Goal: Task Accomplishment & Management: Use online tool/utility

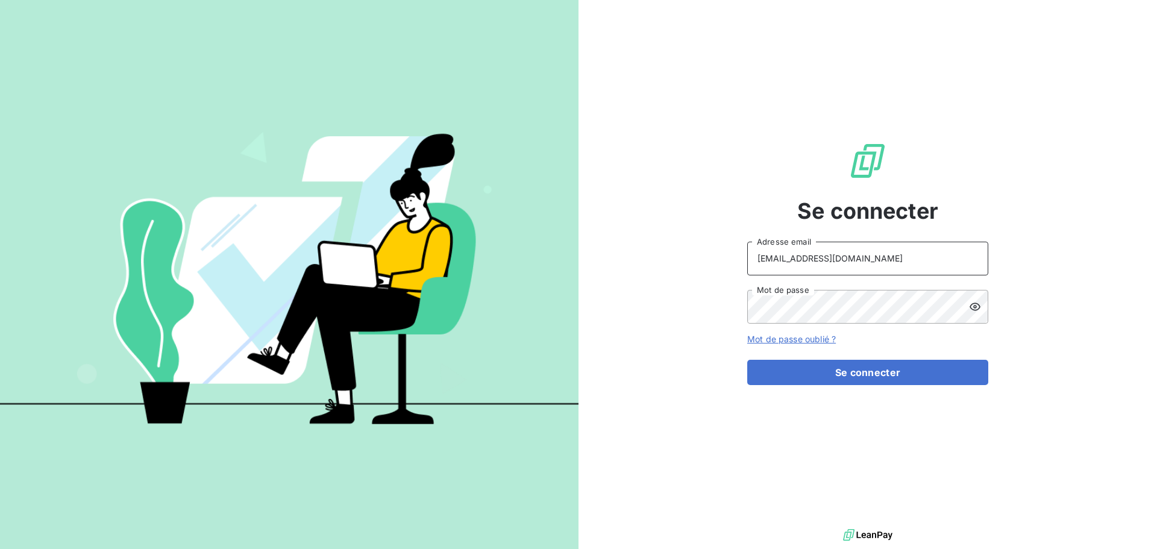
click at [871, 258] on input "[EMAIL_ADDRESS][DOMAIN_NAME]" at bounding box center [867, 259] width 241 height 34
click at [860, 256] on input "[EMAIL_ADDRESS][DOMAIN_NAME]" at bounding box center [867, 259] width 241 height 34
type input "[EMAIL_ADDRESS][DOMAIN_NAME]"
click at [861, 374] on button "Se connecter" at bounding box center [867, 372] width 241 height 25
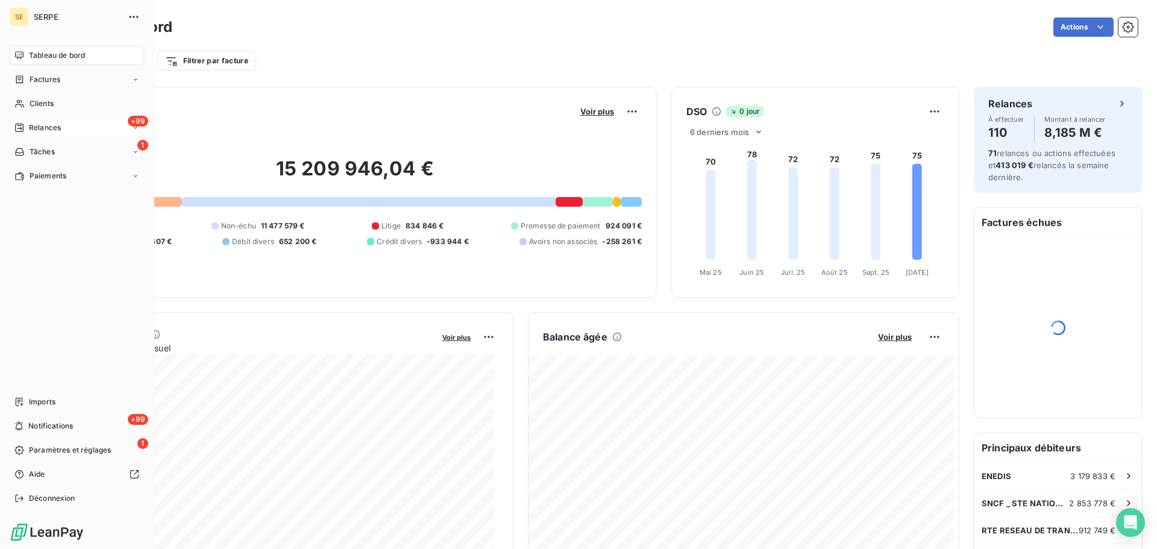
click at [39, 127] on span "Relances" at bounding box center [45, 127] width 32 height 11
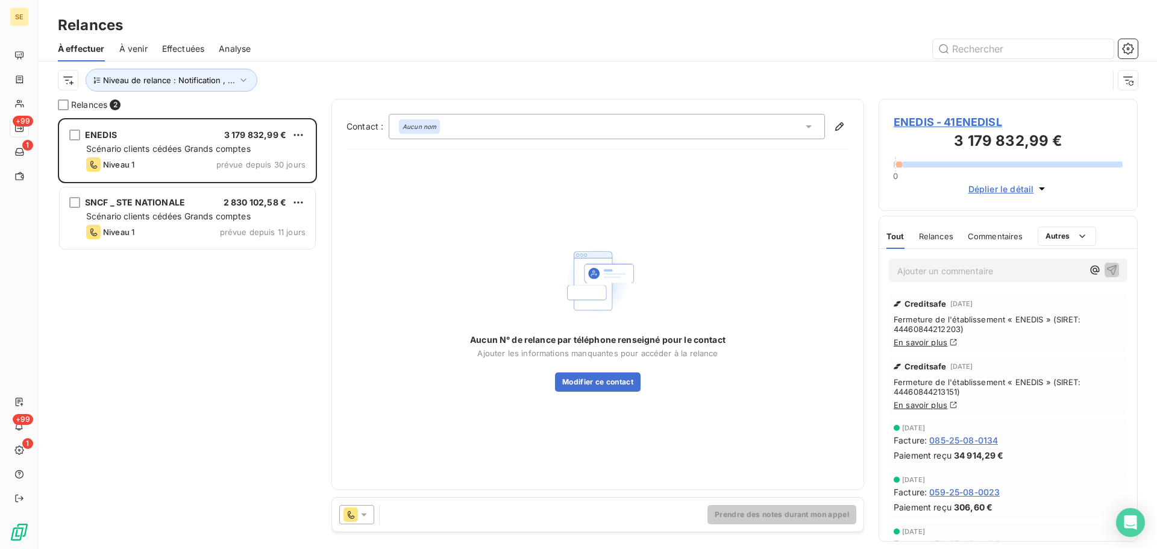
scroll to position [422, 250]
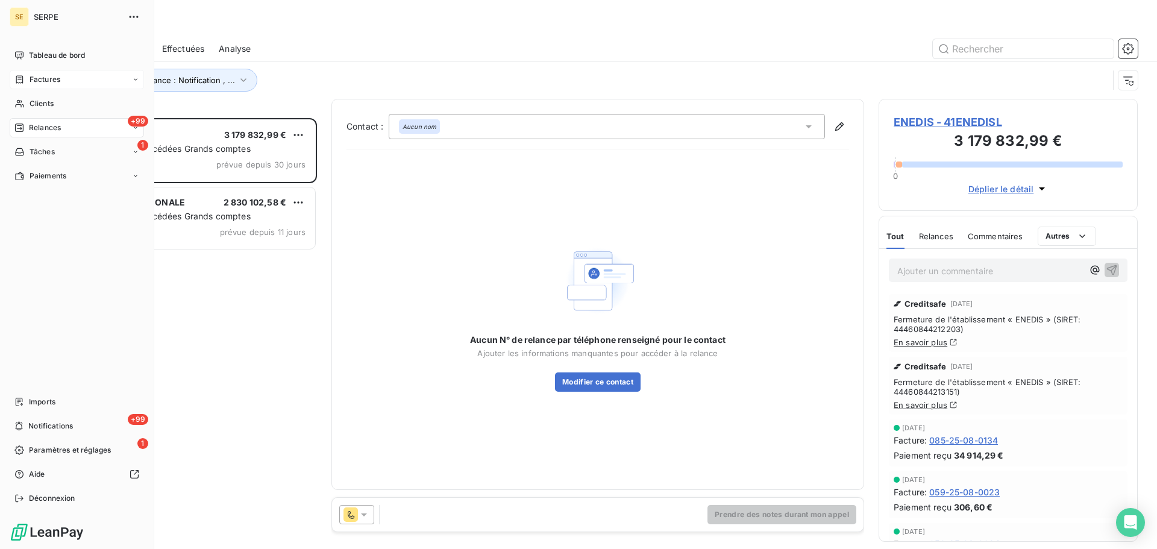
click at [19, 74] on div "Factures" at bounding box center [77, 79] width 134 height 19
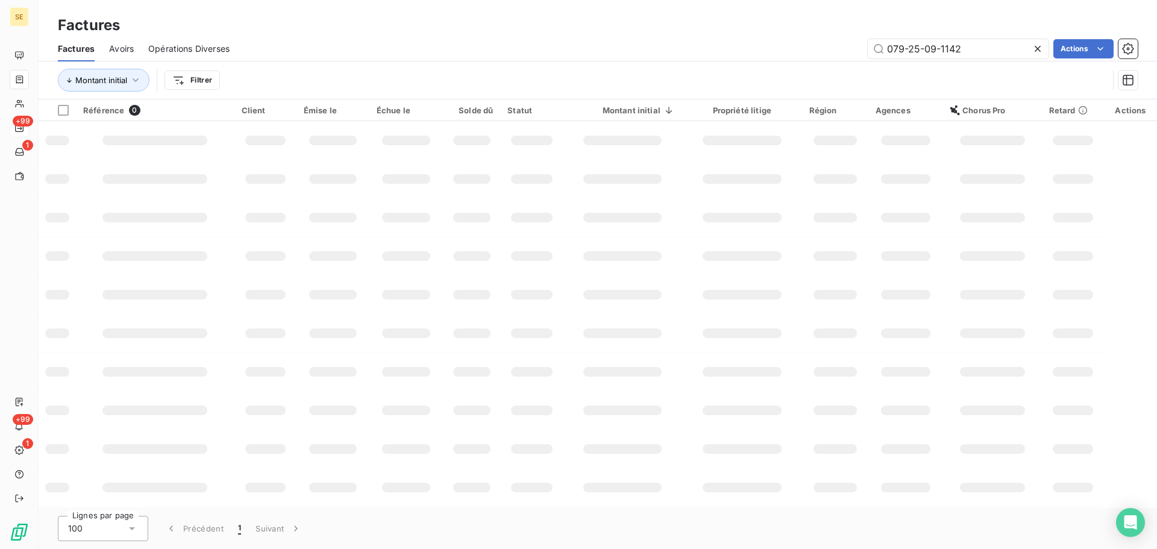
click at [209, 88] on html "SE +99 1 +99 1 Factures Factures Avoirs Opérations Diverses 079-25-09-1142 Acti…" at bounding box center [578, 274] width 1157 height 549
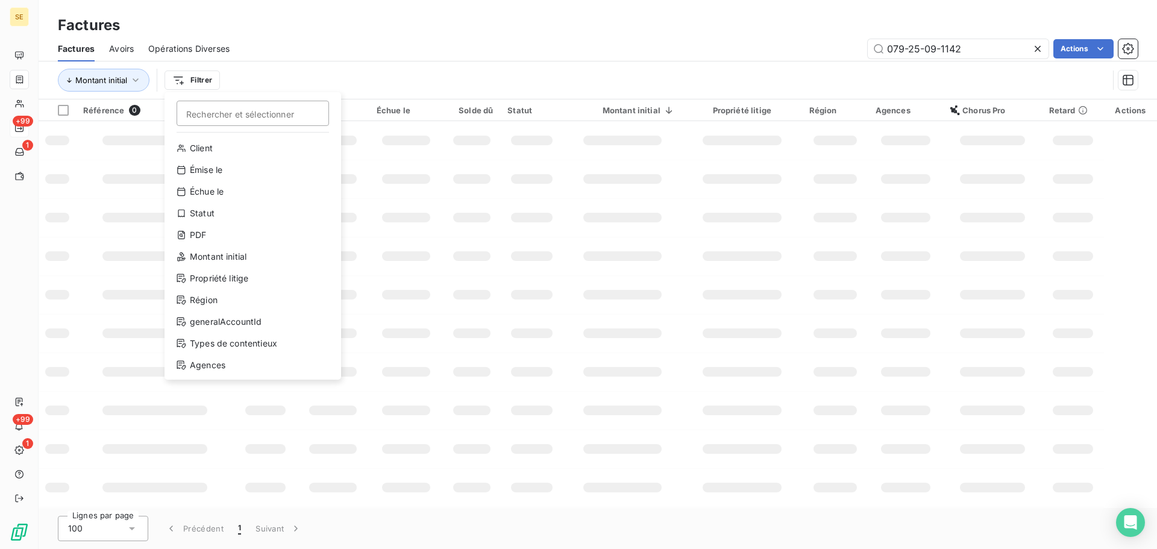
click at [321, 51] on html "SE +99 1 +99 1 Factures Factures Avoirs Opérations Diverses 079-25-09-1142 Acti…" at bounding box center [578, 274] width 1157 height 549
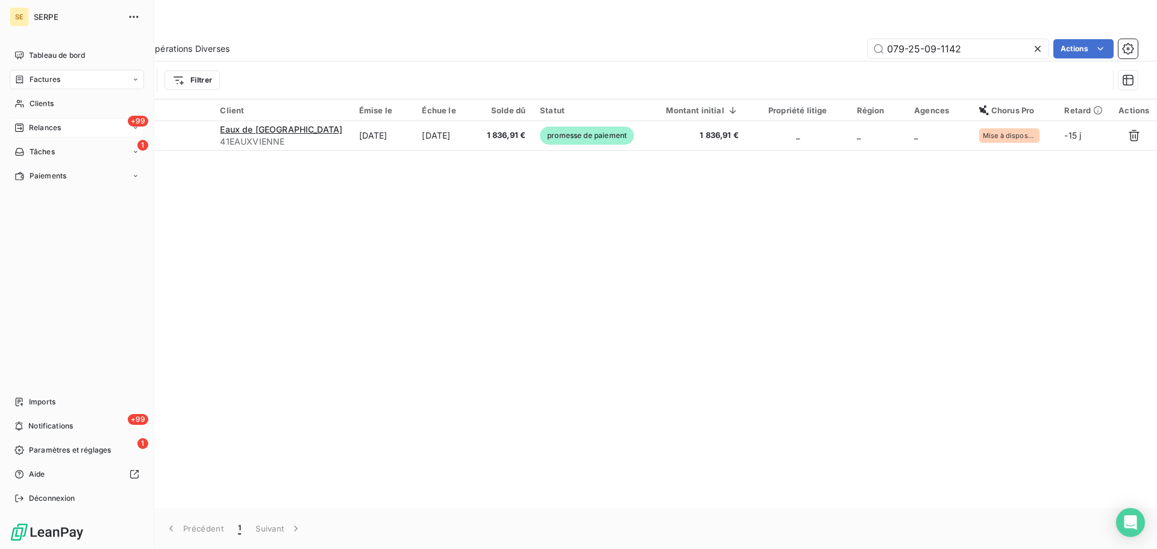
click at [48, 78] on span "Factures" at bounding box center [45, 79] width 31 height 11
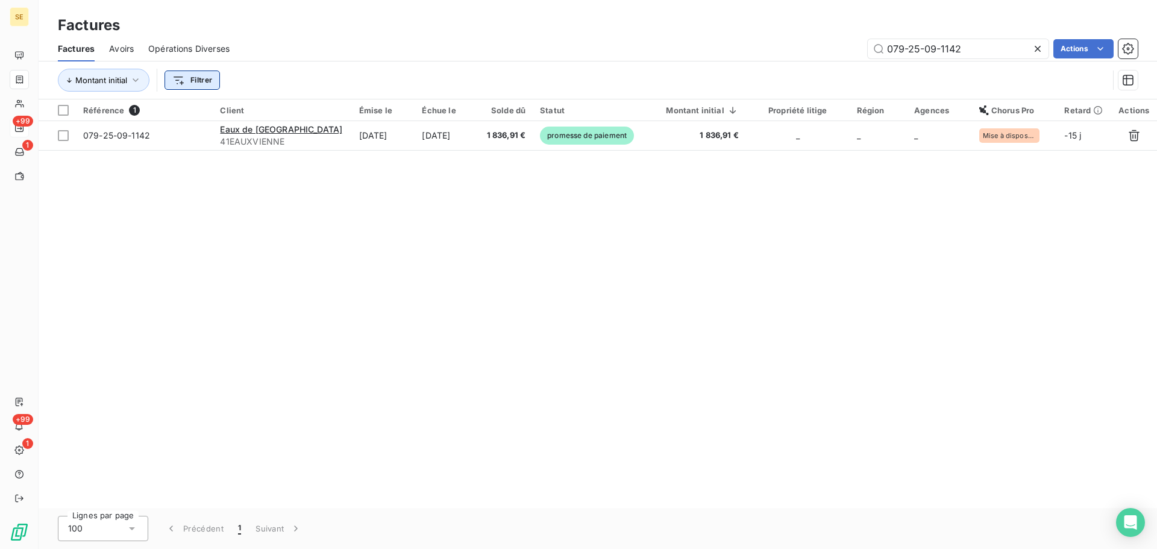
click at [180, 75] on html "SE +99 1 +99 1 Factures Factures Avoirs Opérations Diverses 079-25-09-1142 Acti…" at bounding box center [578, 274] width 1157 height 549
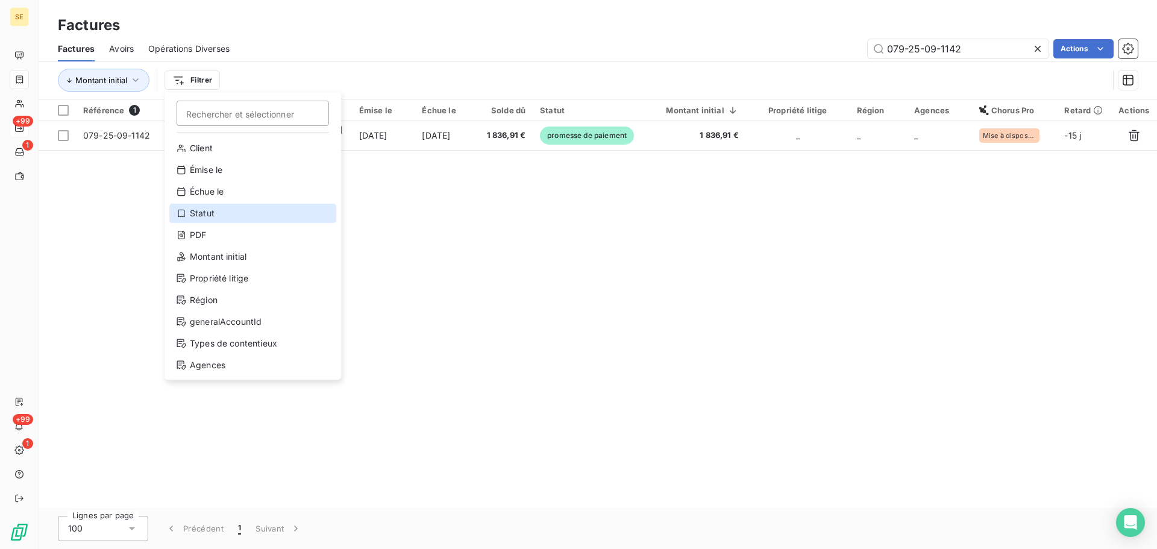
click at [228, 218] on div "Statut" at bounding box center [252, 213] width 167 height 19
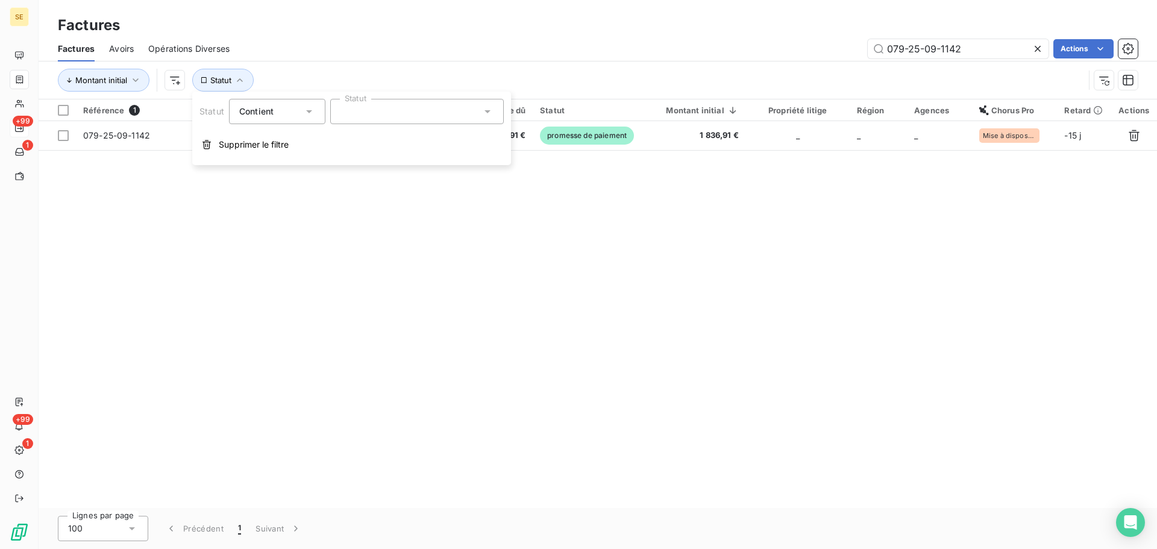
click at [438, 105] on div at bounding box center [417, 111] width 174 height 25
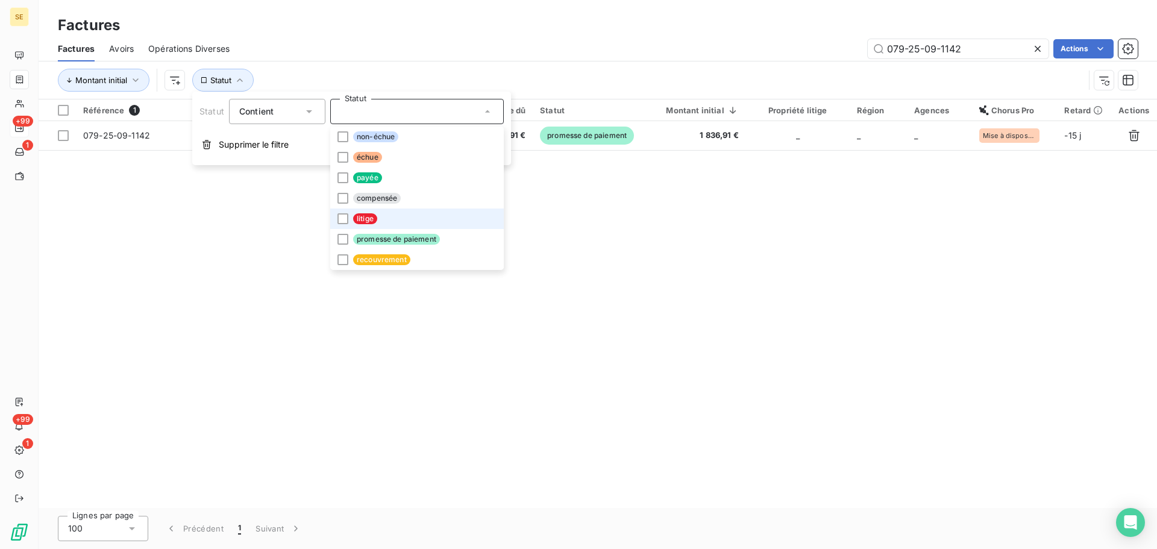
click at [406, 215] on li "litige" at bounding box center [417, 219] width 174 height 20
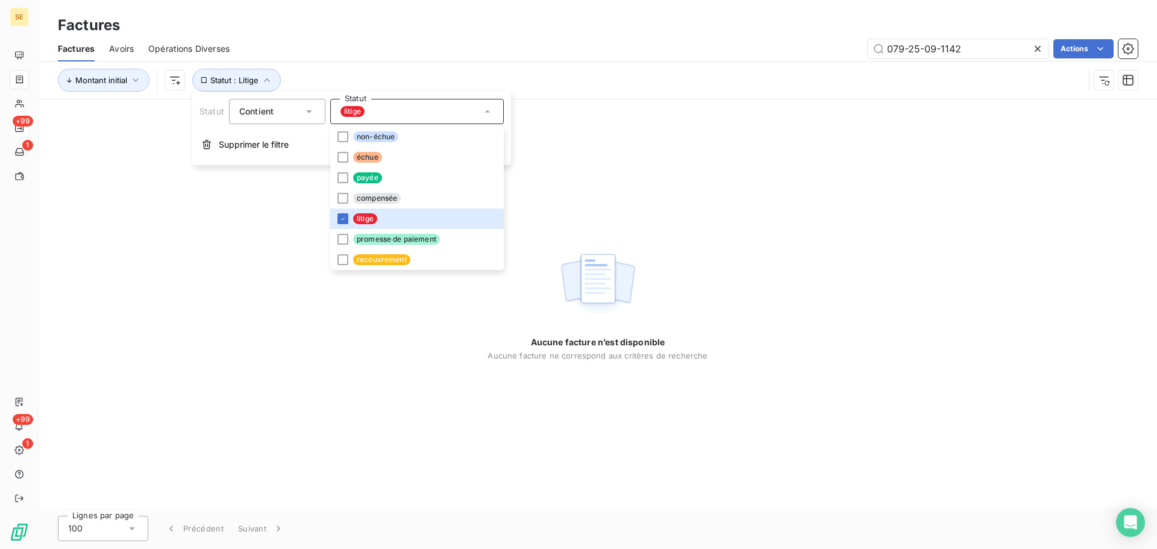
click at [435, 43] on div "079-25-09-1142 Actions" at bounding box center [691, 48] width 894 height 19
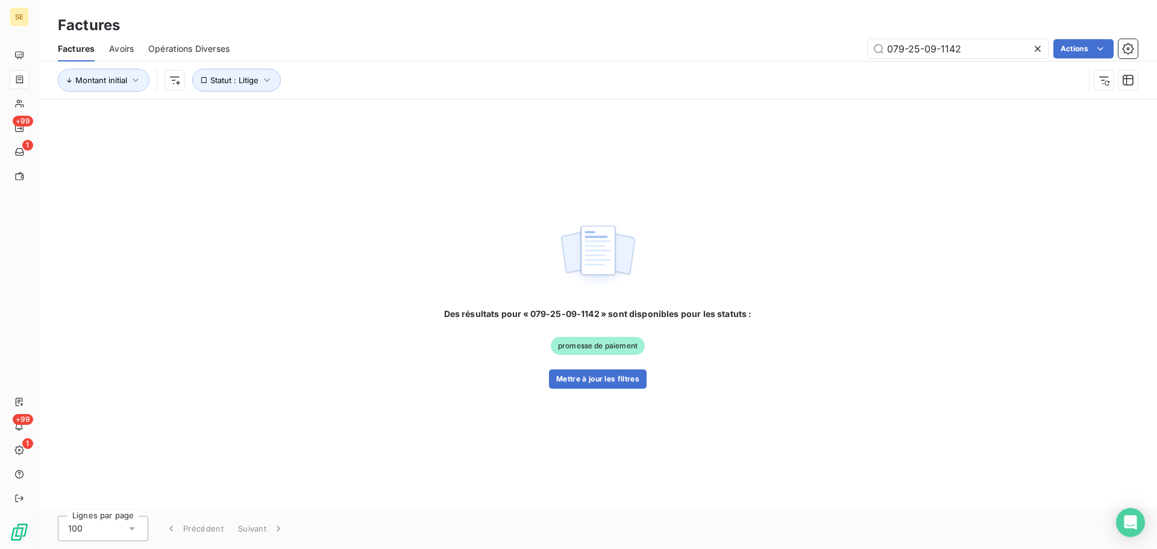
click at [1036, 51] on icon at bounding box center [1038, 49] width 12 height 12
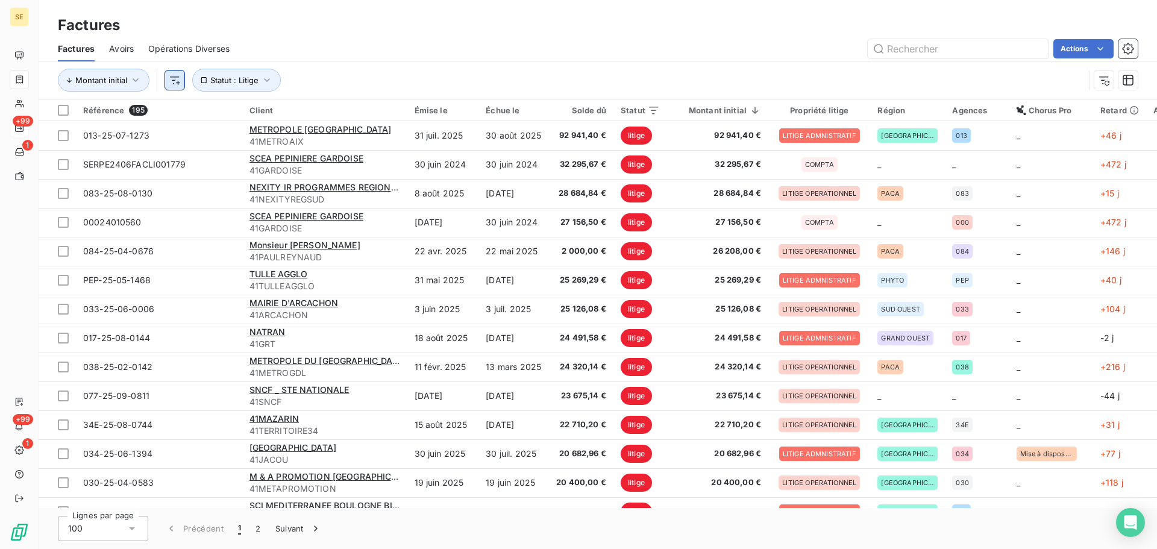
click at [170, 78] on html "SE +99 1 +99 1 Factures Factures Avoirs Opérations Diverses Actions Montant ini…" at bounding box center [578, 274] width 1157 height 549
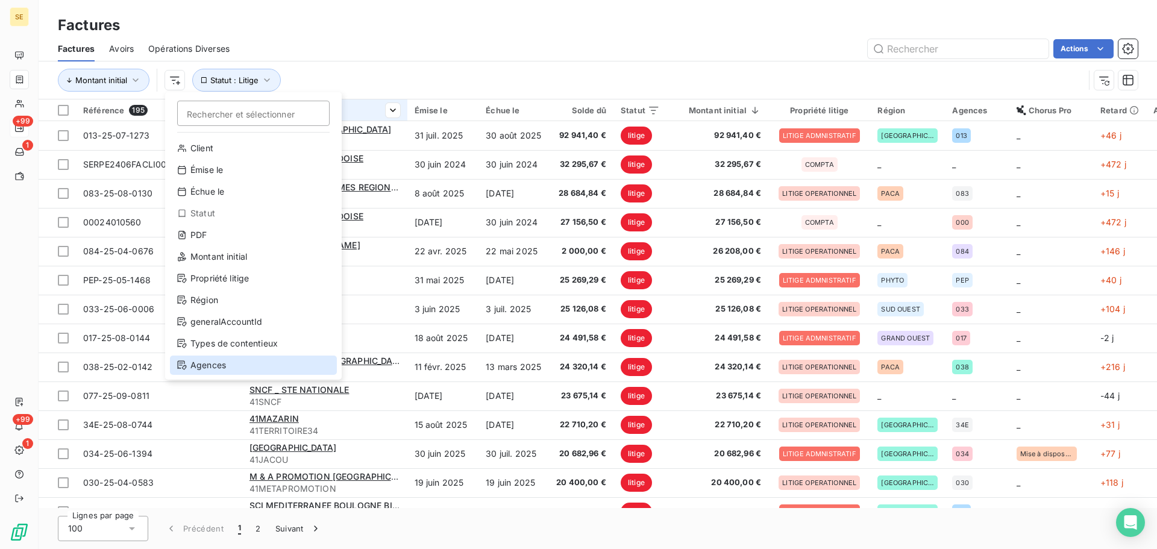
drag, startPoint x: 243, startPoint y: 366, endPoint x: 386, endPoint y: 119, distance: 284.9
click at [243, 365] on div "Agences" at bounding box center [253, 365] width 167 height 19
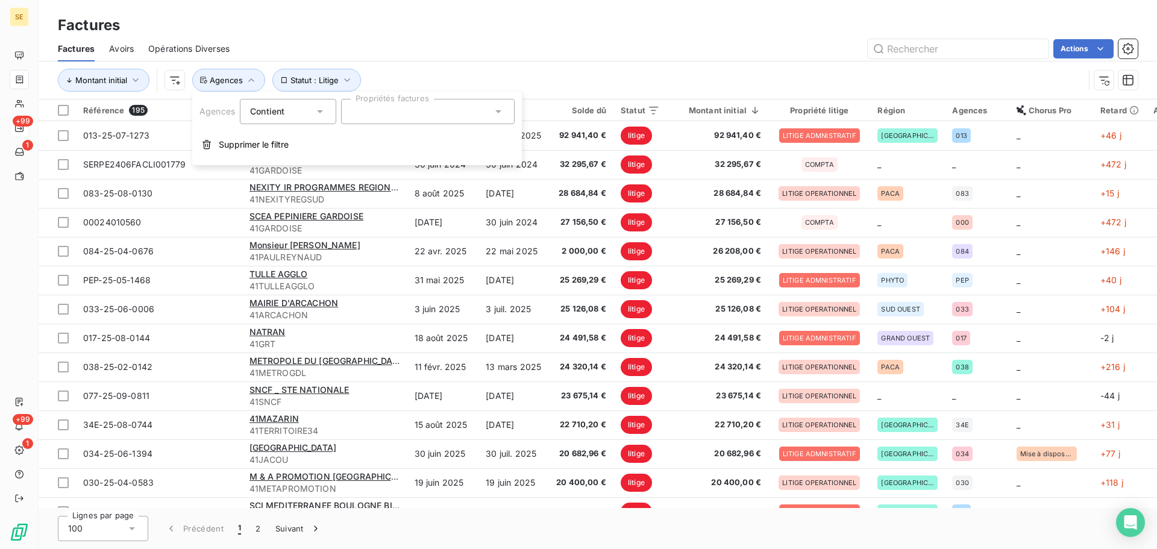
click at [408, 112] on div at bounding box center [428, 111] width 174 height 25
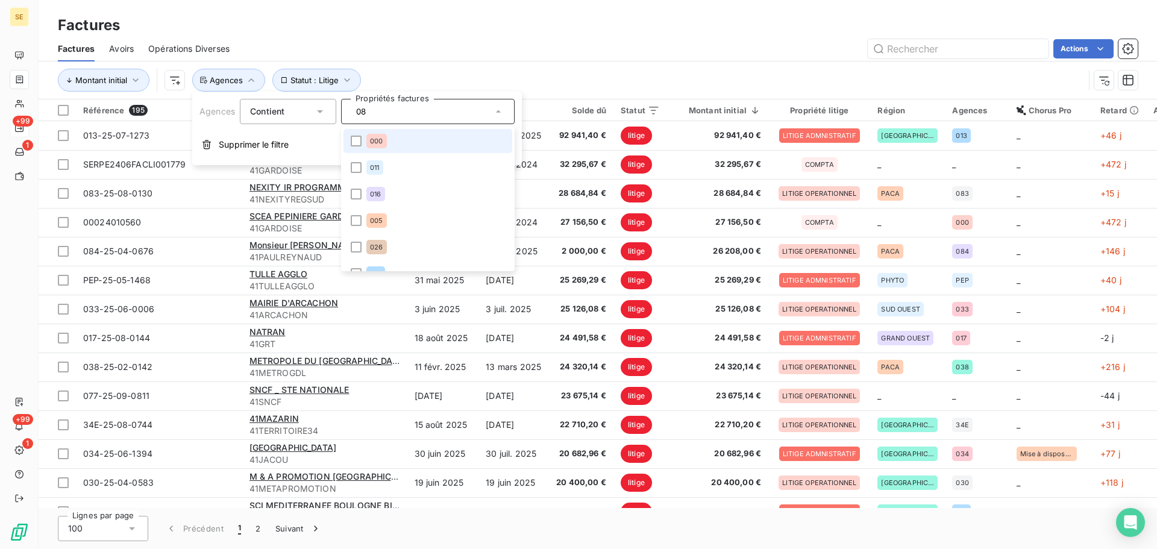
type input "084"
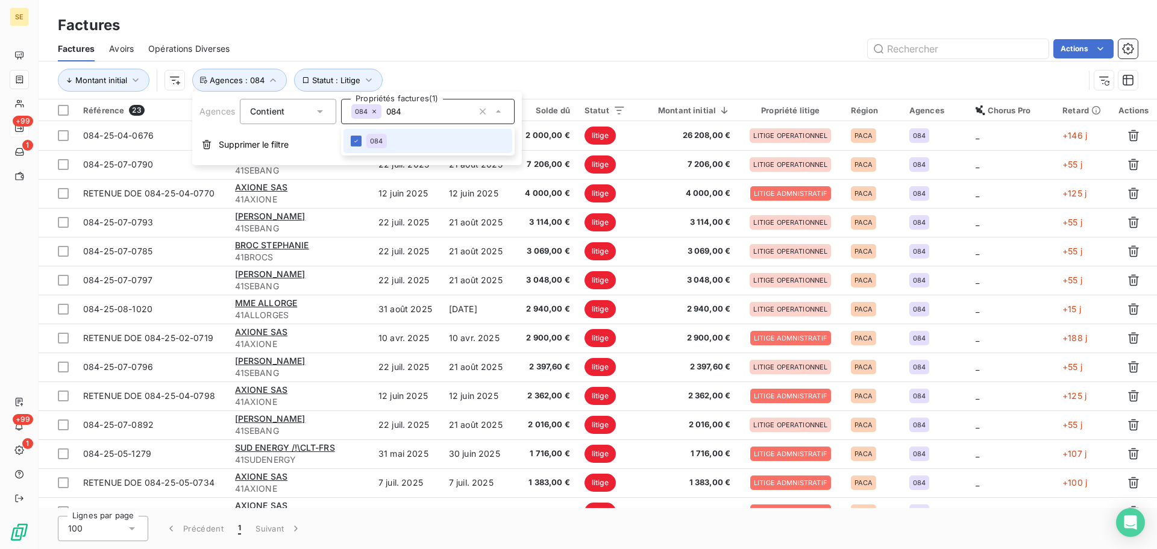
click at [574, 51] on div "Actions" at bounding box center [691, 48] width 894 height 19
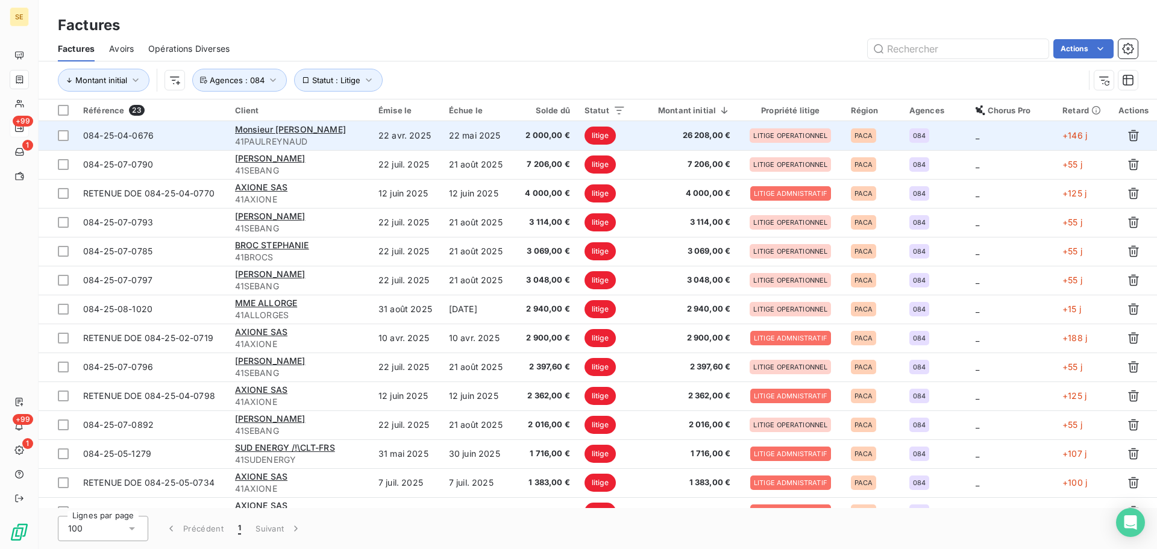
click at [365, 139] on span "41PAULREYNAUD" at bounding box center [300, 142] width 130 height 12
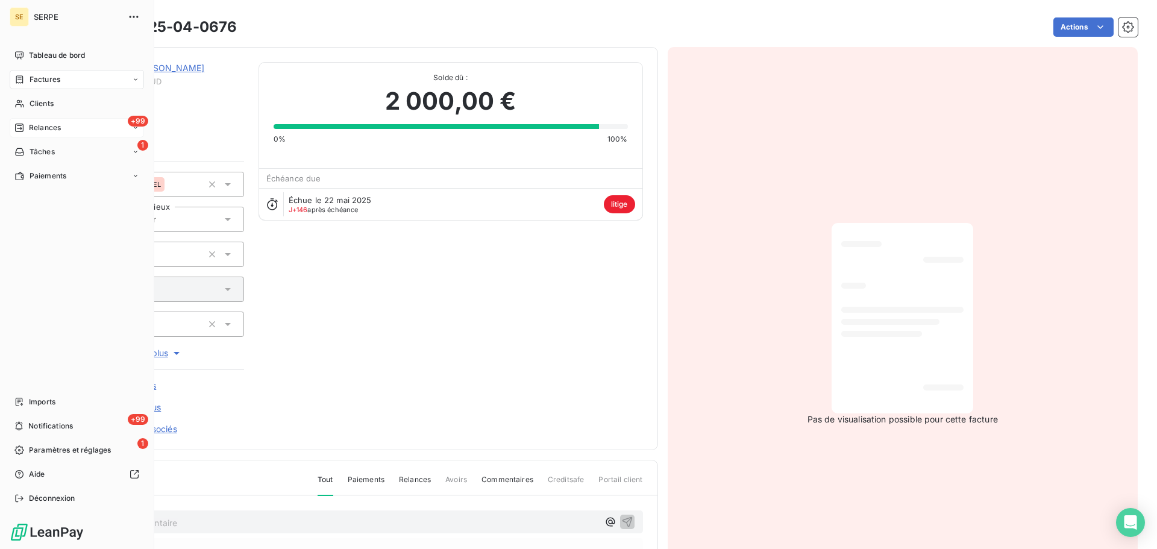
click at [48, 86] on div "Factures" at bounding box center [77, 79] width 134 height 19
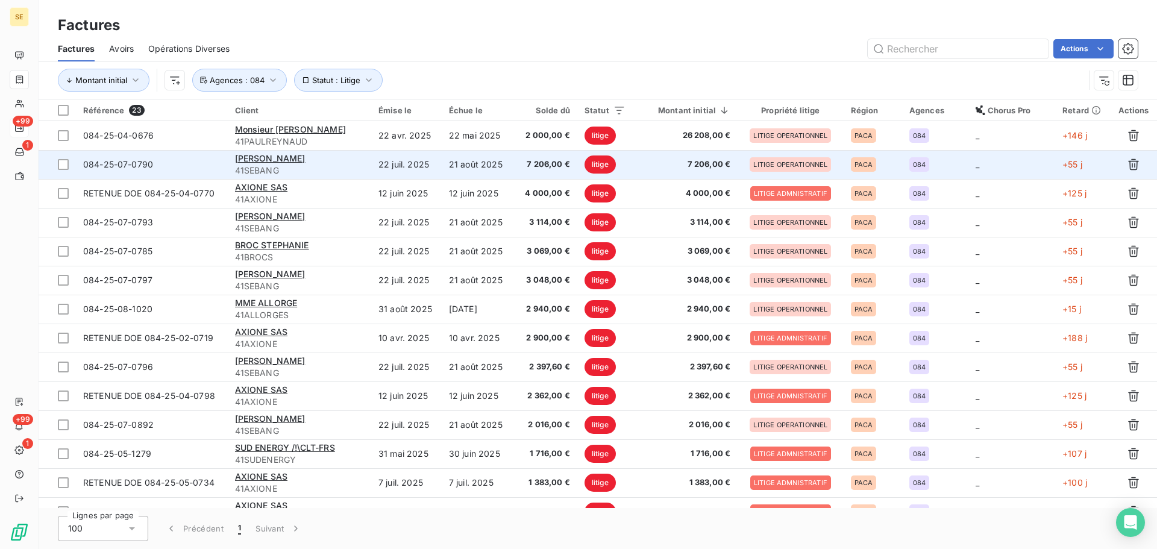
click at [309, 174] on span "41SEBANG" at bounding box center [300, 171] width 130 height 12
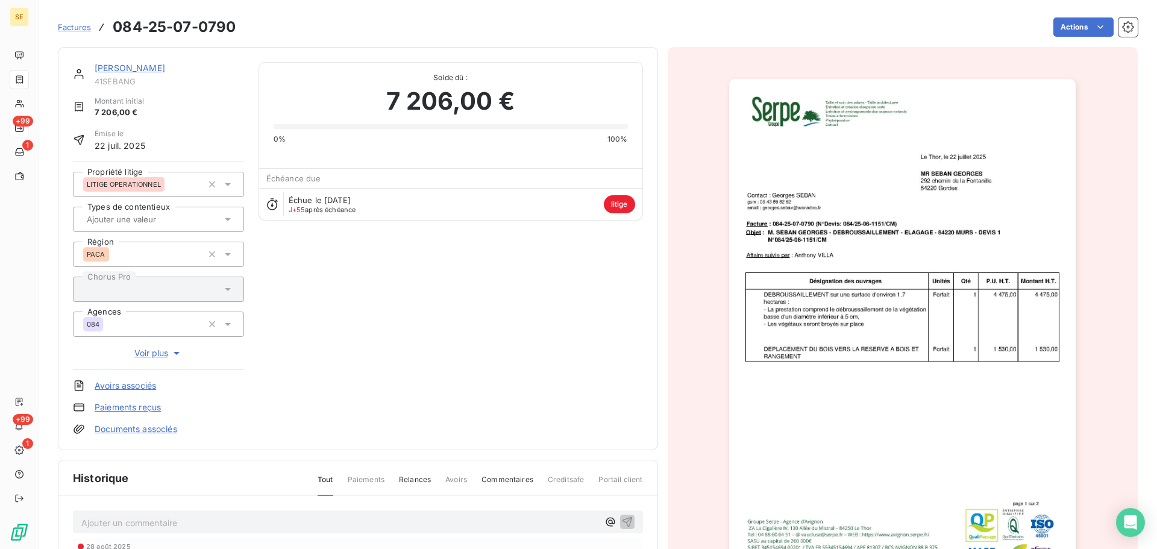
click at [140, 66] on link "[PERSON_NAME]" at bounding box center [130, 68] width 71 height 10
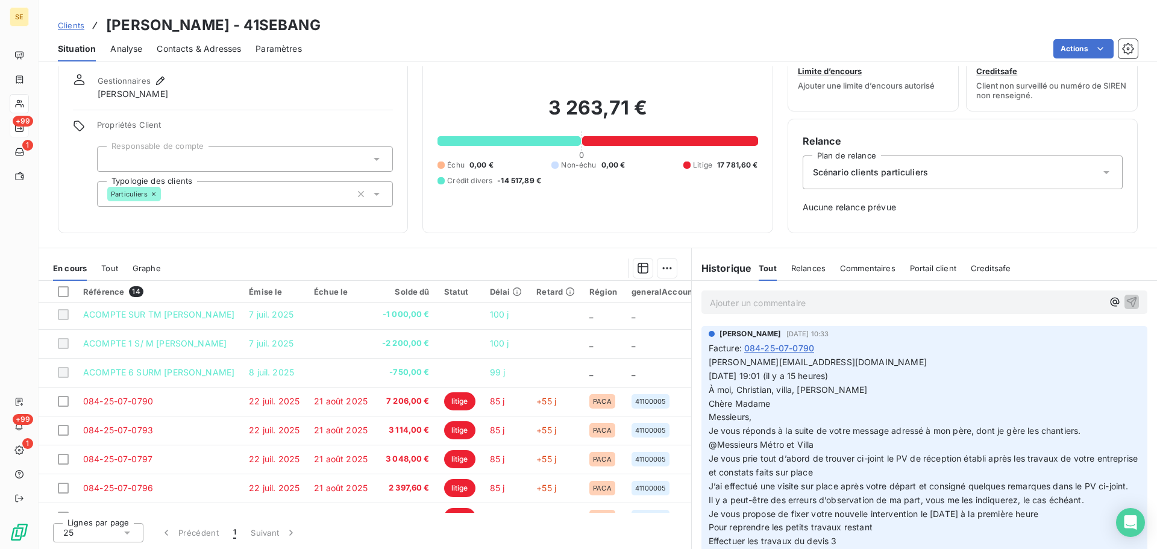
scroll to position [39, 0]
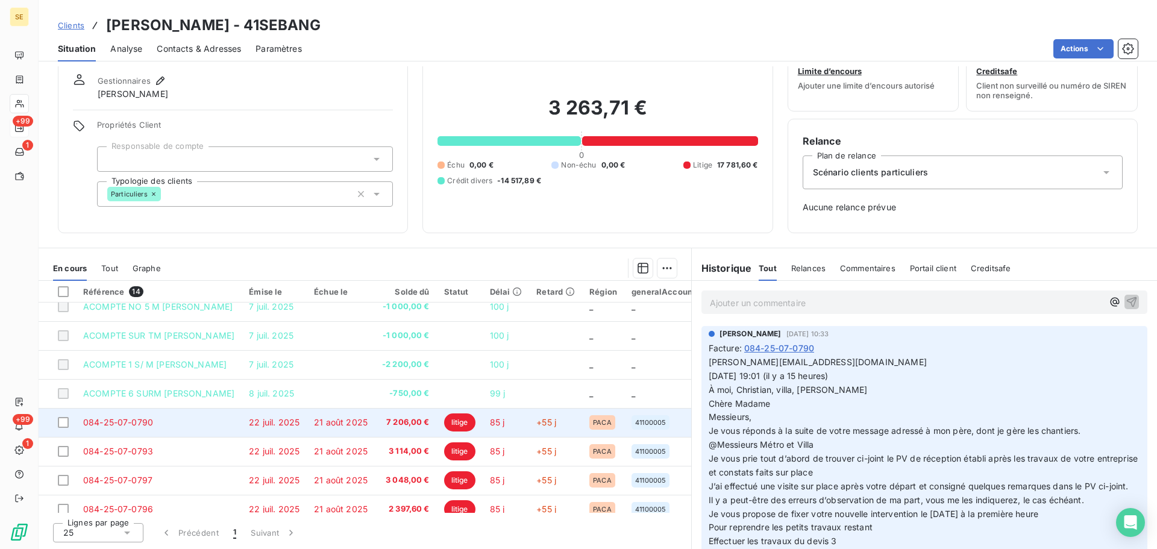
click at [406, 431] on td "7 206,00 €" at bounding box center [406, 422] width 62 height 29
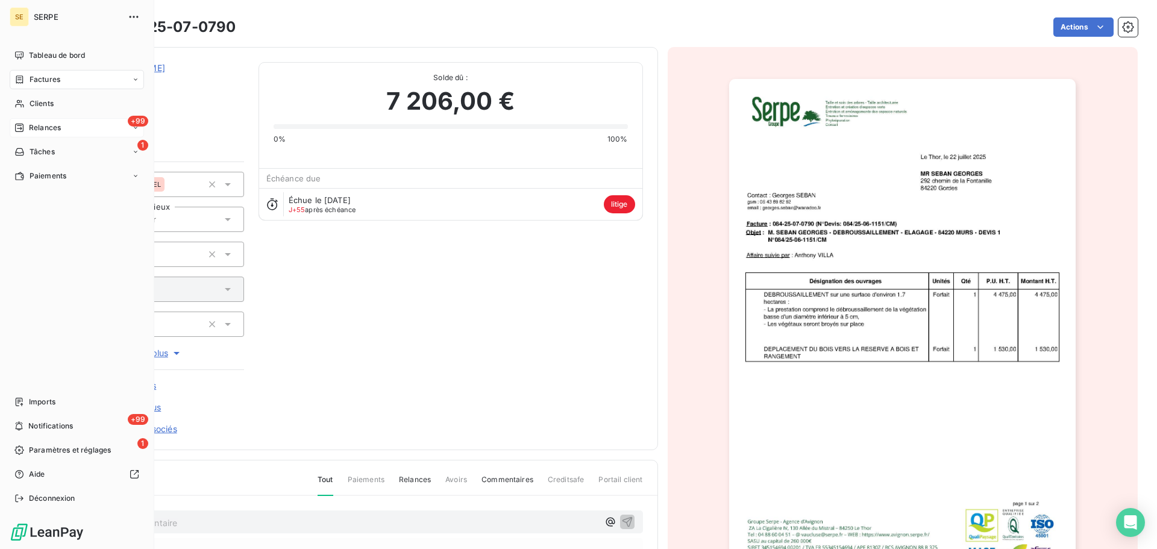
click at [33, 87] on div "Factures" at bounding box center [77, 79] width 134 height 19
click at [87, 75] on div "Factures" at bounding box center [77, 79] width 134 height 19
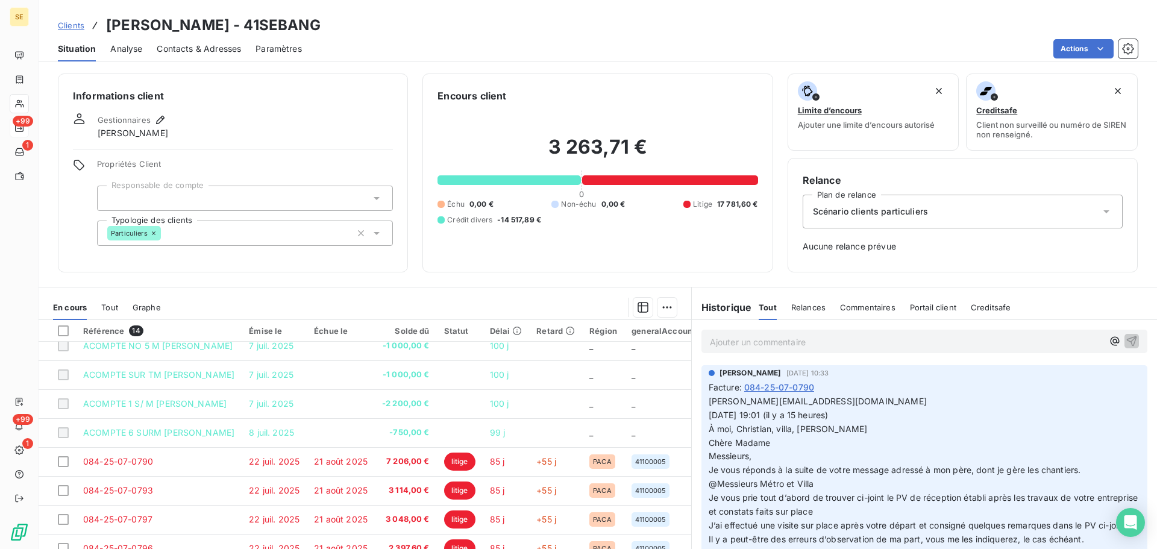
scroll to position [200, 0]
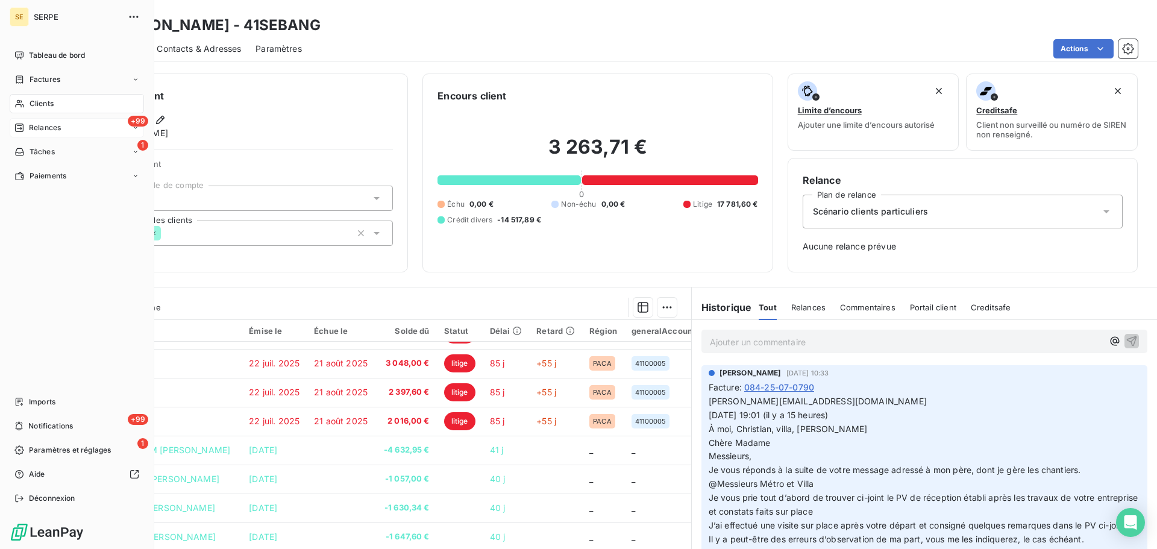
click at [34, 84] on span "Factures" at bounding box center [45, 79] width 31 height 11
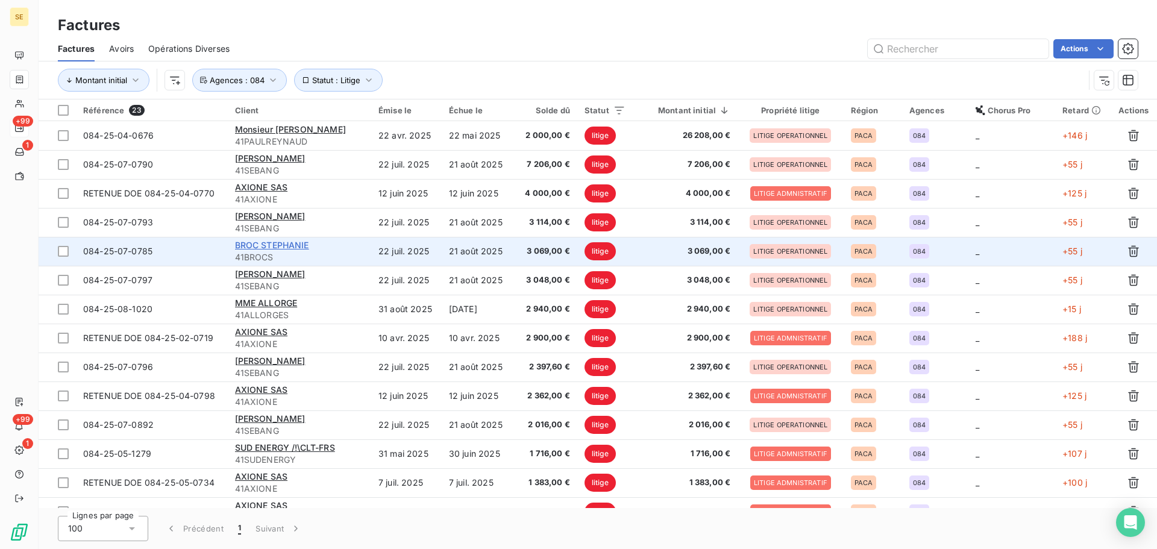
click at [288, 250] on span "BROC STEPHANIE" at bounding box center [272, 245] width 74 height 10
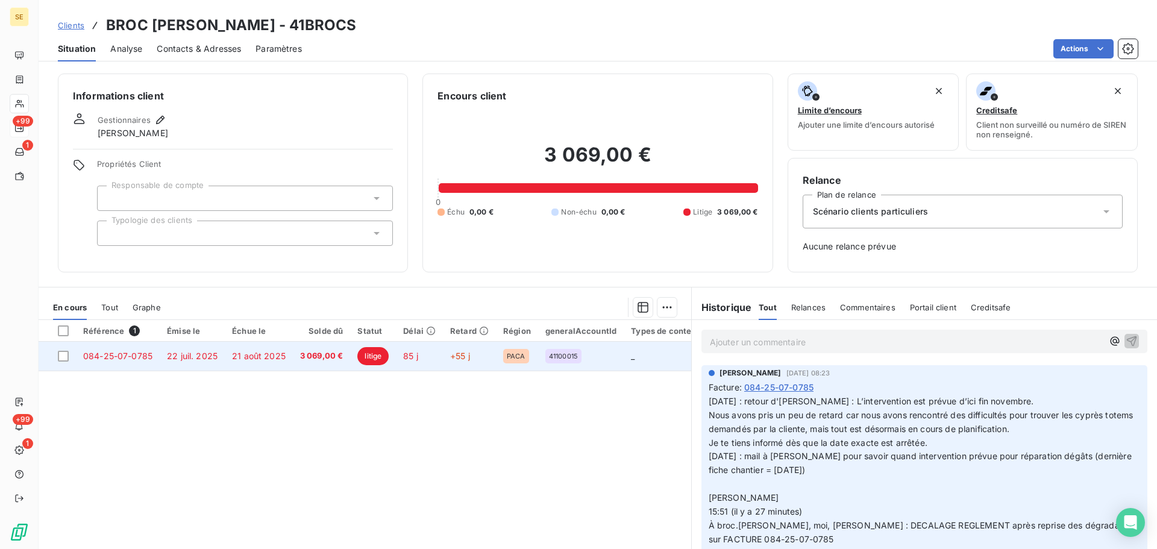
click at [139, 355] on span "084-25-07-0785" at bounding box center [117, 356] width 69 height 10
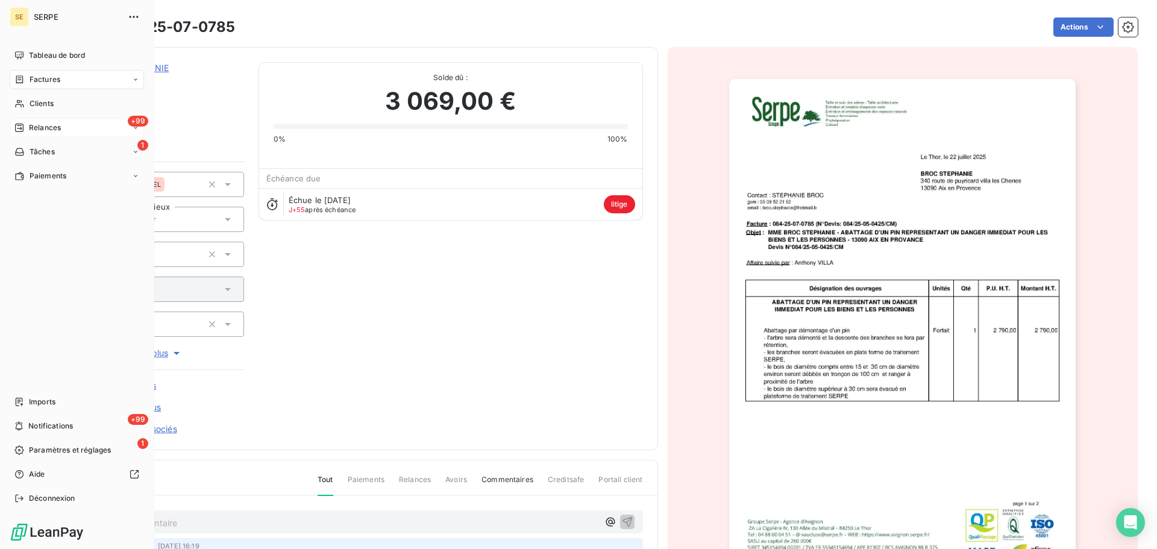
click at [48, 83] on span "Factures" at bounding box center [45, 79] width 31 height 11
click at [55, 79] on span "Factures" at bounding box center [45, 79] width 31 height 11
click at [58, 125] on span "Relances" at bounding box center [45, 127] width 32 height 11
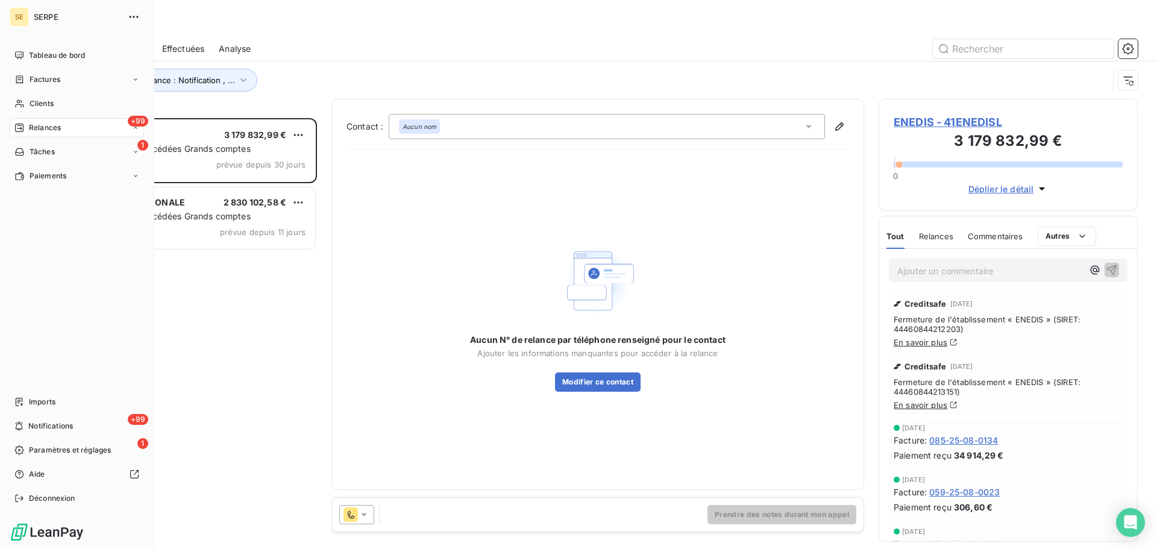
scroll to position [422, 250]
click at [18, 74] on div "Factures" at bounding box center [77, 79] width 134 height 19
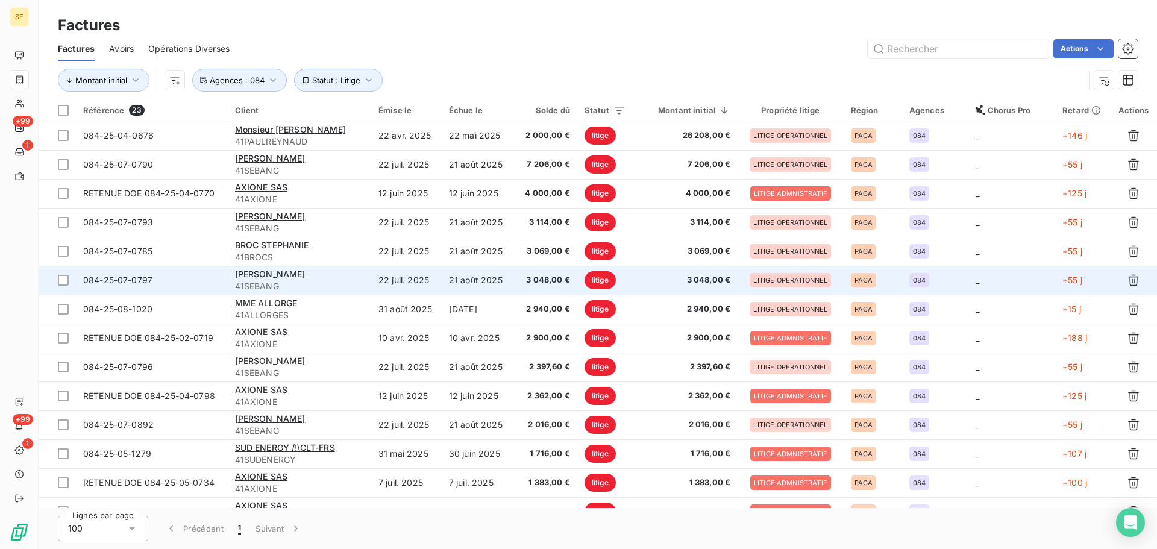
scroll to position [161, 0]
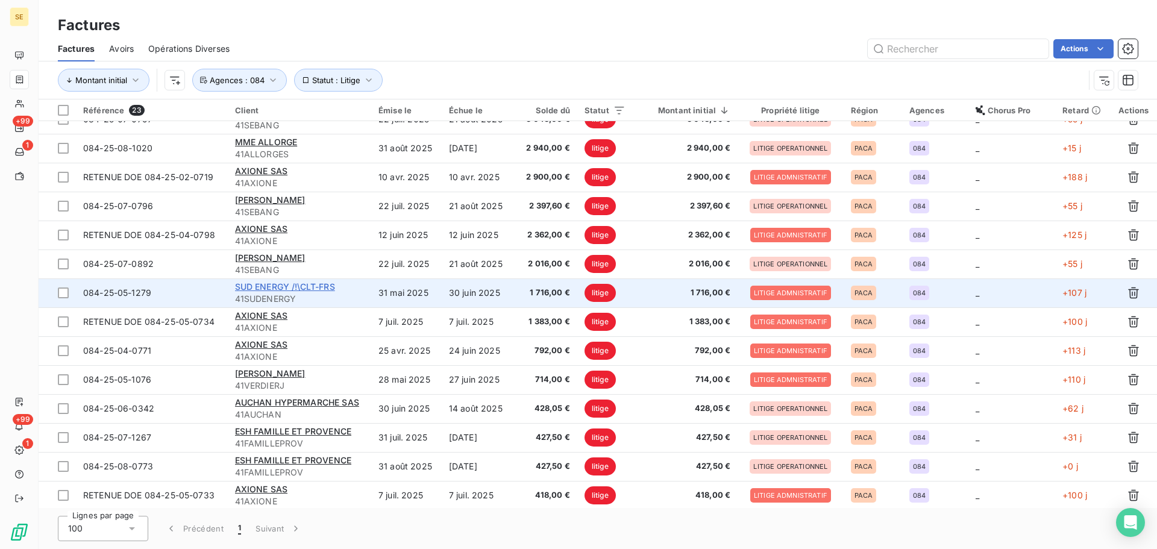
click at [313, 284] on span "SUD ENERGY /!\CLT-FRS" at bounding box center [285, 286] width 100 height 10
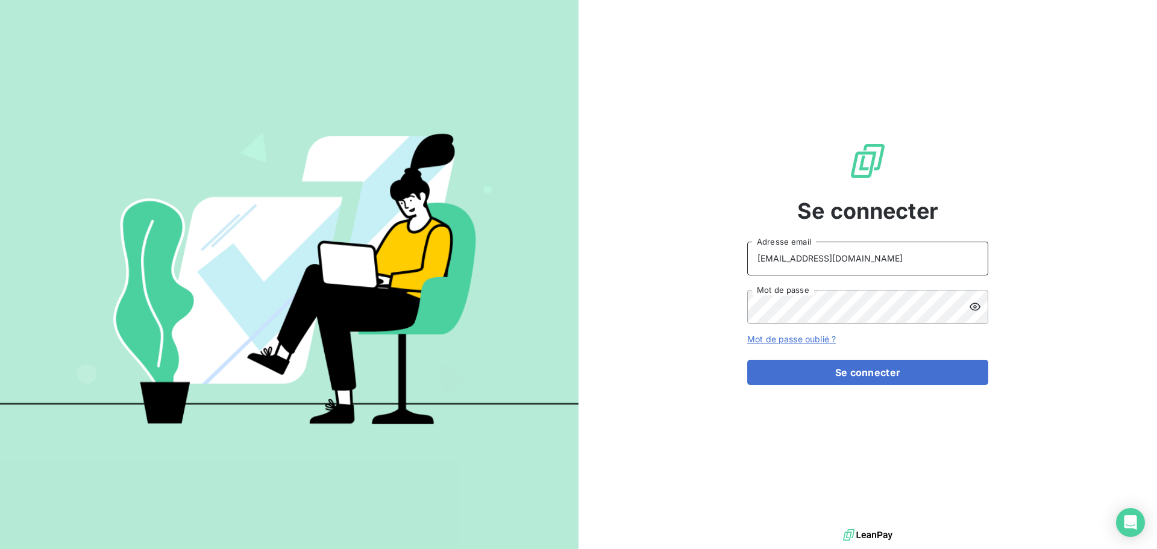
click at [860, 259] on input "[EMAIL_ADDRESS][DOMAIN_NAME]" at bounding box center [867, 259] width 241 height 34
click at [849, 256] on input "[EMAIL_ADDRESS][DOMAIN_NAME]" at bounding box center [867, 259] width 241 height 34
type input "[EMAIL_ADDRESS][DOMAIN_NAME]"
click at [852, 374] on button "Se connecter" at bounding box center [867, 372] width 241 height 25
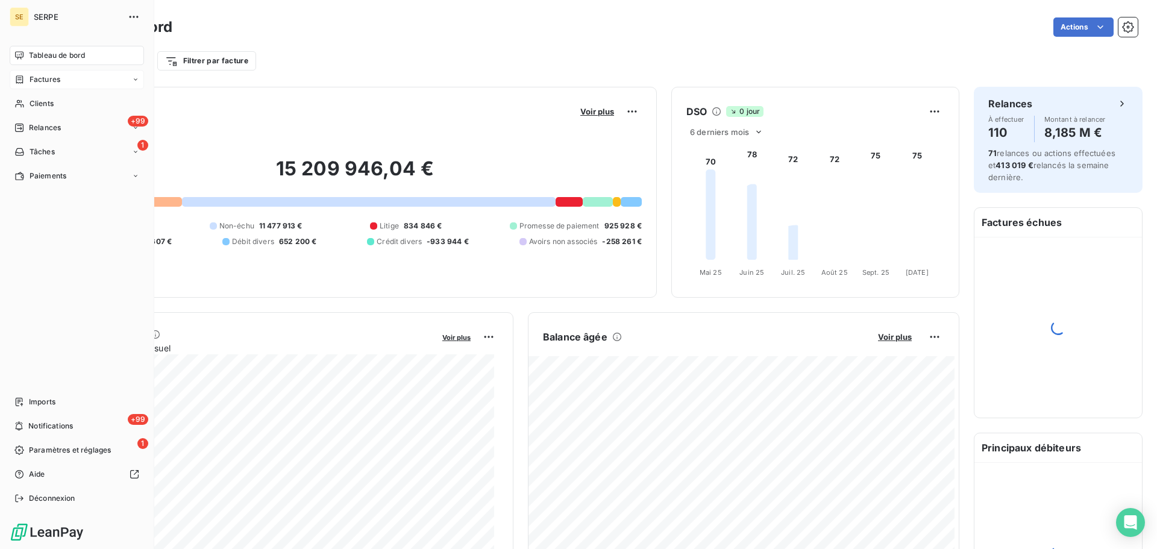
click at [54, 77] on span "Factures" at bounding box center [45, 79] width 31 height 11
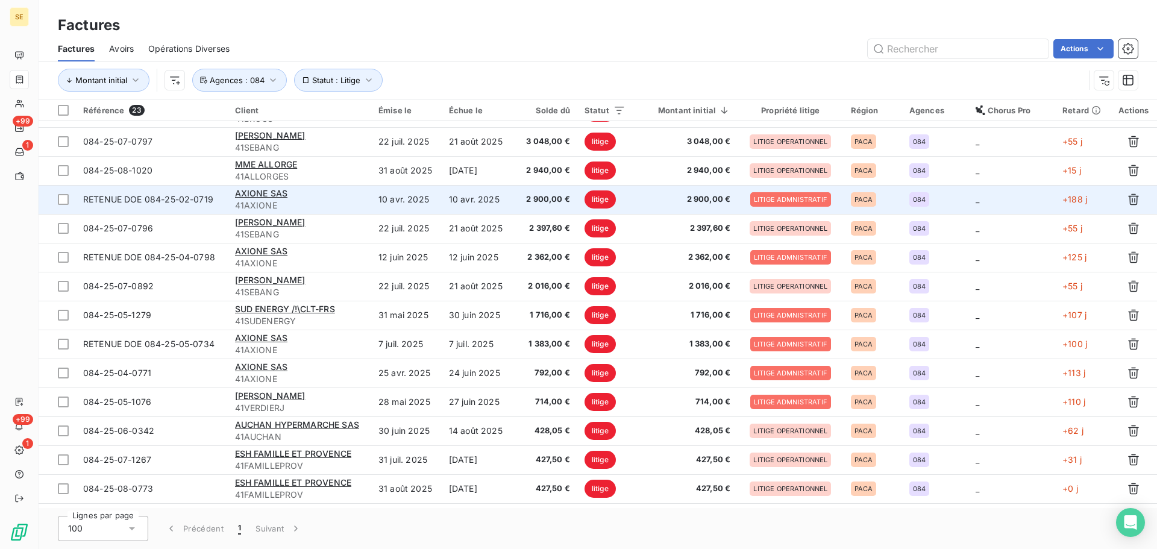
scroll to position [161, 0]
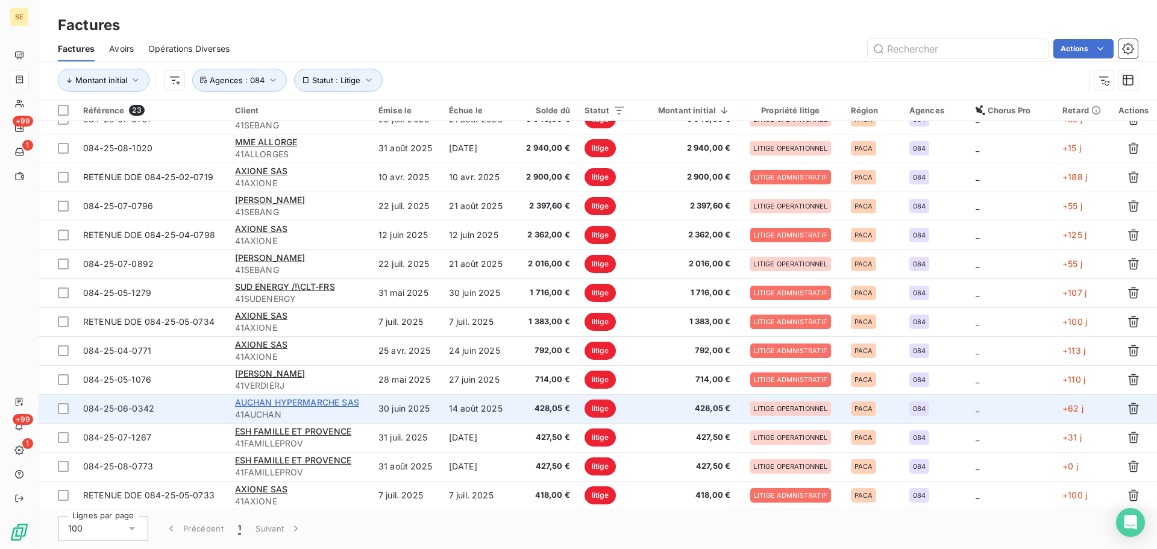
click at [331, 404] on span "AUCHAN HYPERMARCHE SAS" at bounding box center [297, 402] width 124 height 10
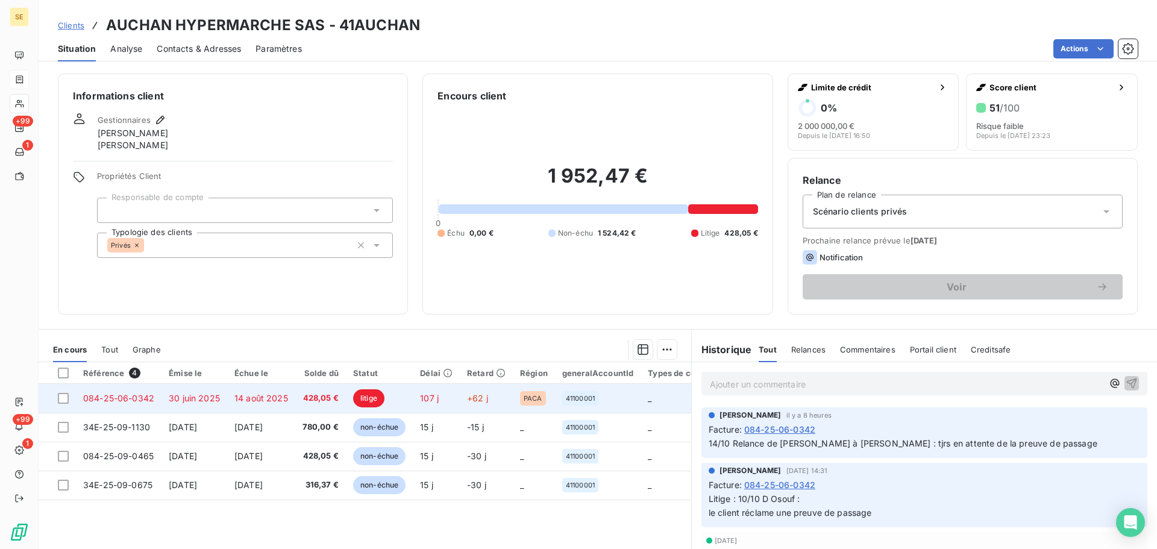
click at [273, 400] on span "14 août 2025" at bounding box center [261, 398] width 54 height 10
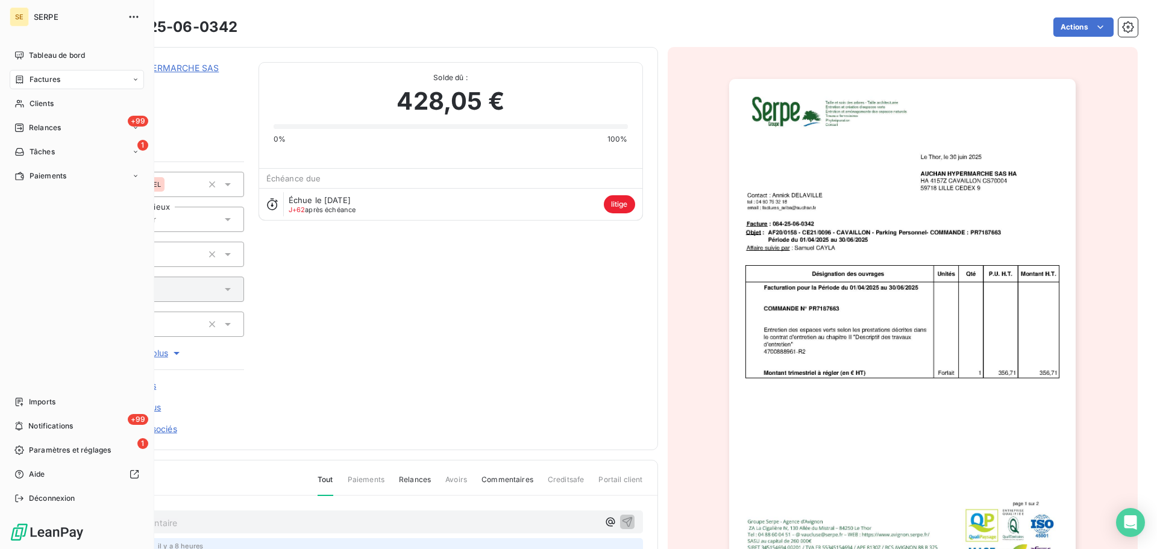
click at [34, 76] on span "Factures" at bounding box center [45, 79] width 31 height 11
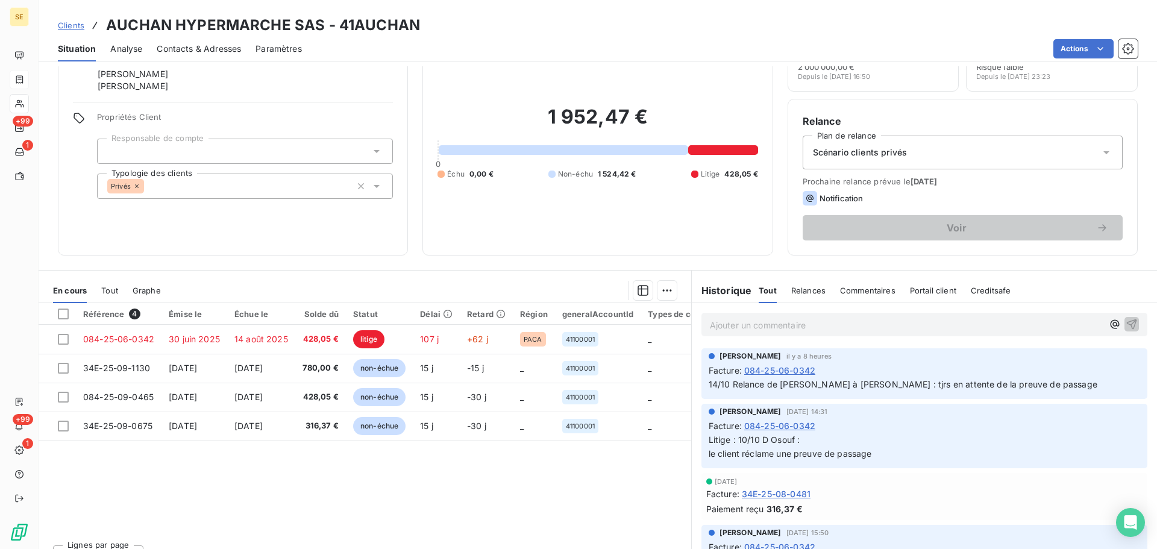
scroll to position [81, 0]
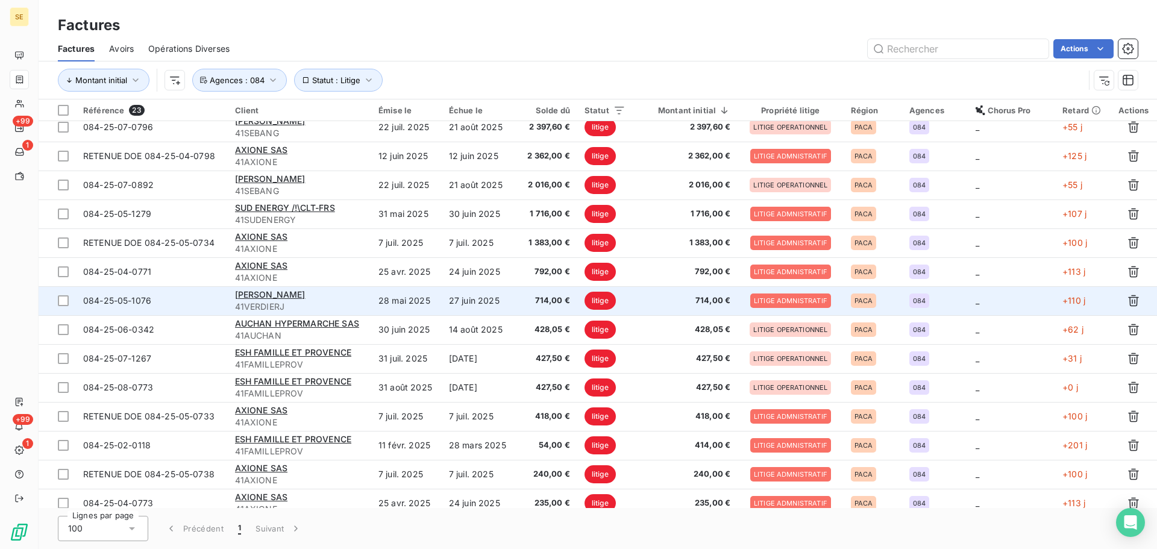
scroll to position [279, 0]
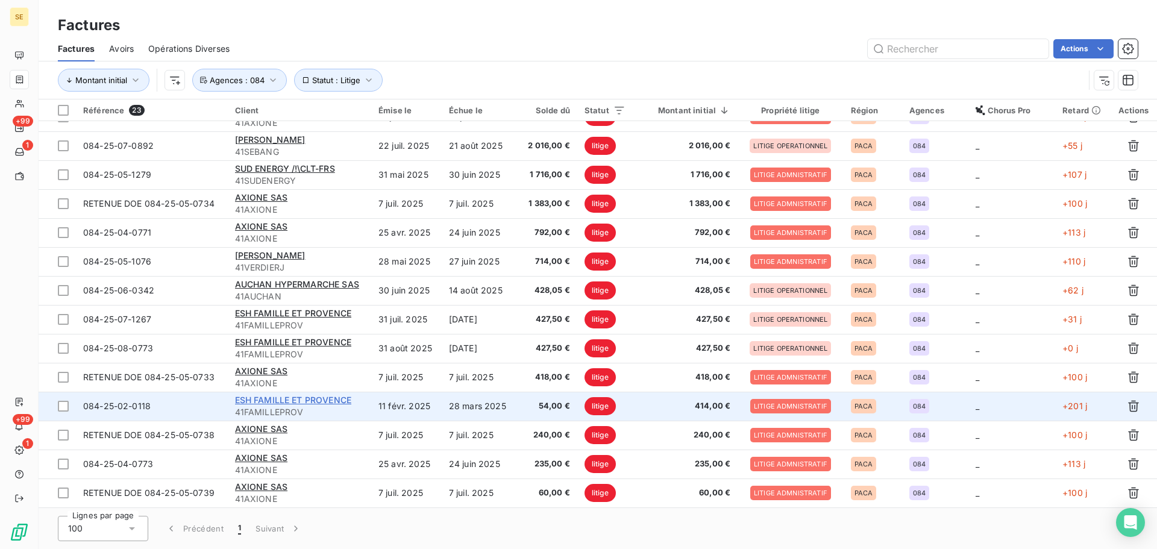
click at [295, 398] on span "ESH FAMILLE ET PROVENCE" at bounding box center [293, 400] width 116 height 10
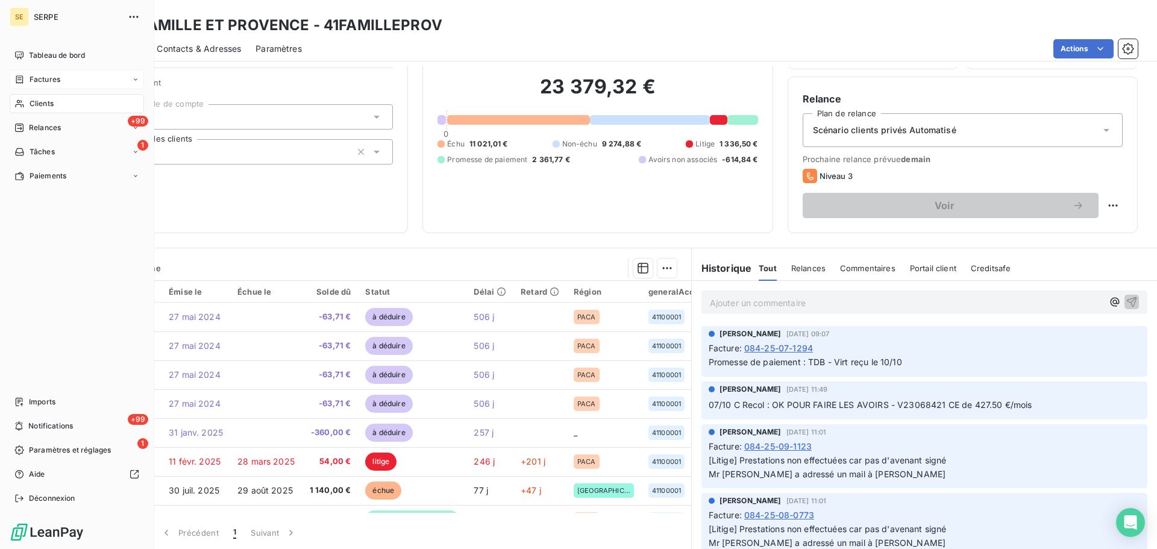
click at [25, 77] on div "Factures" at bounding box center [37, 79] width 46 height 11
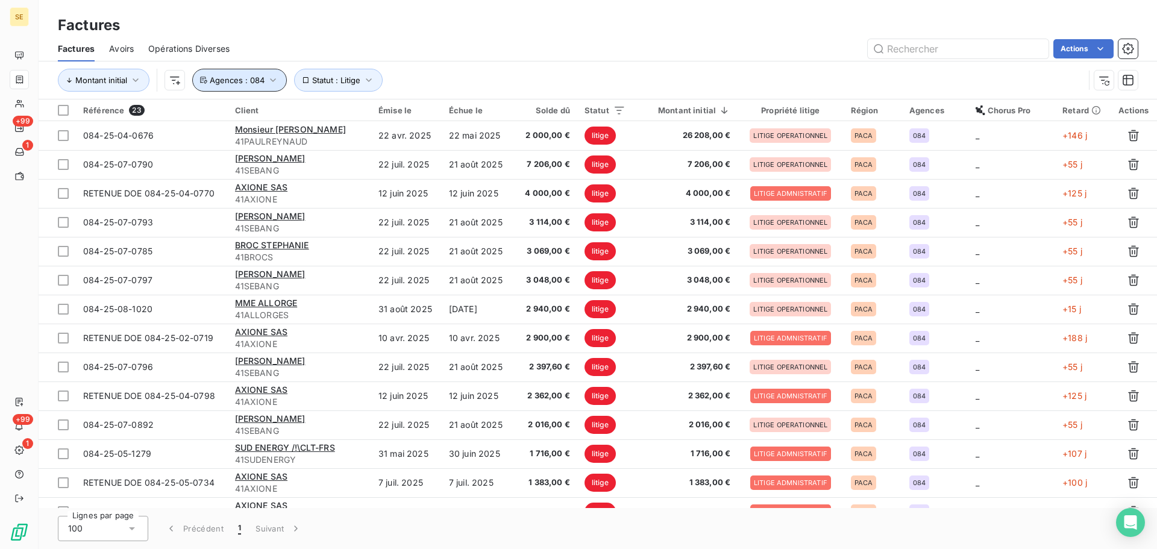
click at [272, 80] on icon "button" at bounding box center [273, 80] width 6 height 4
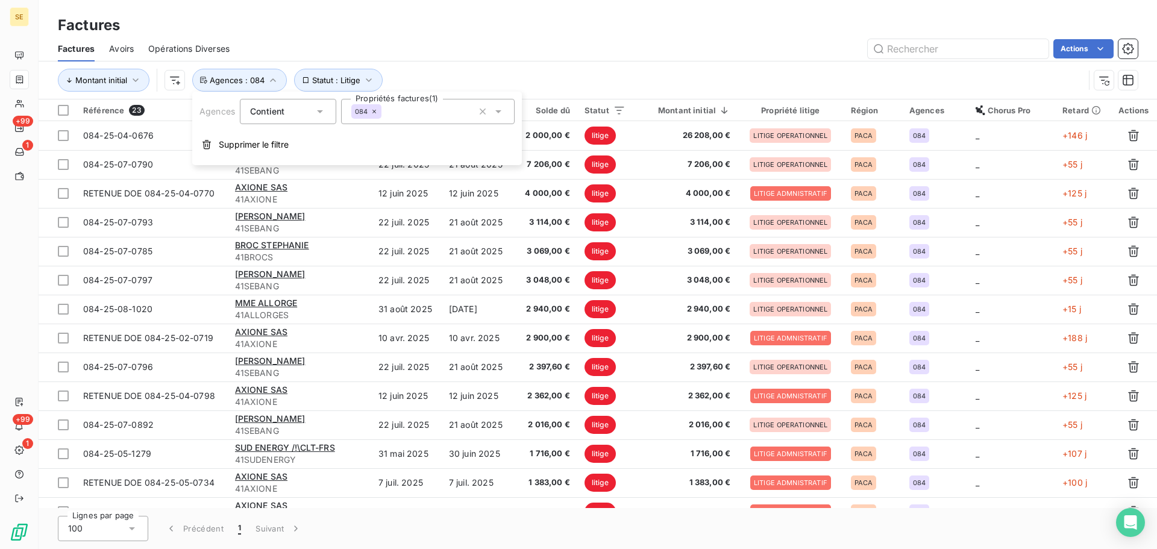
click at [375, 109] on icon at bounding box center [374, 111] width 7 height 7
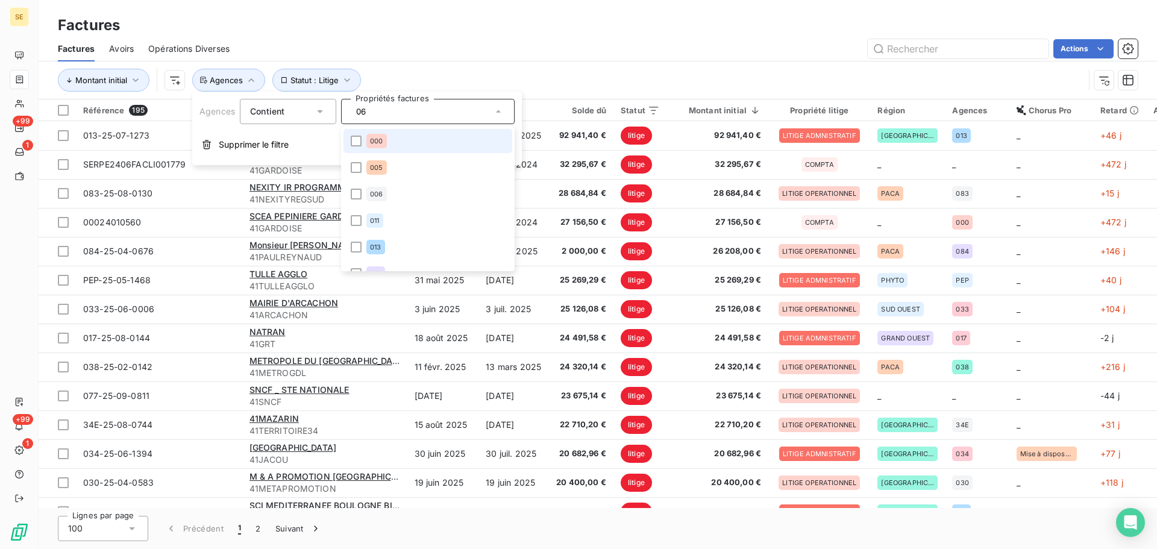
type input "069"
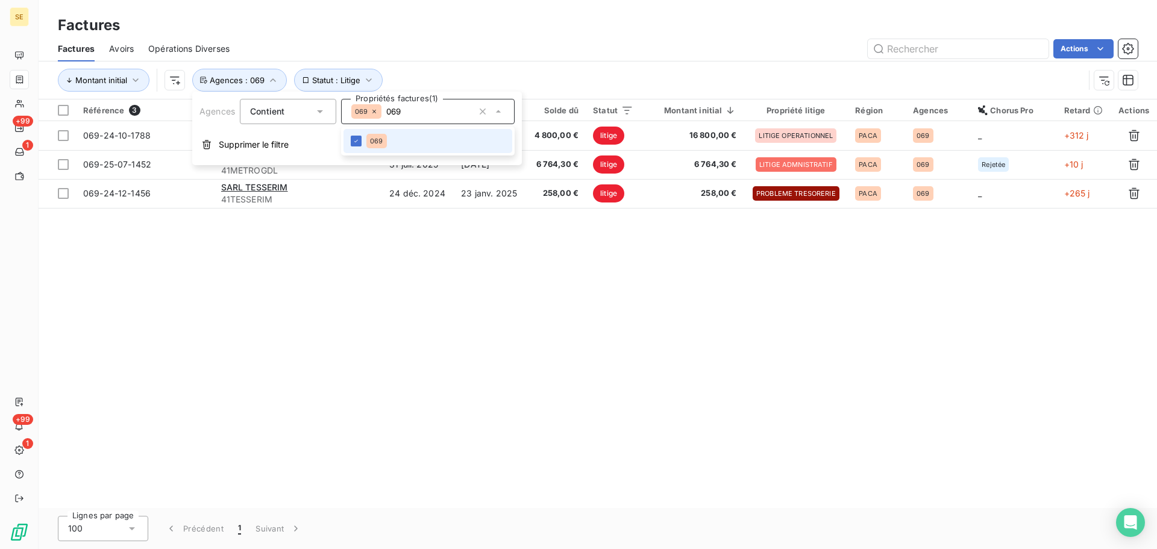
click at [382, 270] on div "Référence 3 Client Émise le Échue le Solde dû Statut Montant initial Propriété …" at bounding box center [598, 303] width 1119 height 409
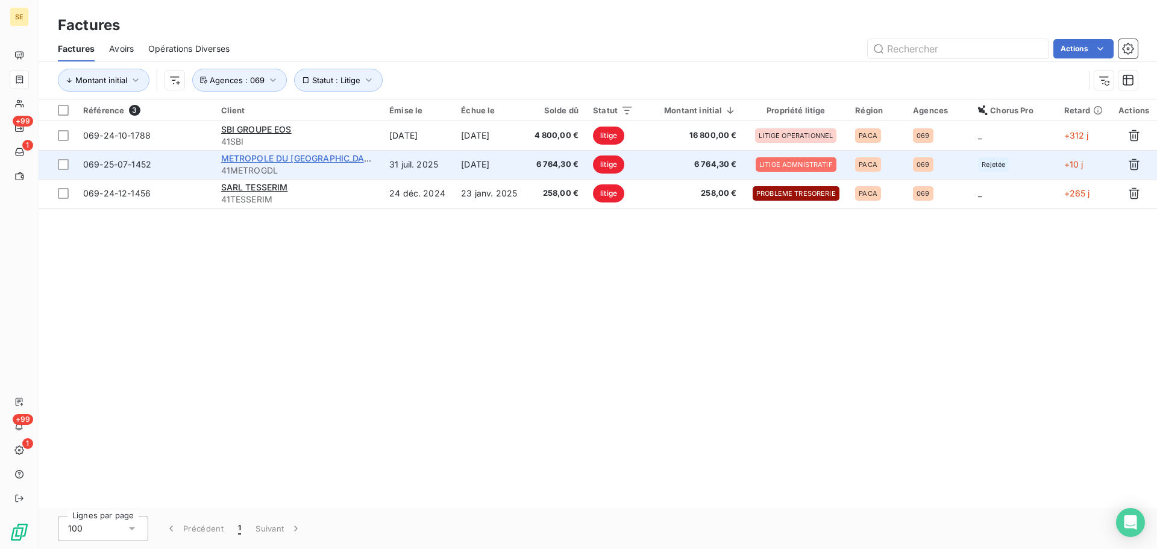
click at [295, 161] on span "METROPOLE DU [GEOGRAPHIC_DATA]" at bounding box center [299, 158] width 157 height 10
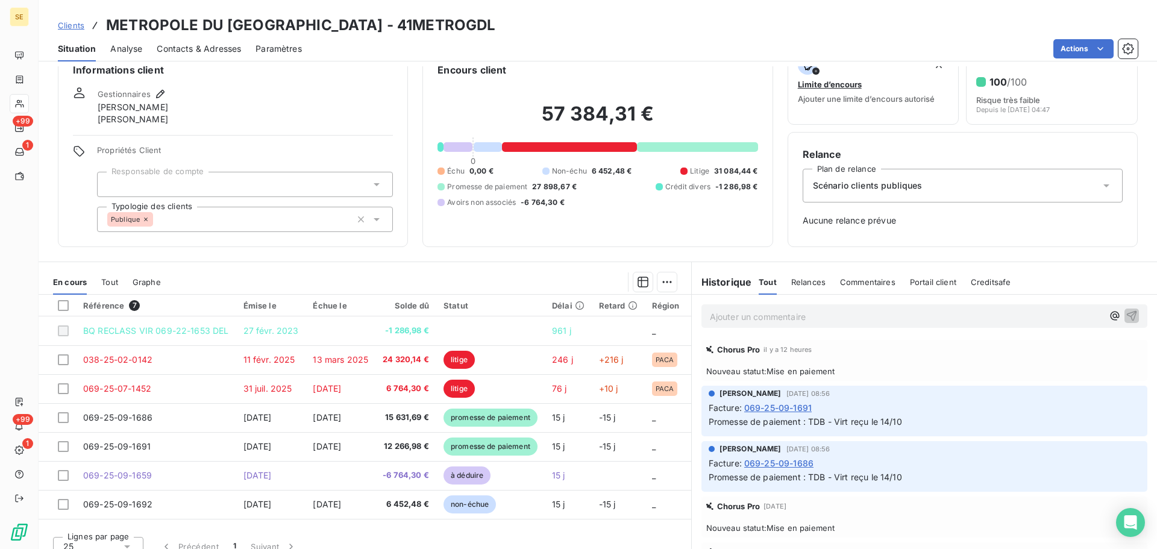
scroll to position [40, 0]
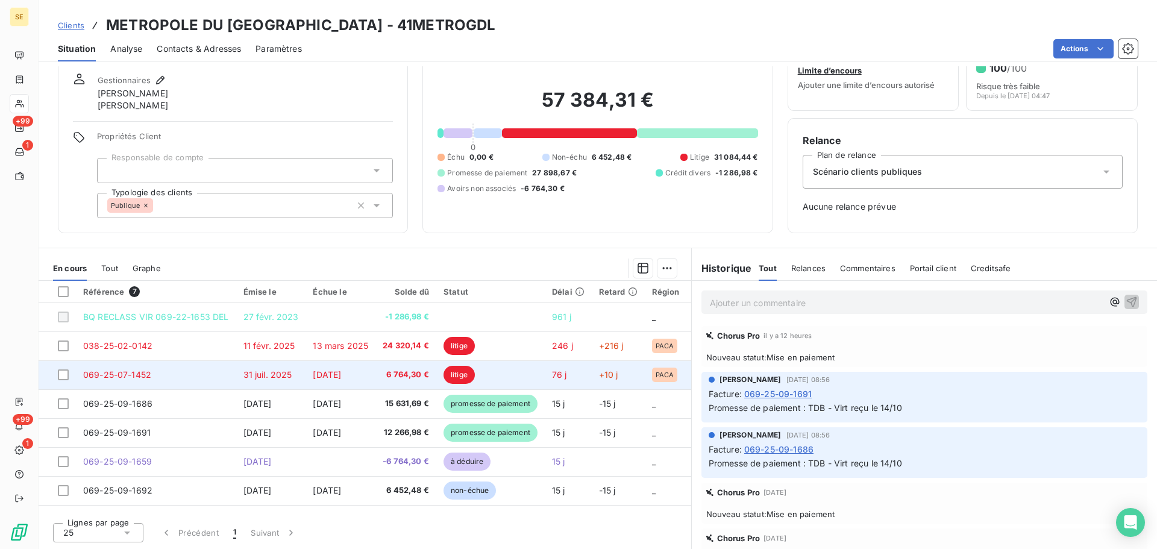
click at [341, 372] on span "[DATE]" at bounding box center [327, 374] width 28 height 10
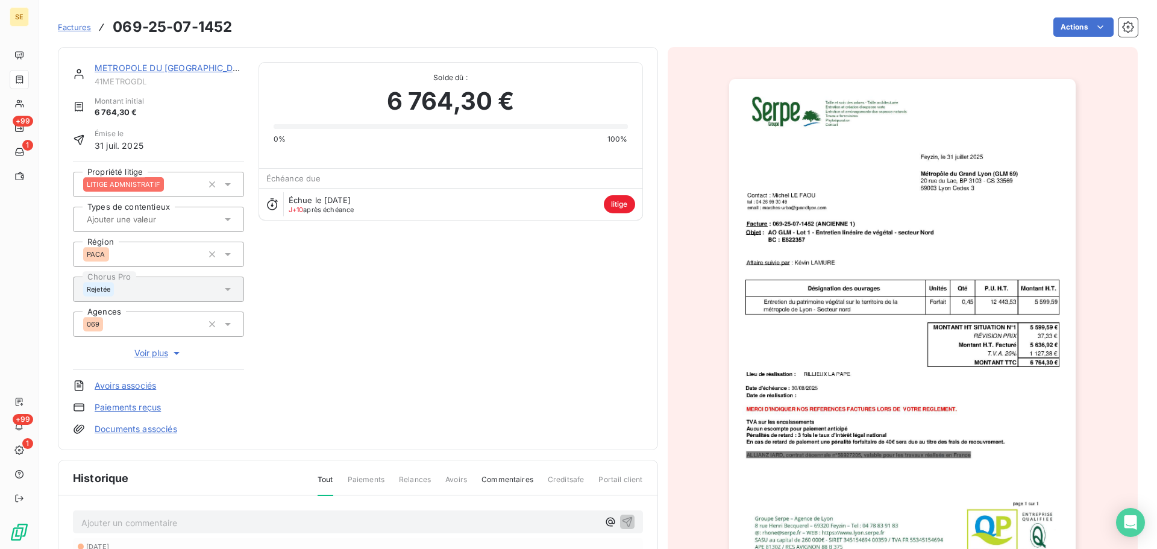
scroll to position [211, 0]
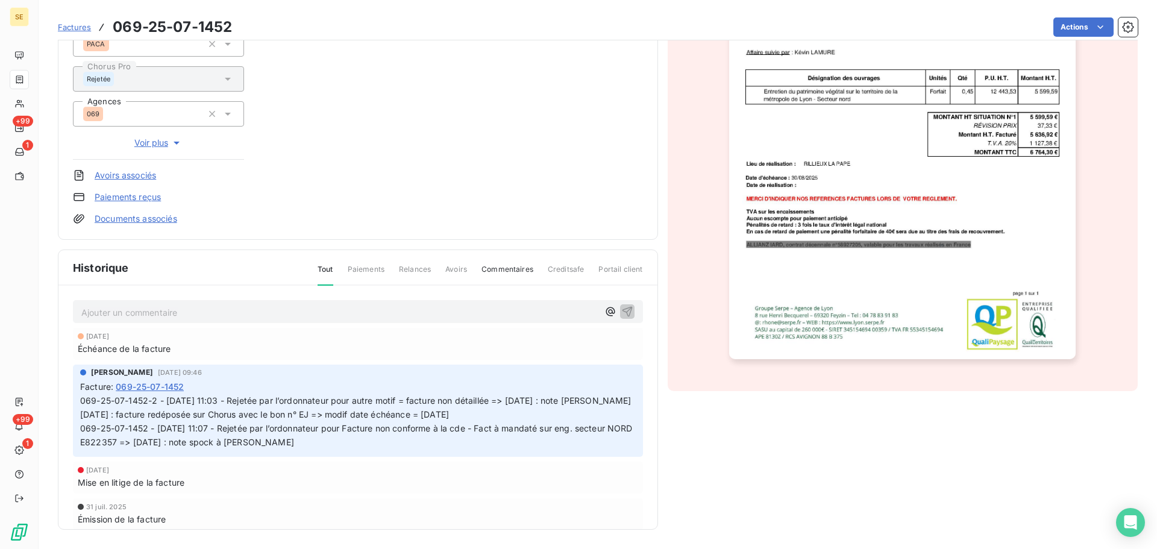
click at [195, 309] on p "Ajouter un commentaire ﻿" at bounding box center [339, 312] width 517 height 15
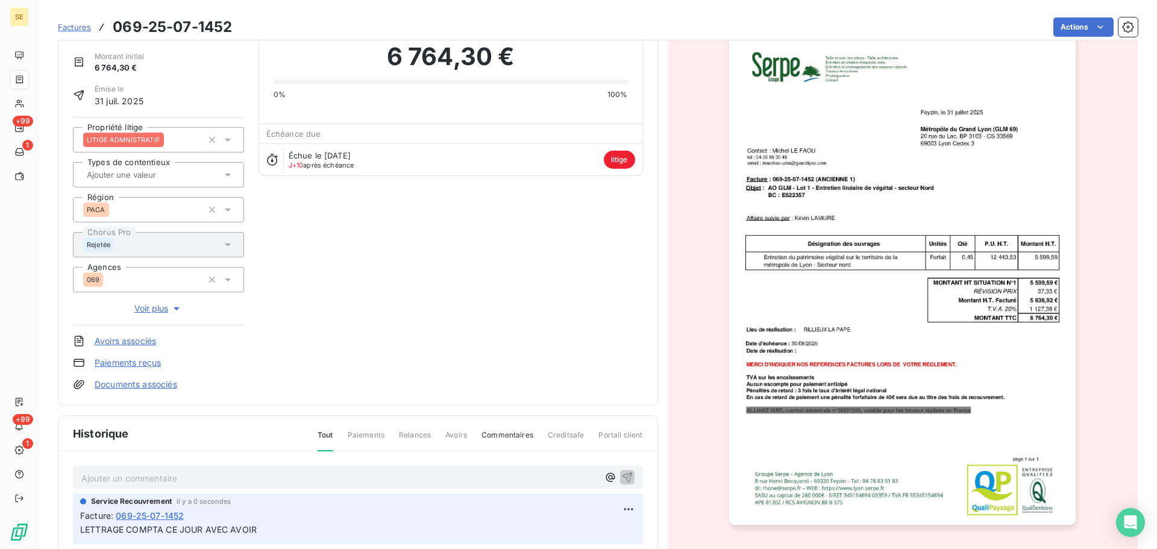
scroll to position [0, 0]
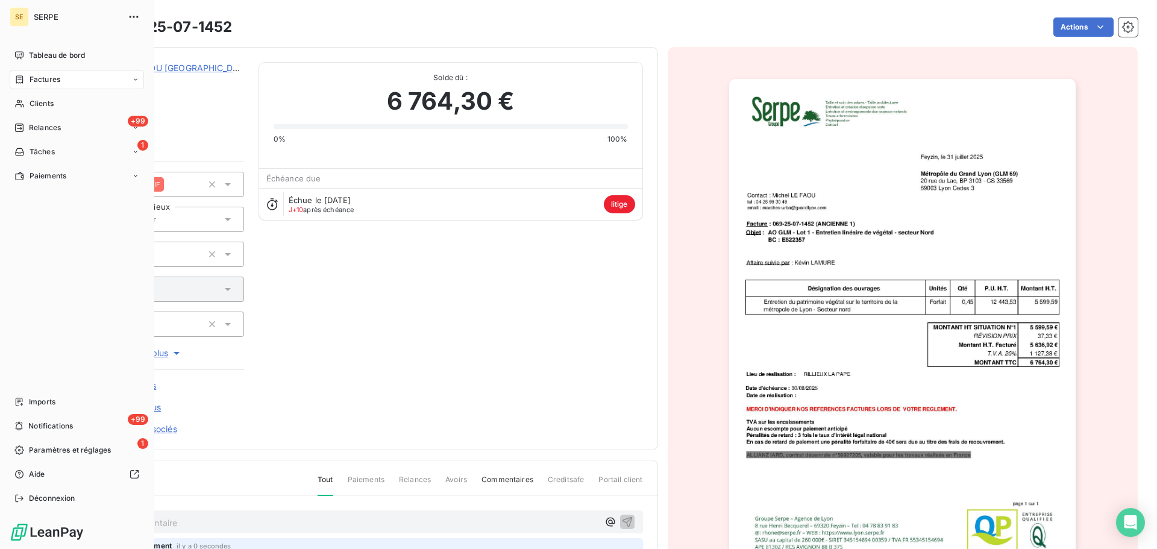
click at [15, 80] on icon at bounding box center [19, 80] width 10 height 10
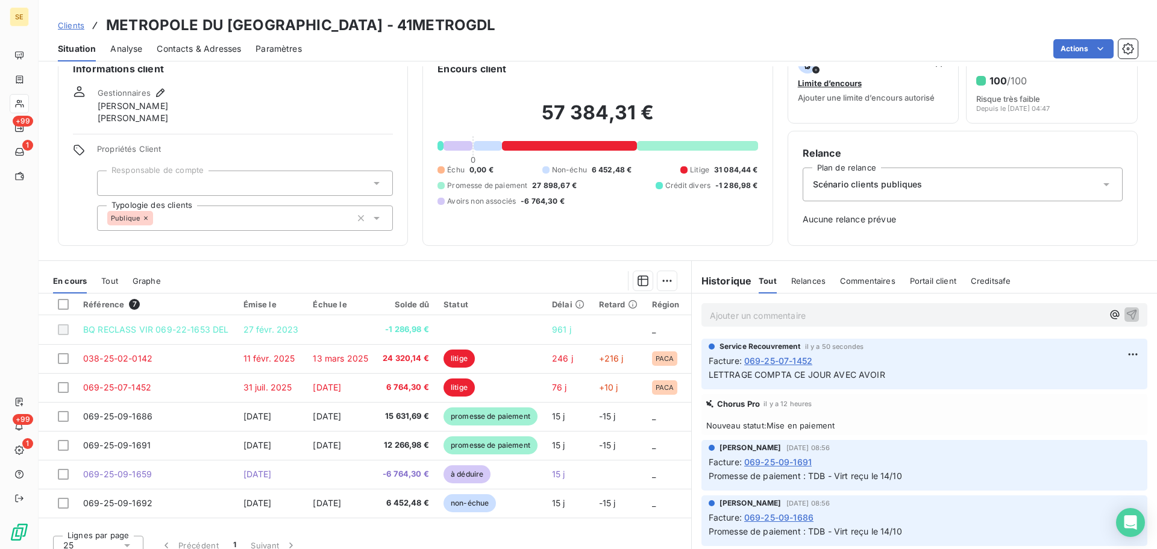
scroll to position [40, 0]
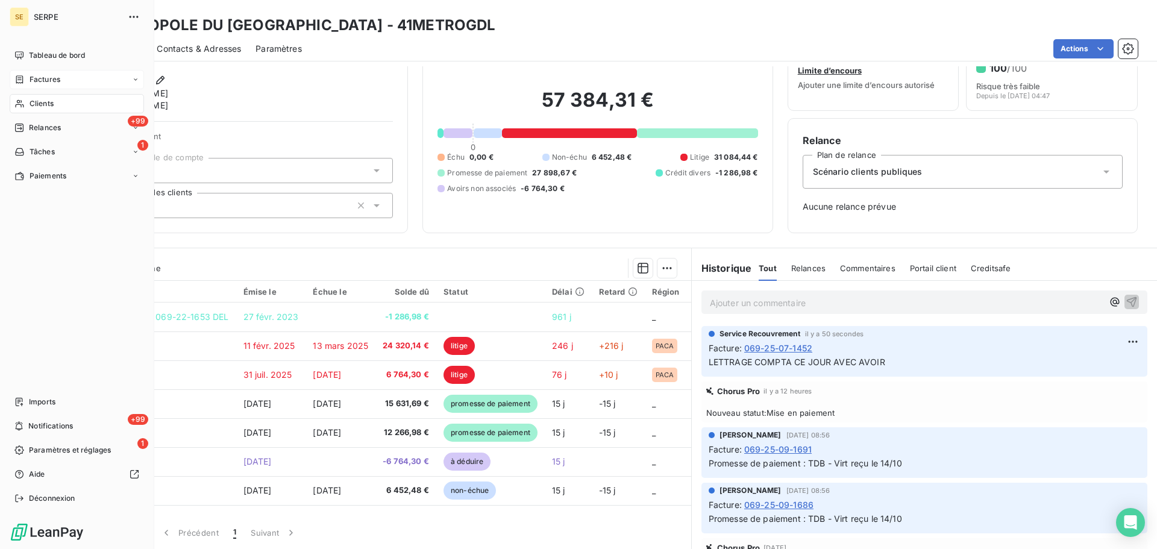
click at [36, 75] on span "Factures" at bounding box center [45, 79] width 31 height 11
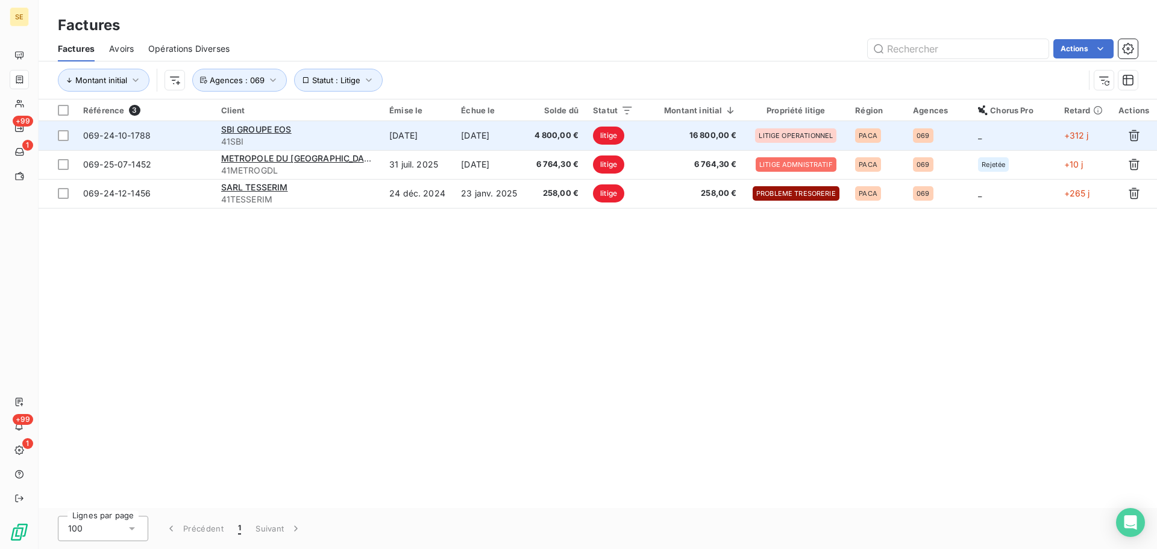
click at [313, 134] on div "SBI GROUPE EOS" at bounding box center [298, 130] width 154 height 12
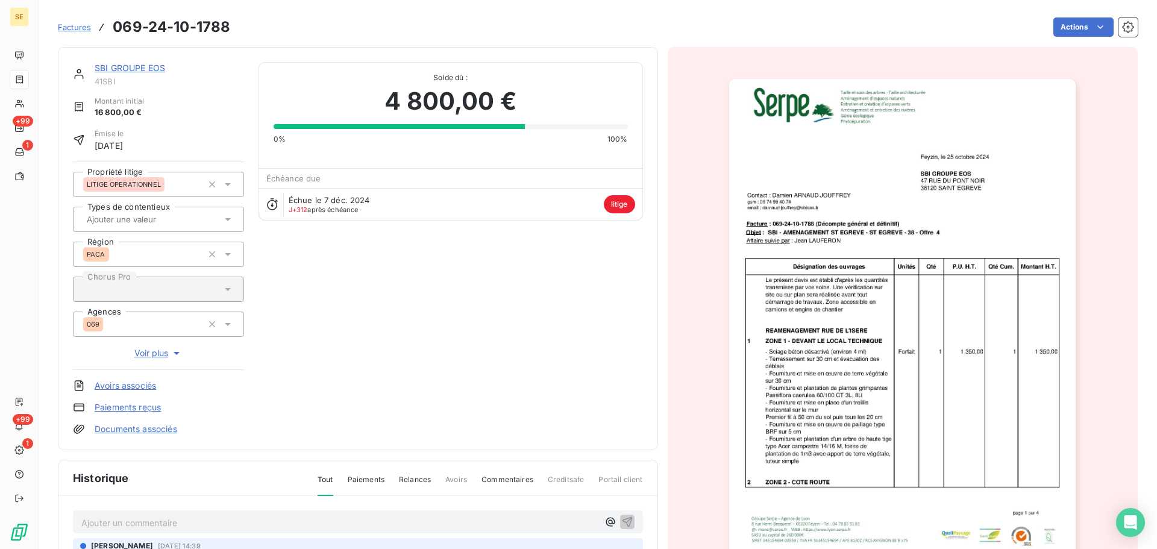
click at [141, 69] on link "SBI GROUPE EOS" at bounding box center [130, 68] width 71 height 10
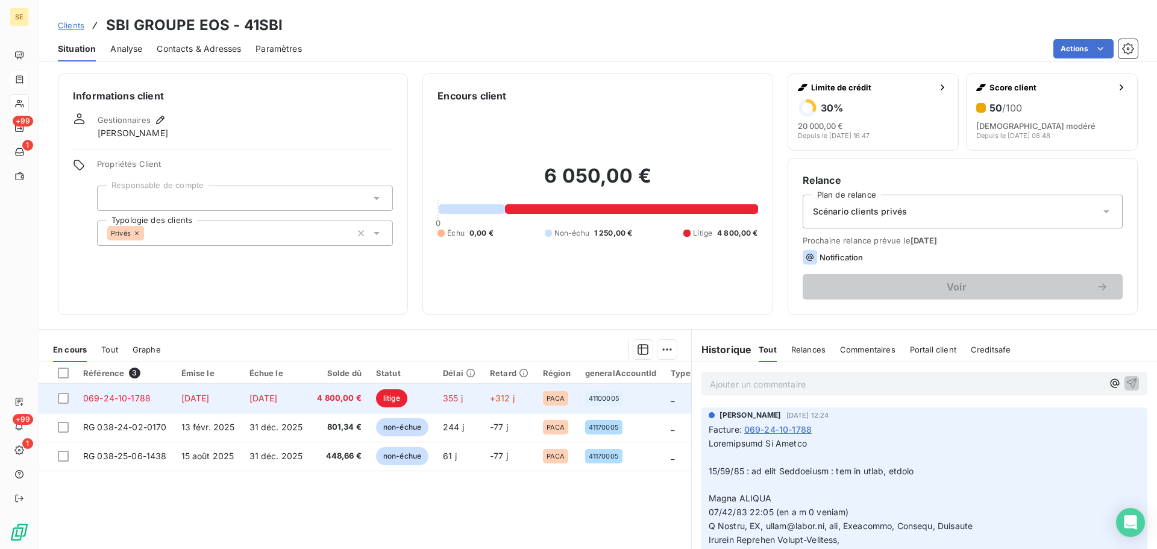
click at [322, 395] on span "4 800,00 €" at bounding box center [339, 398] width 45 height 12
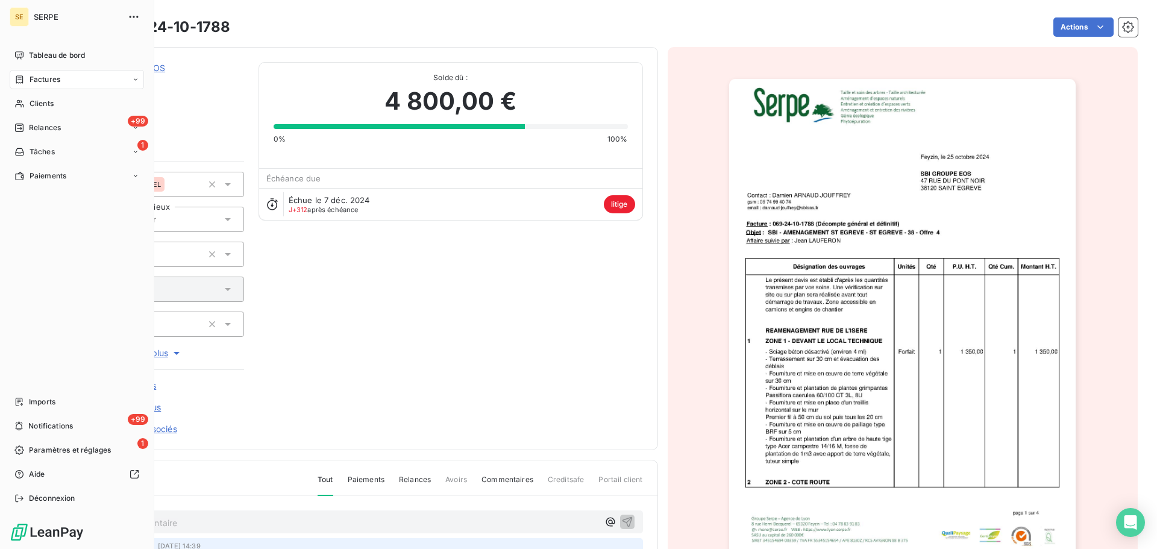
click at [37, 77] on span "Factures" at bounding box center [45, 79] width 31 height 11
click at [36, 100] on span "Clients" at bounding box center [42, 103] width 24 height 11
click at [42, 77] on span "Factures" at bounding box center [45, 79] width 31 height 11
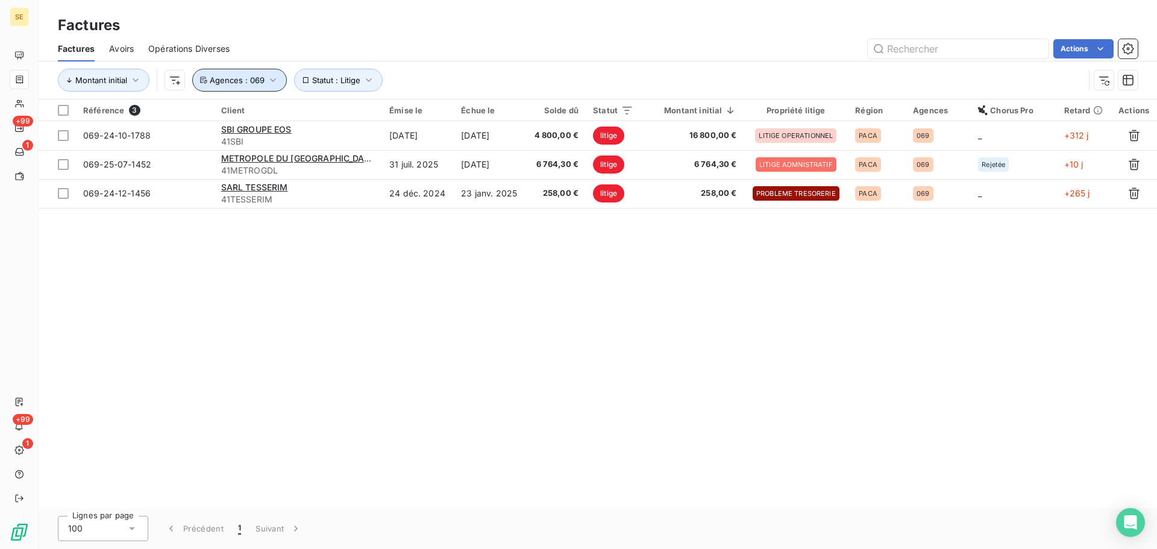
click at [271, 80] on icon "button" at bounding box center [273, 80] width 12 height 12
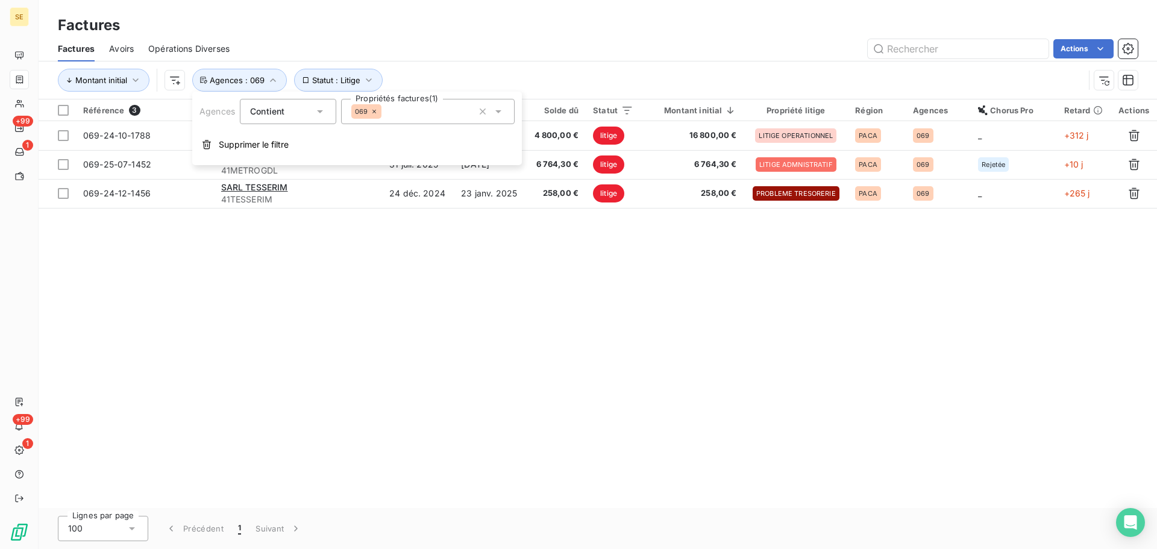
click at [369, 113] on div "069" at bounding box center [366, 111] width 30 height 14
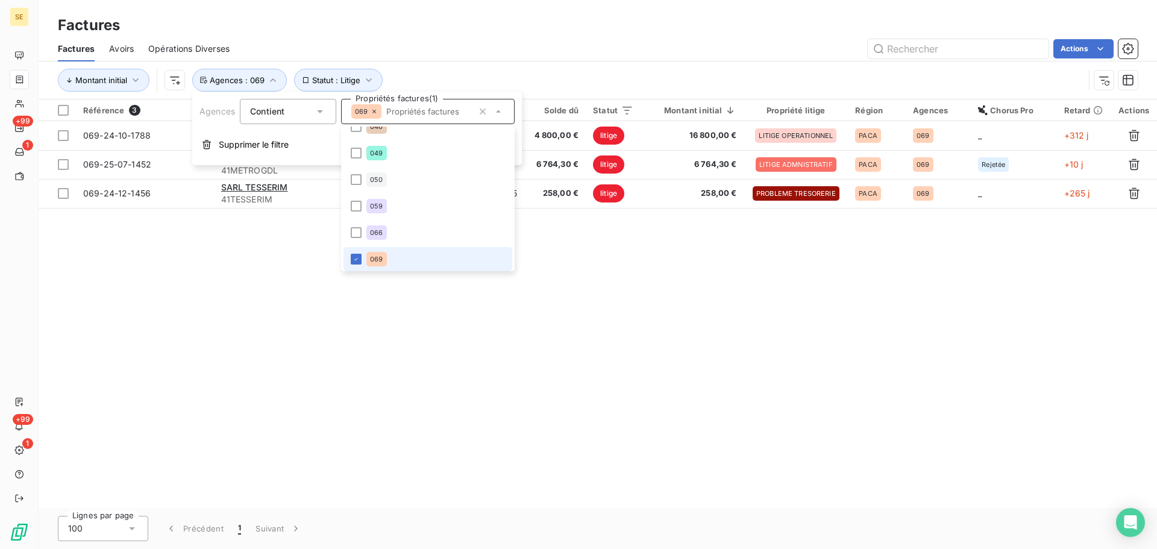
click at [375, 111] on icon at bounding box center [374, 111] width 7 height 7
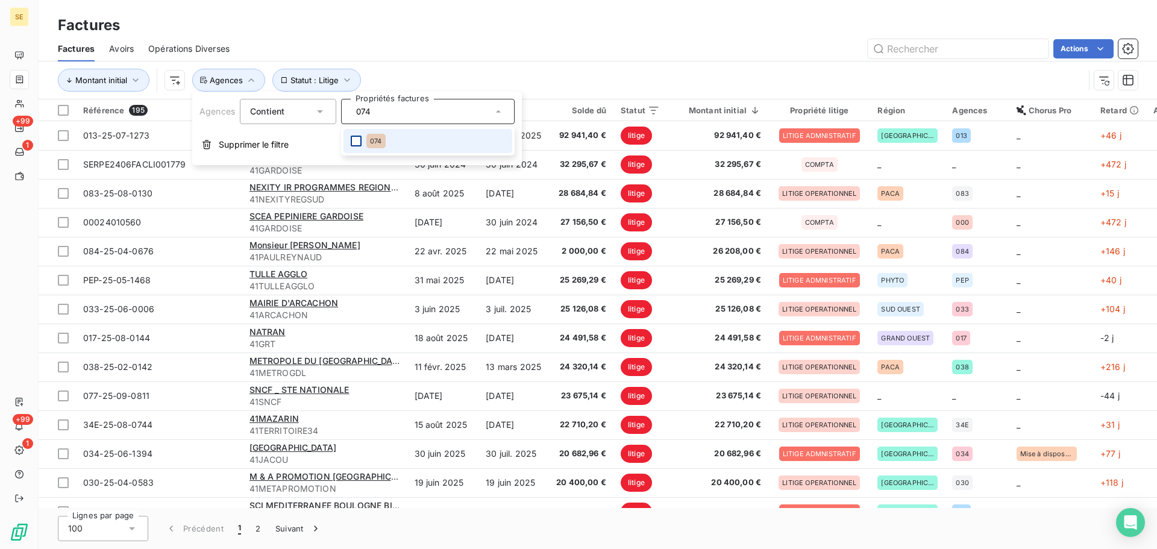
type input "074"
click at [359, 142] on div at bounding box center [356, 141] width 11 height 11
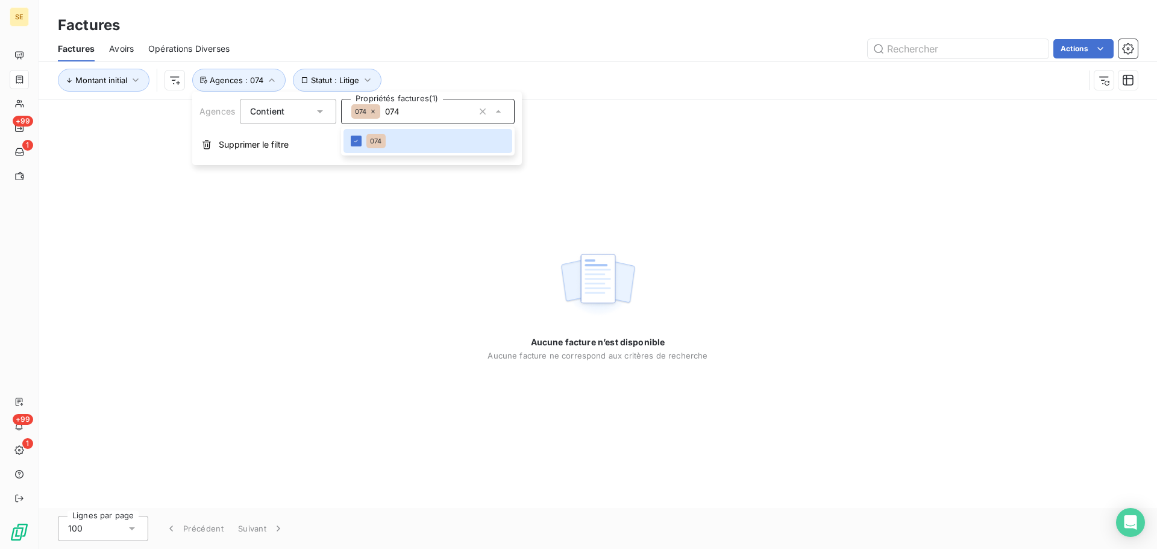
click at [409, 63] on div "Montant initial Statut : Litige Agences : 074" at bounding box center [598, 79] width 1080 height 37
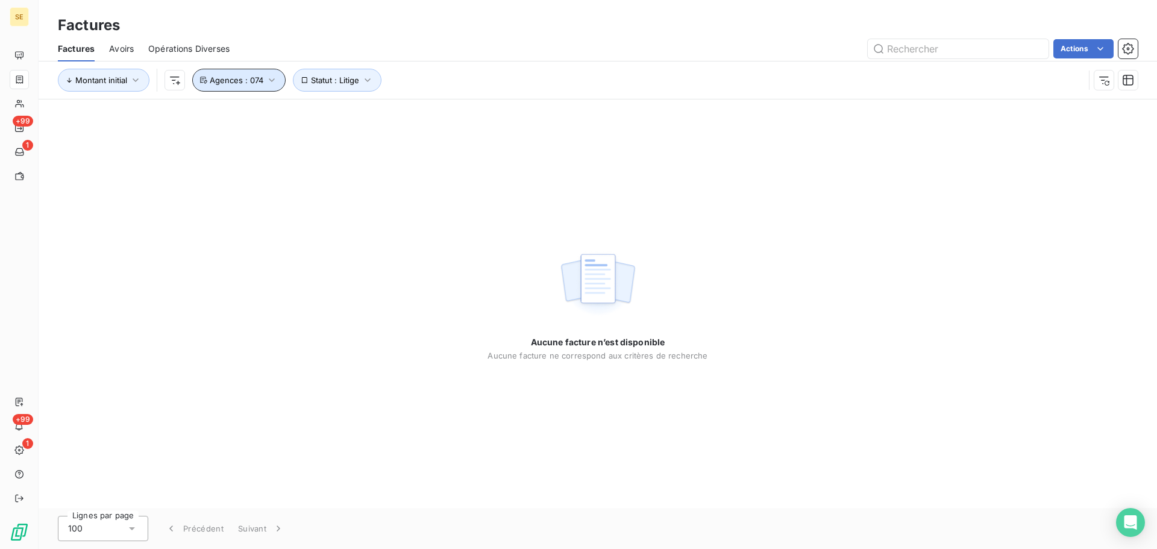
click at [266, 81] on icon "button" at bounding box center [272, 80] width 12 height 12
click at [373, 113] on icon at bounding box center [372, 111] width 7 height 7
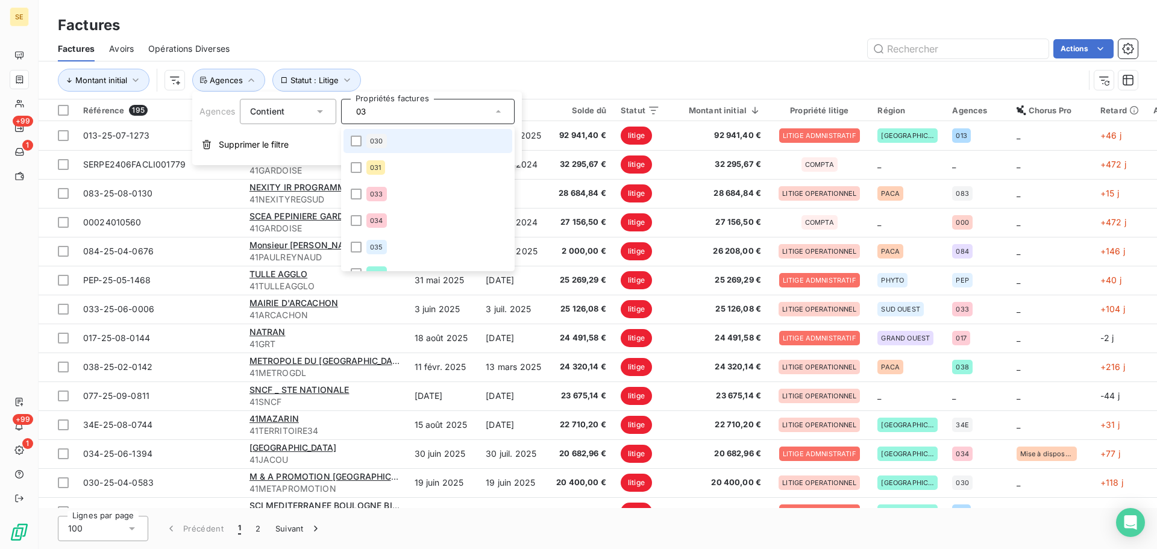
type input "038"
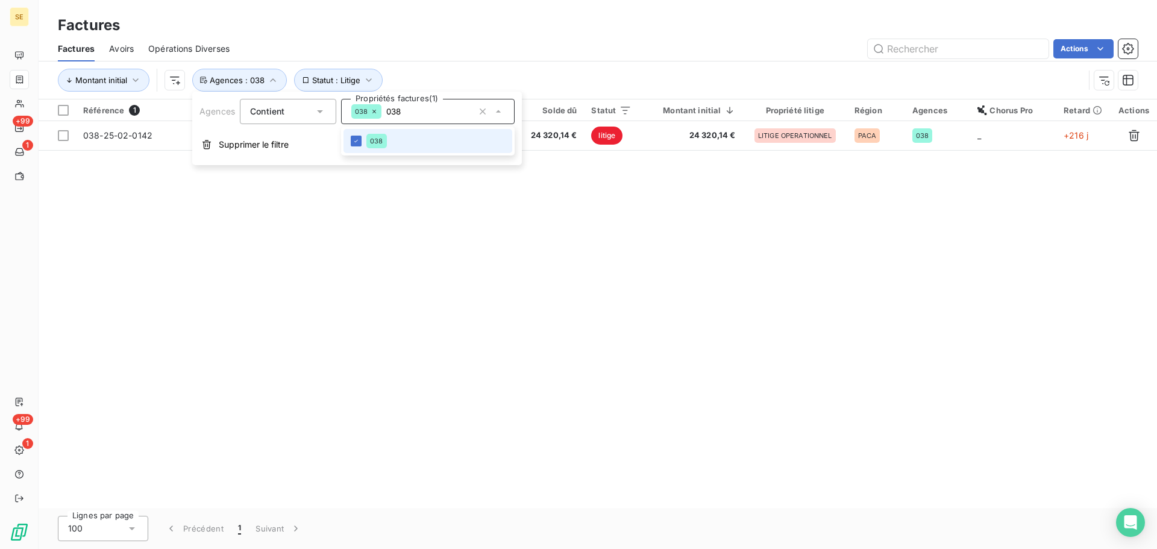
click at [427, 359] on div "Référence 1 Client Émise le Échue le Solde dû Statut Montant initial Propriété …" at bounding box center [598, 303] width 1119 height 409
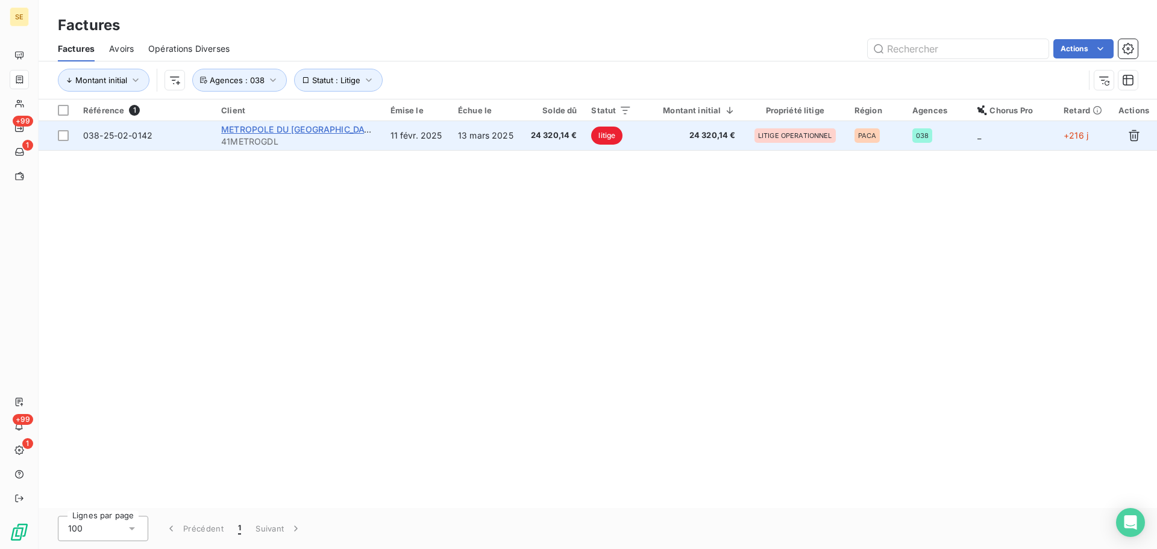
click at [327, 130] on span "METROPOLE DU [GEOGRAPHIC_DATA]" at bounding box center [299, 129] width 157 height 10
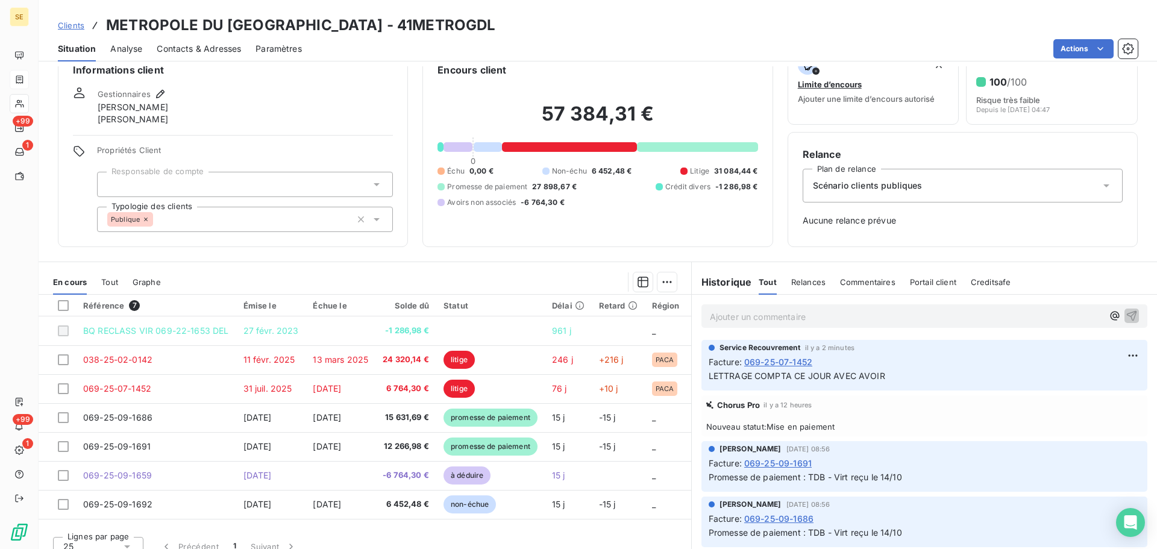
scroll to position [40, 0]
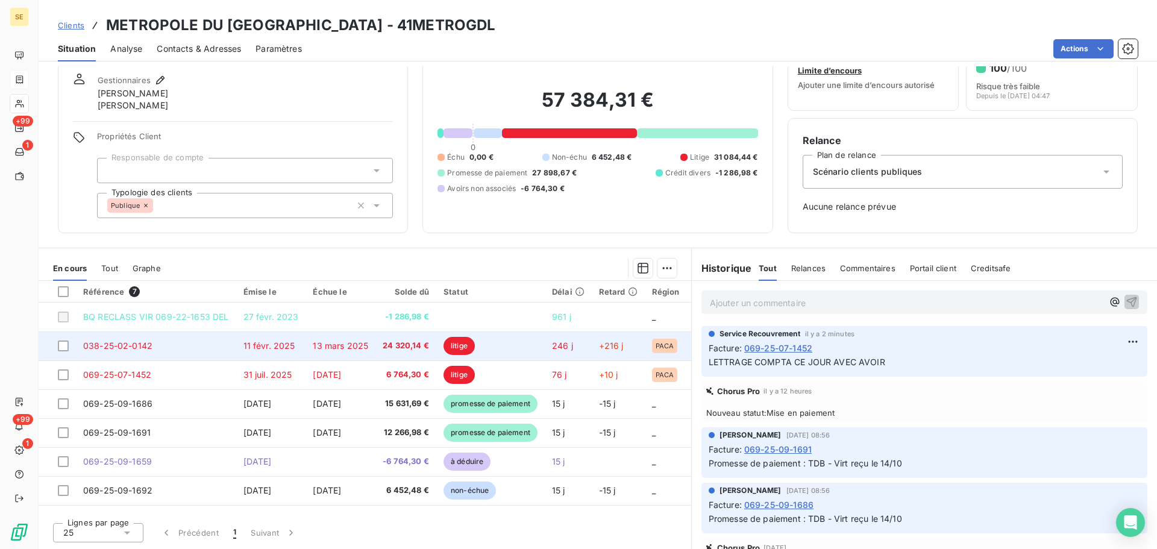
click at [301, 341] on td "11 févr. 2025" at bounding box center [271, 345] width 70 height 29
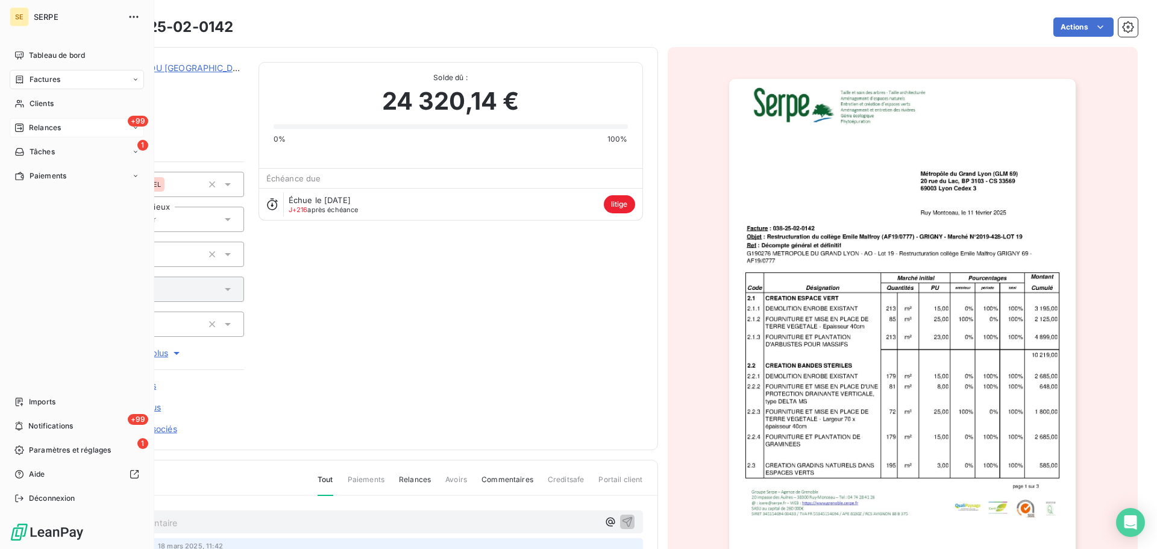
click at [51, 127] on span "Relances" at bounding box center [45, 127] width 32 height 11
click at [69, 77] on div "Factures" at bounding box center [77, 79] width 134 height 19
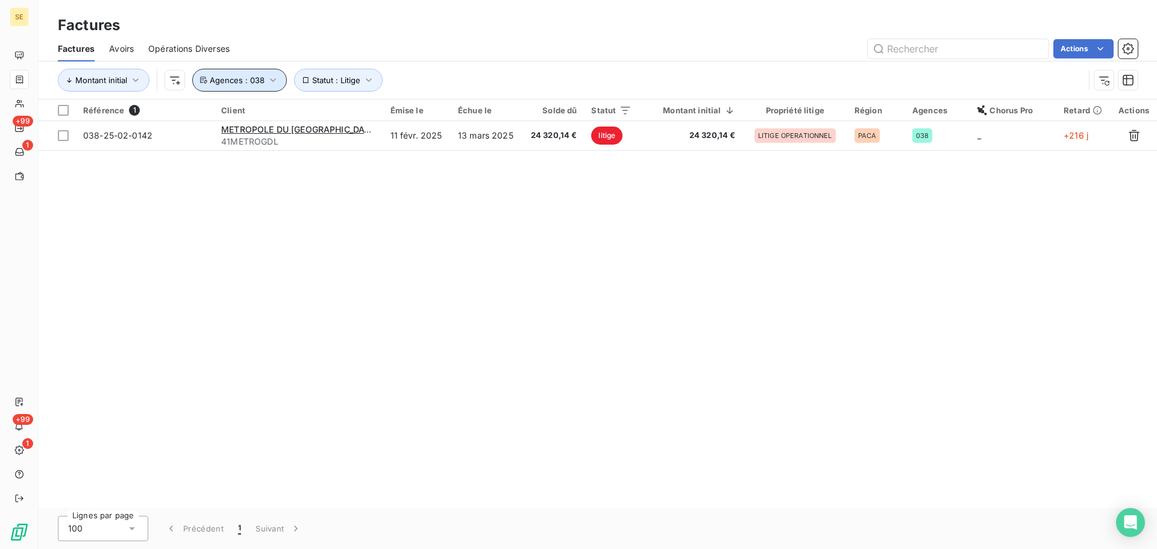
click at [274, 79] on icon "button" at bounding box center [273, 80] width 12 height 12
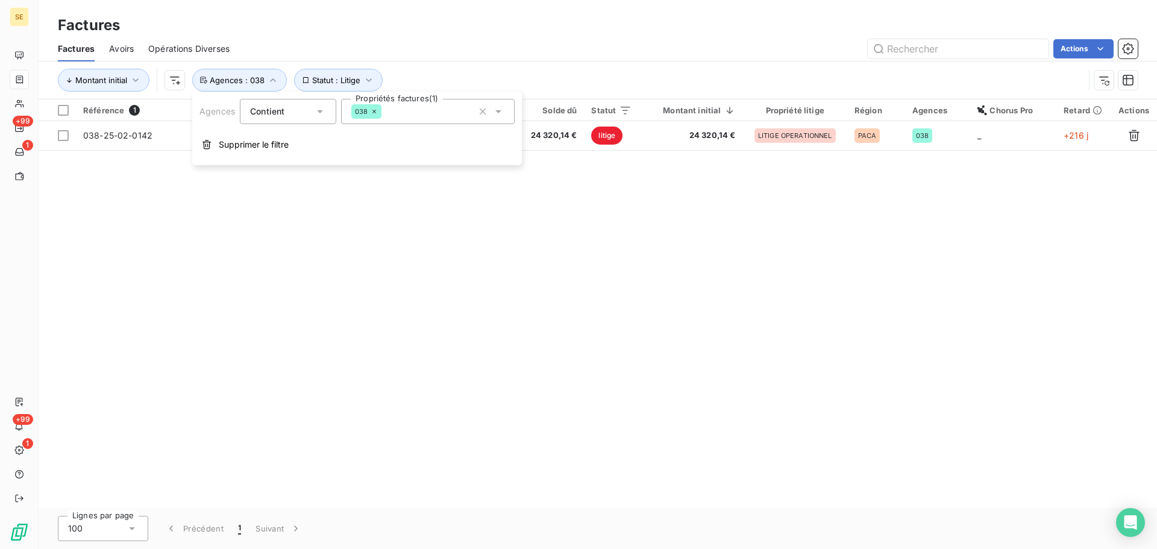
click at [371, 113] on icon at bounding box center [374, 111] width 7 height 7
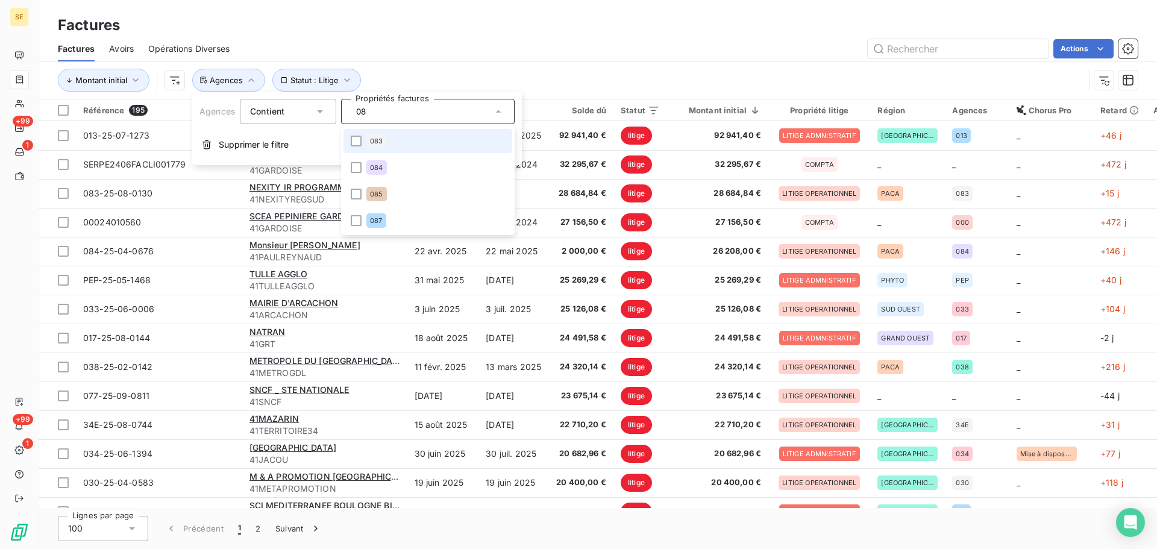
type input "083"
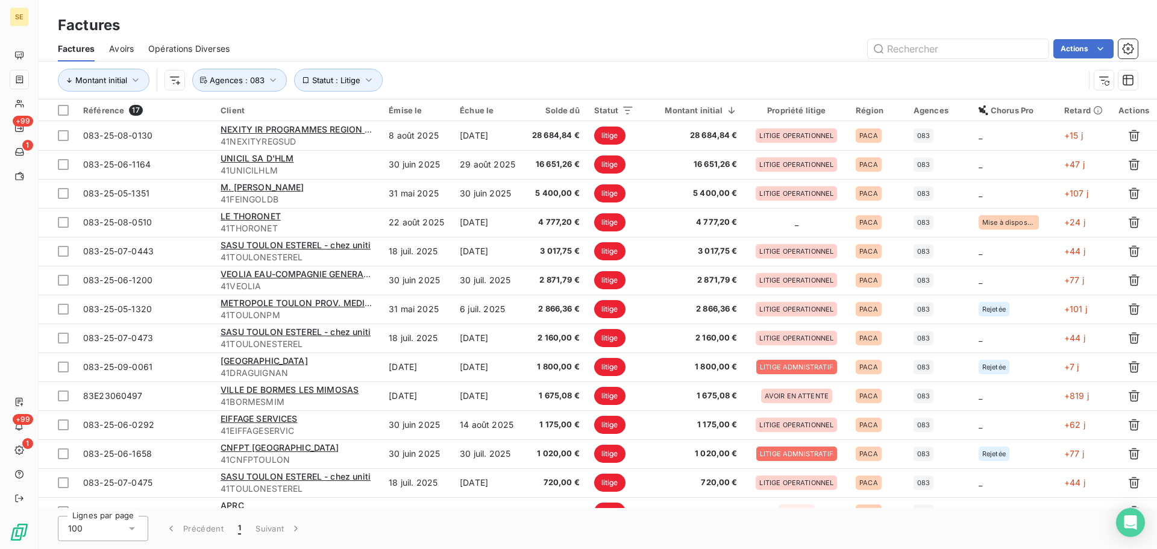
click at [588, 26] on div "Factures" at bounding box center [598, 25] width 1119 height 22
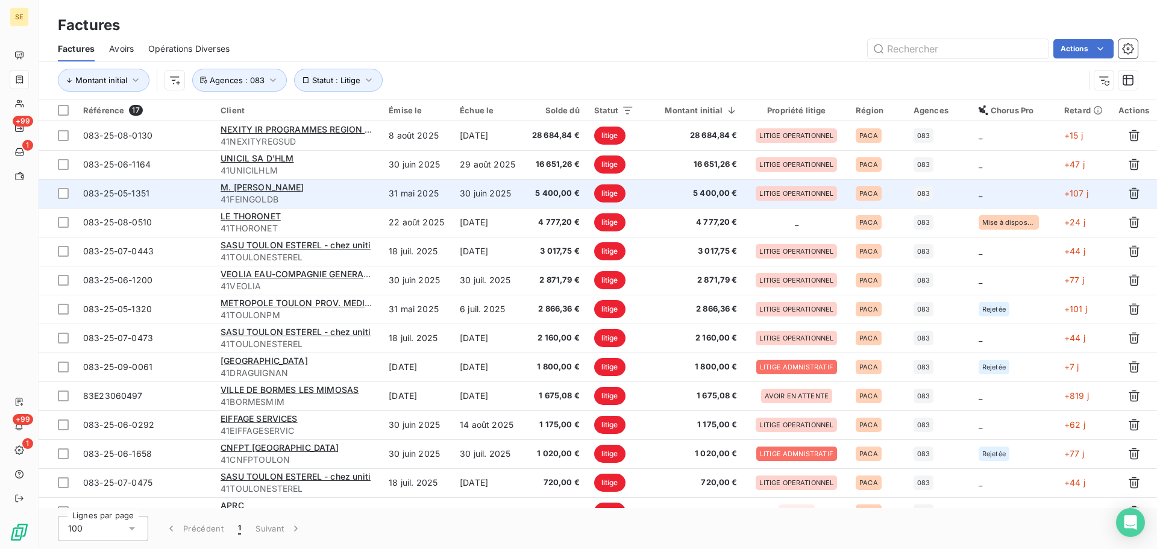
click at [323, 195] on span "41FEINGOLDB" at bounding box center [298, 199] width 154 height 12
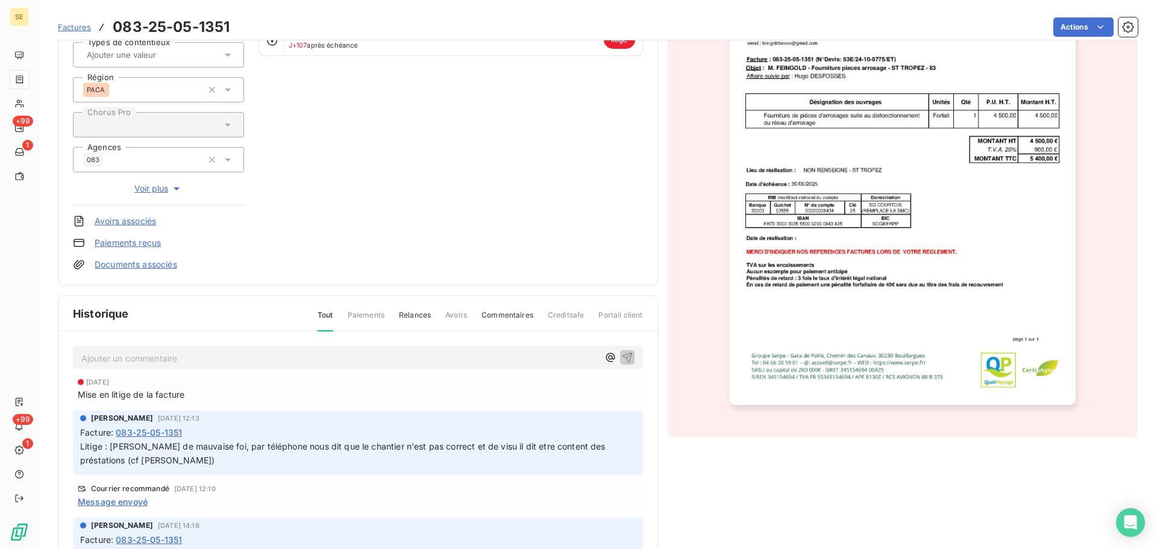
click at [115, 501] on span "Message envoyé" at bounding box center [113, 501] width 70 height 13
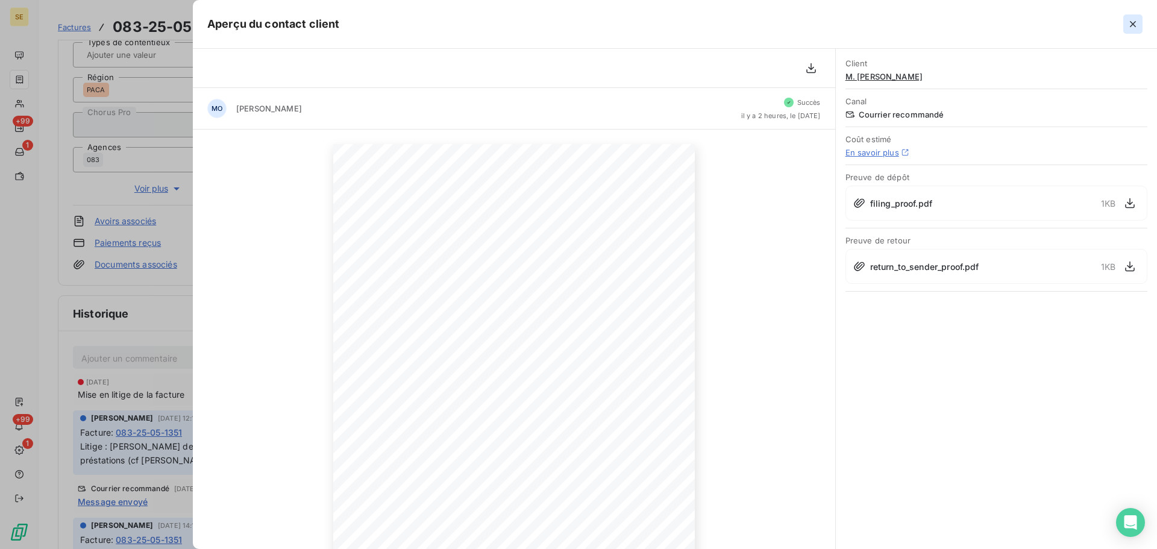
click at [1131, 18] on icon "button" at bounding box center [1133, 24] width 12 height 12
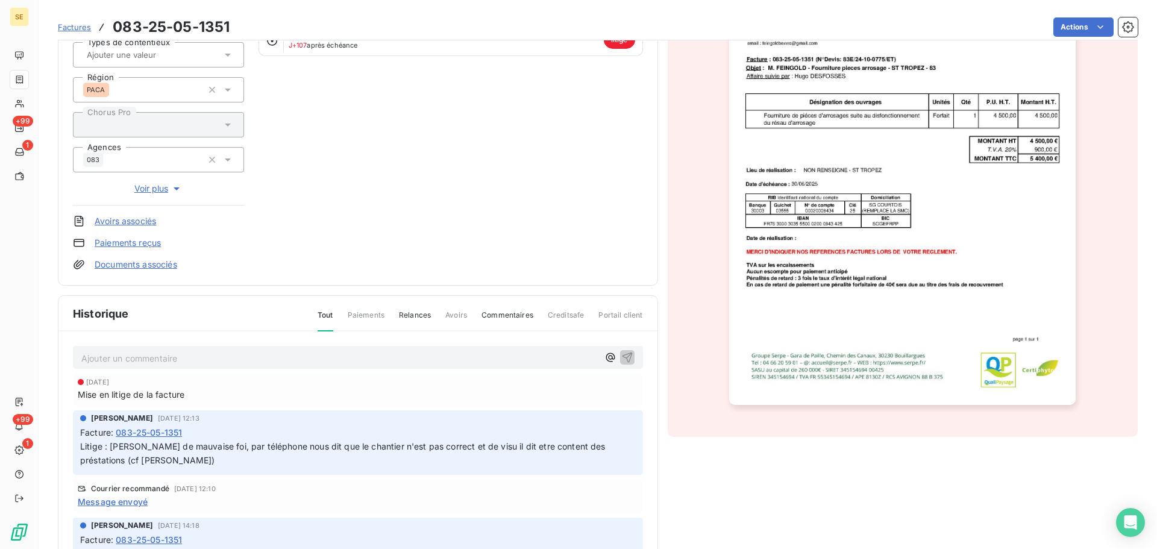
click at [205, 442] on span "Litige : [PERSON_NAME] de mauvaise foi, par téléphone nous dit que le chantier …" at bounding box center [344, 453] width 528 height 24
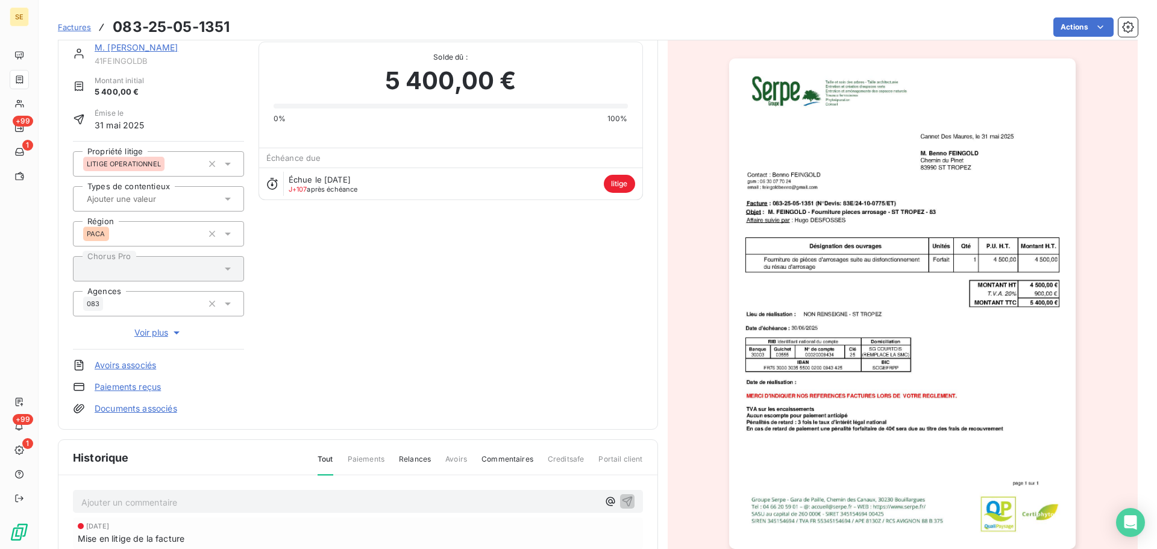
scroll to position [165, 0]
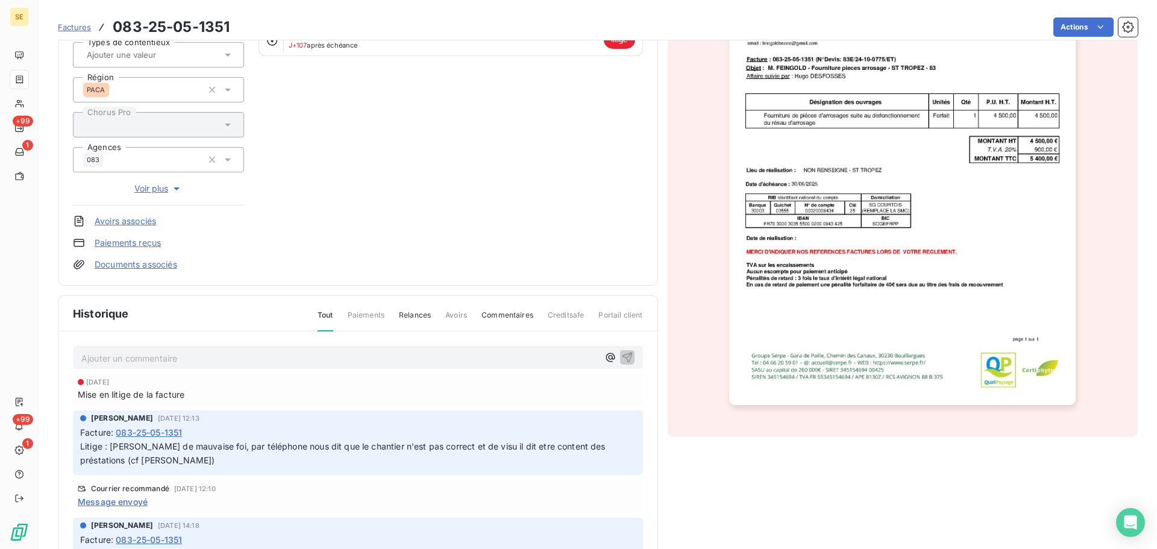
click at [115, 505] on span "Message envoyé" at bounding box center [113, 501] width 70 height 13
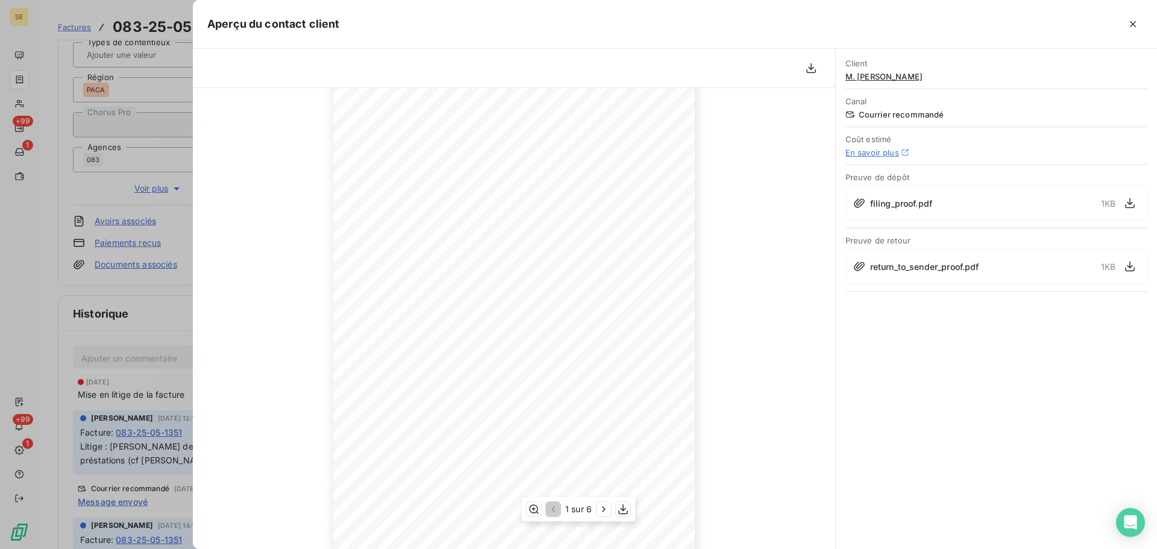
scroll to position [121, 0]
drag, startPoint x: 1138, startPoint y: 18, endPoint x: 1129, endPoint y: 25, distance: 11.2
click at [1137, 18] on icon "button" at bounding box center [1133, 24] width 12 height 12
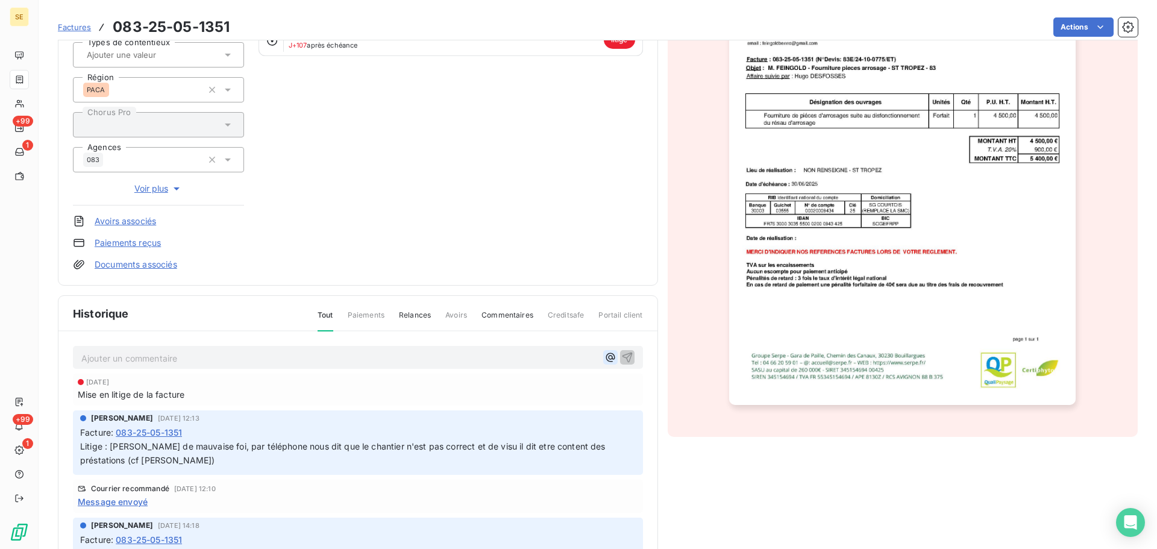
click at [605, 360] on icon "button" at bounding box center [611, 357] width 12 height 12
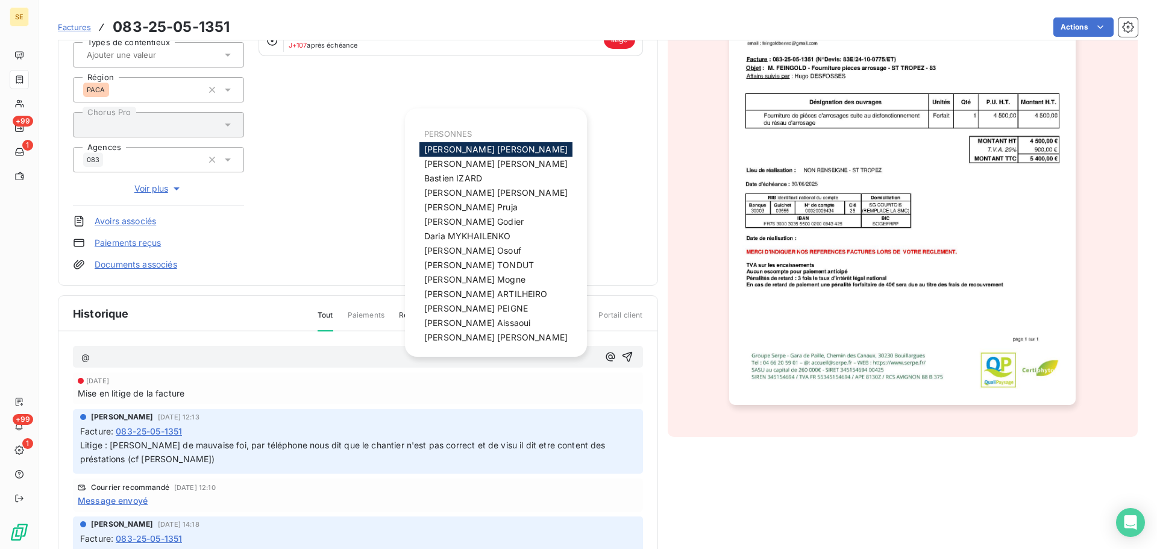
click at [462, 130] on span "PERSONNES" at bounding box center [448, 134] width 48 height 10
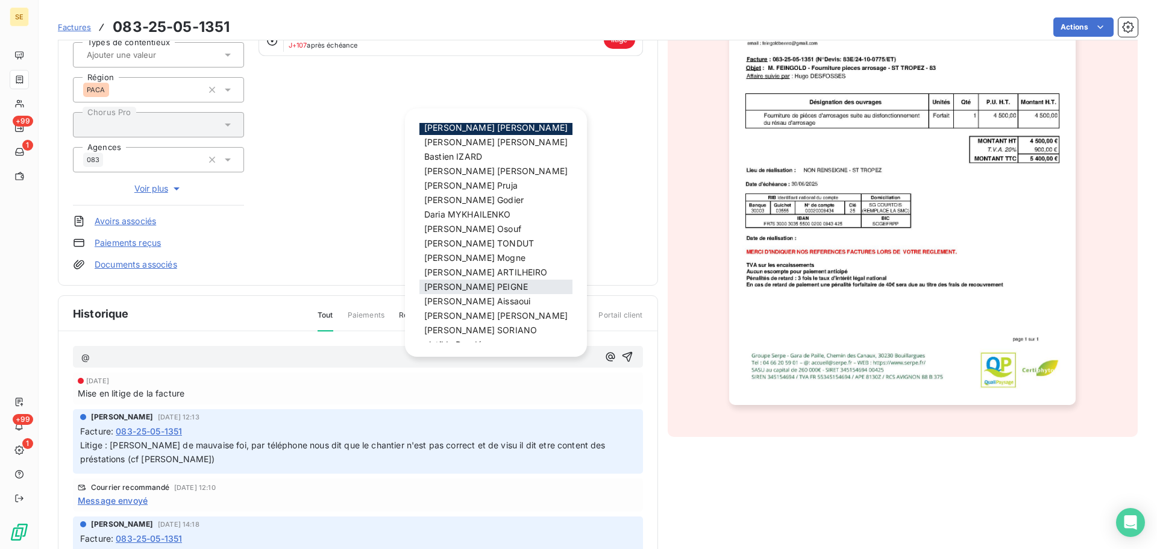
scroll to position [0, 0]
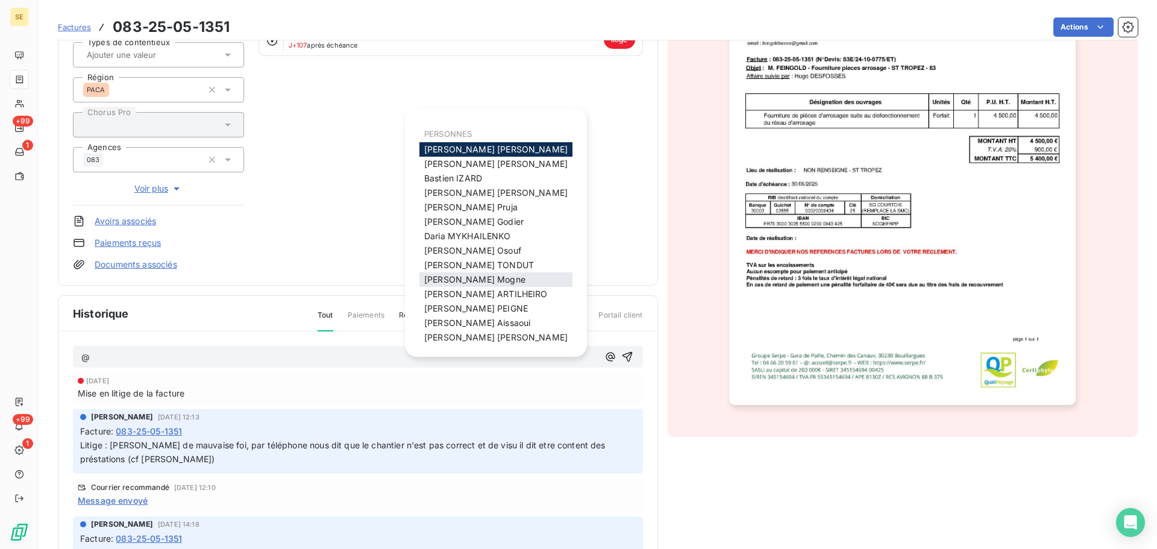
click at [468, 275] on span "[PERSON_NAME]" at bounding box center [474, 279] width 101 height 10
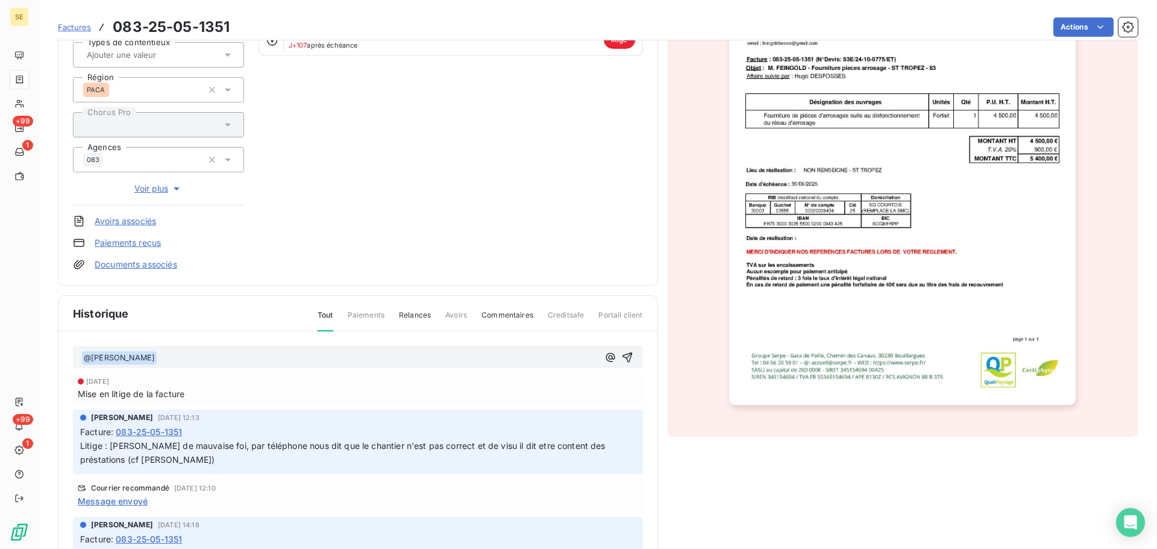
click at [206, 359] on p "﻿ @ [PERSON_NAME] ﻿ ﻿" at bounding box center [339, 358] width 517 height 14
click at [133, 505] on span "Message envoyé" at bounding box center [113, 501] width 70 height 13
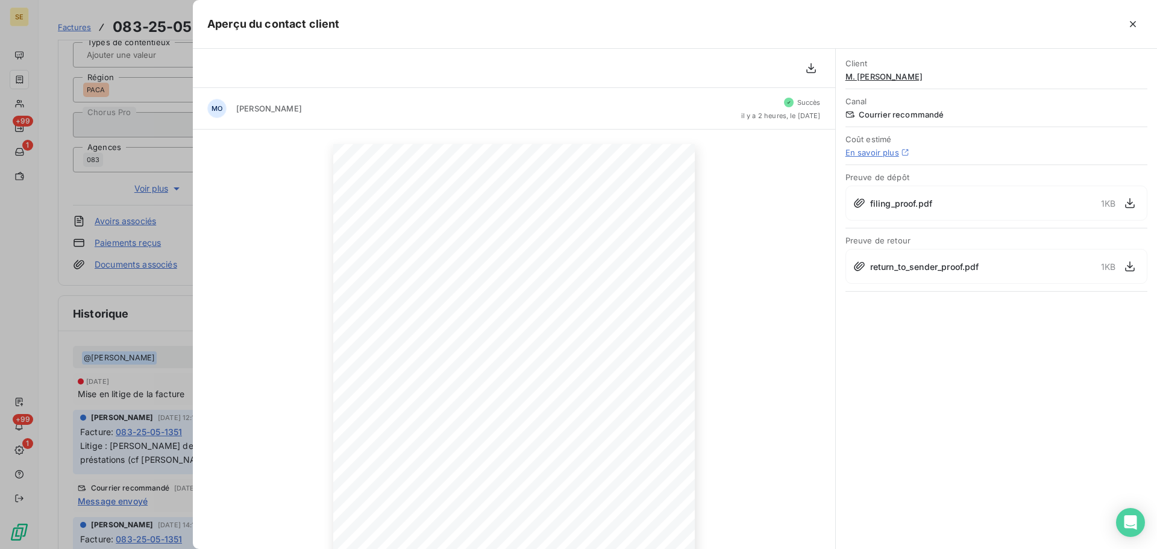
click at [913, 269] on span "return_to_sender_proof.pdf" at bounding box center [924, 266] width 109 height 13
click at [859, 263] on icon at bounding box center [859, 266] width 12 height 12
click at [1127, 269] on icon "button" at bounding box center [1130, 266] width 12 height 12
click at [1136, 25] on icon "button" at bounding box center [1133, 24] width 12 height 12
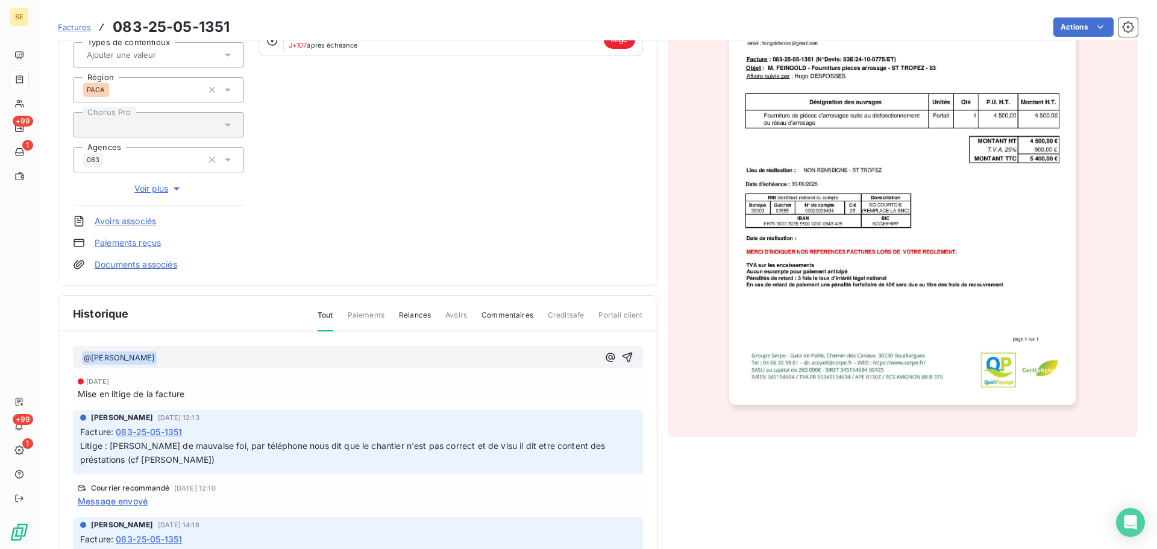
click at [176, 362] on p "﻿ @ [PERSON_NAME] ﻿" at bounding box center [339, 358] width 517 height 14
drag, startPoint x: 300, startPoint y: 361, endPoint x: 225, endPoint y: 354, distance: 75.0
click at [225, 354] on p "﻿ @ [PERSON_NAME] ﻿ Ton recommandé a été retourné" at bounding box center [339, 358] width 517 height 14
drag, startPoint x: 245, startPoint y: 354, endPoint x: 157, endPoint y: 351, distance: 88.6
click at [157, 351] on p "﻿ @ [PERSON_NAME] ﻿ Ton recommandé est" at bounding box center [339, 358] width 517 height 14
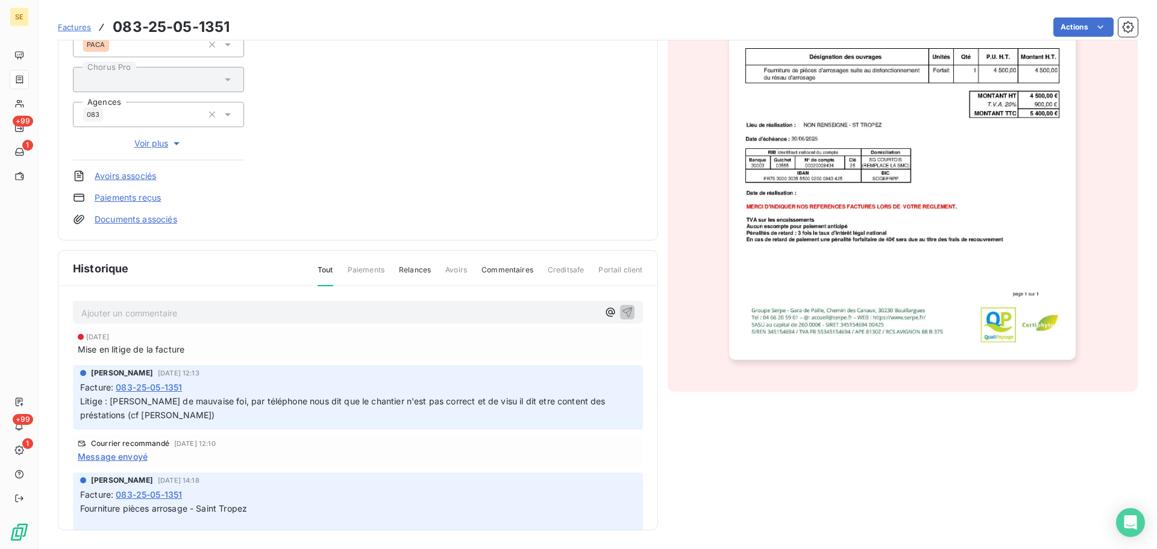
scroll to position [211, 0]
click at [139, 450] on span "Message envoyé" at bounding box center [113, 456] width 70 height 13
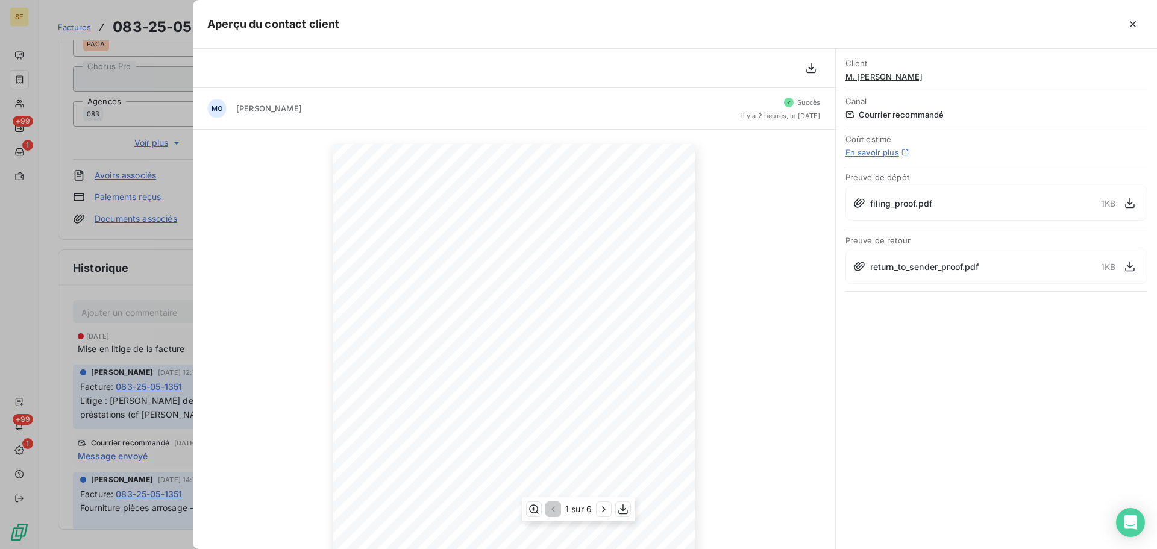
scroll to position [121, 0]
click at [859, 268] on icon at bounding box center [859, 266] width 12 height 12
click at [896, 270] on span "return_to_sender_proof.pdf" at bounding box center [924, 266] width 109 height 13
click at [917, 267] on span "return_to_sender_proof.pdf" at bounding box center [924, 266] width 109 height 13
click at [1127, 266] on icon "button" at bounding box center [1130, 266] width 12 height 12
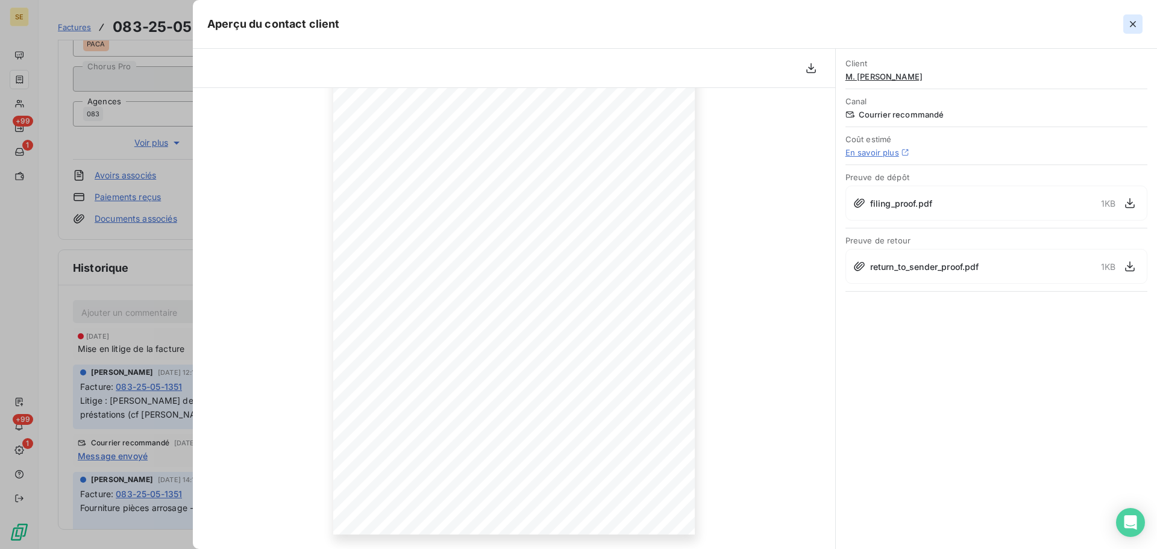
click at [1131, 22] on icon "button" at bounding box center [1133, 24] width 6 height 6
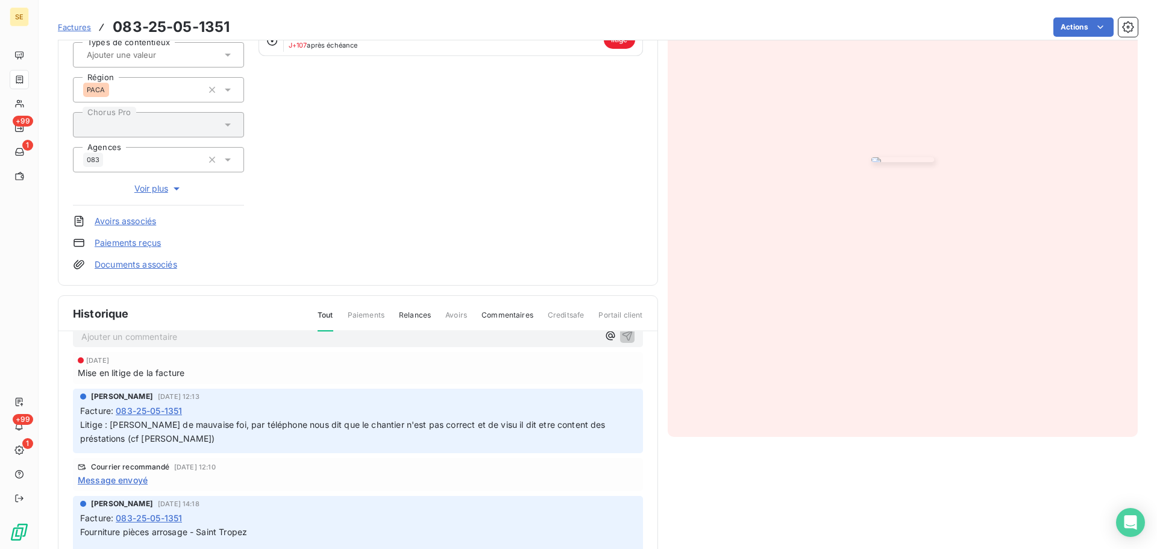
scroll to position [0, 0]
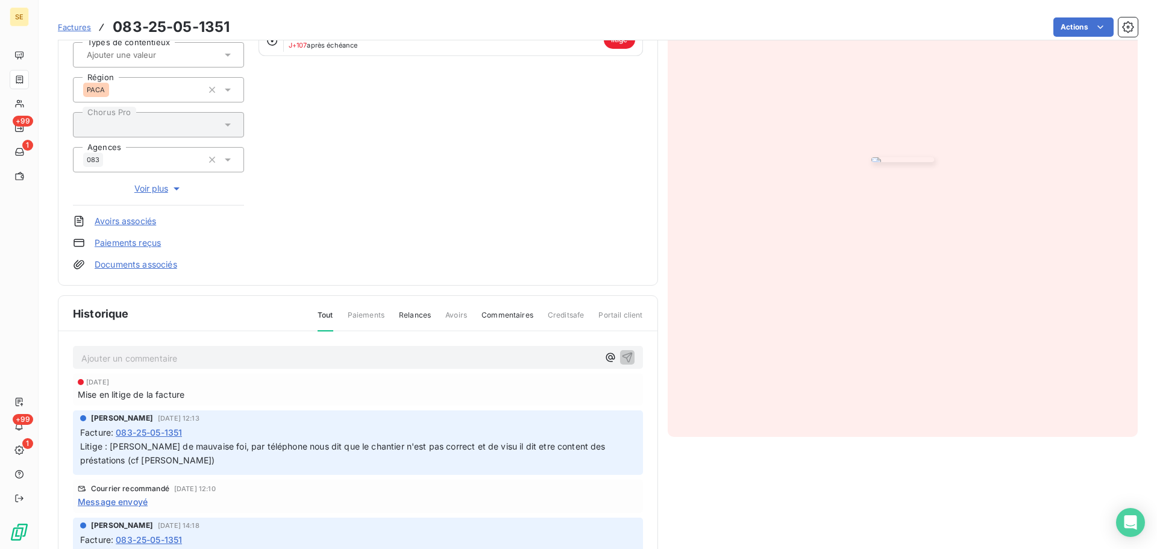
click at [253, 448] on span "Litige : [PERSON_NAME] de mauvaise foi, par téléphone nous dit que le chantier …" at bounding box center [344, 453] width 528 height 24
click at [193, 351] on p "Ajouter un commentaire ﻿" at bounding box center [339, 358] width 517 height 15
click at [386, 357] on span "15 10 25 - consultation accusé RAR "Retour Expéditeur" - attente originaux pour…" at bounding box center [254, 357] width 347 height 10
click at [622, 358] on icon "button" at bounding box center [627, 357] width 10 height 10
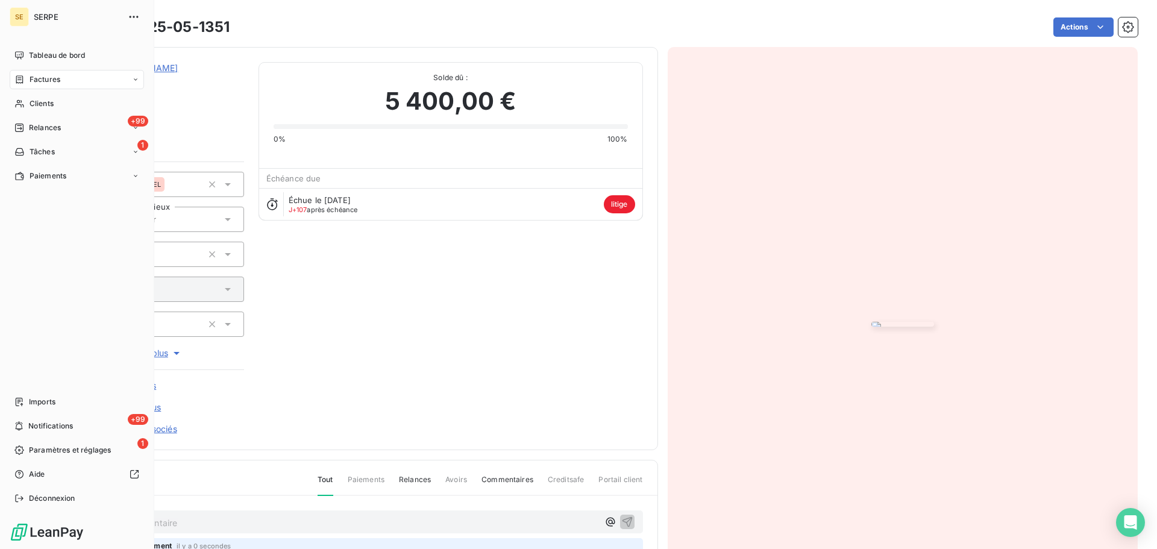
click at [23, 83] on icon at bounding box center [19, 79] width 7 height 8
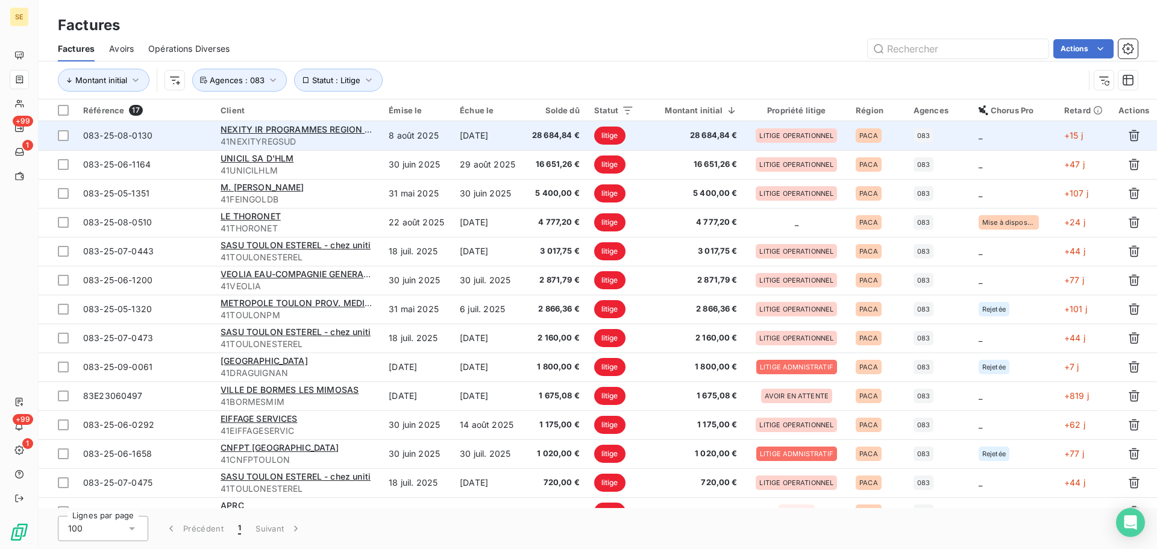
click at [325, 139] on span "41NEXITYREGSUD" at bounding box center [298, 142] width 154 height 12
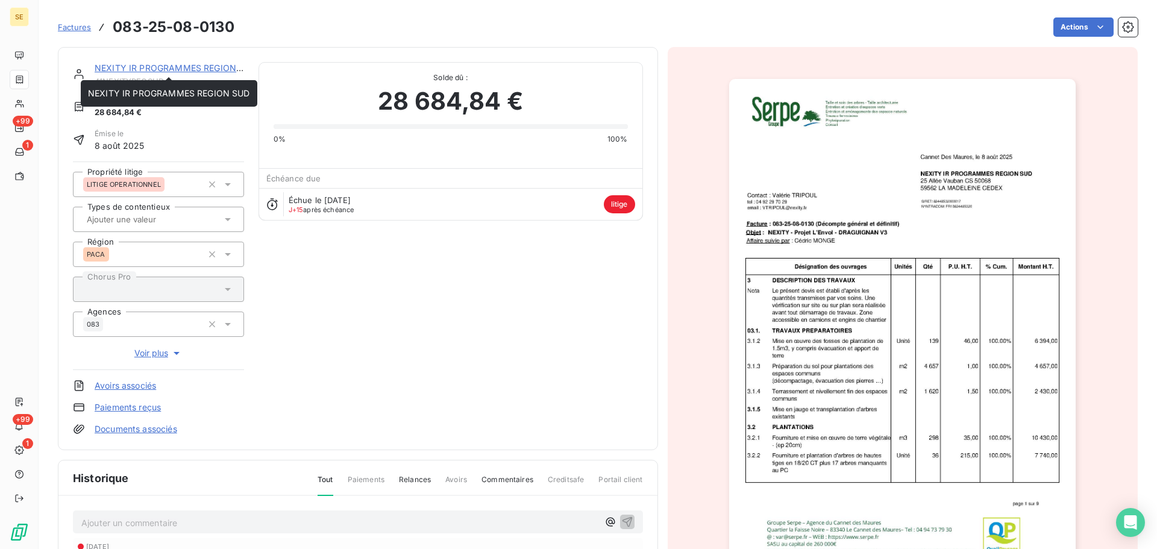
click at [214, 69] on link "NEXITY IR PROGRAMMES REGION SUD" at bounding box center [176, 68] width 162 height 10
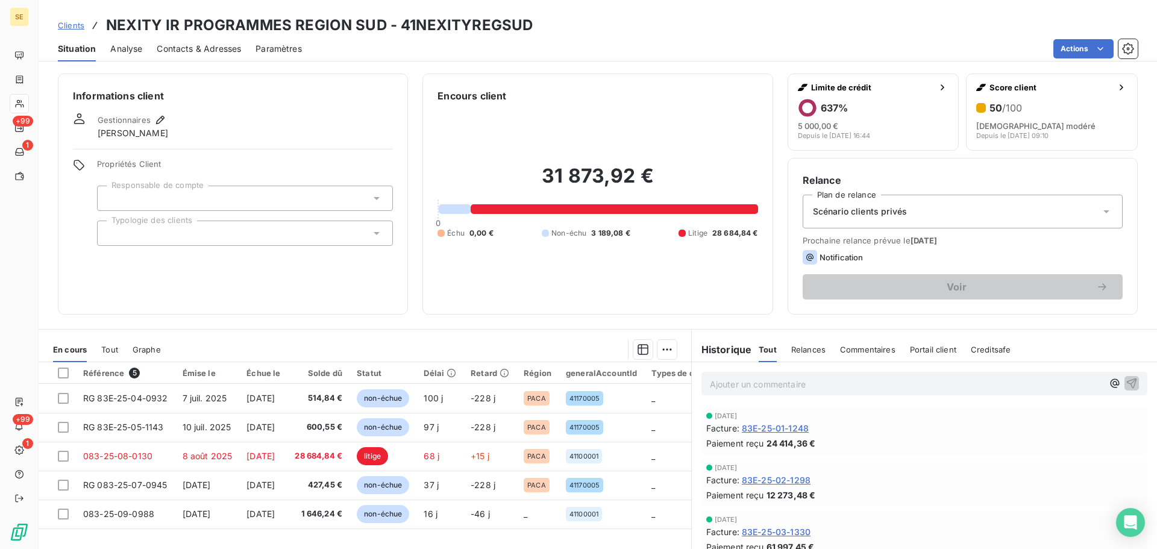
scroll to position [81, 0]
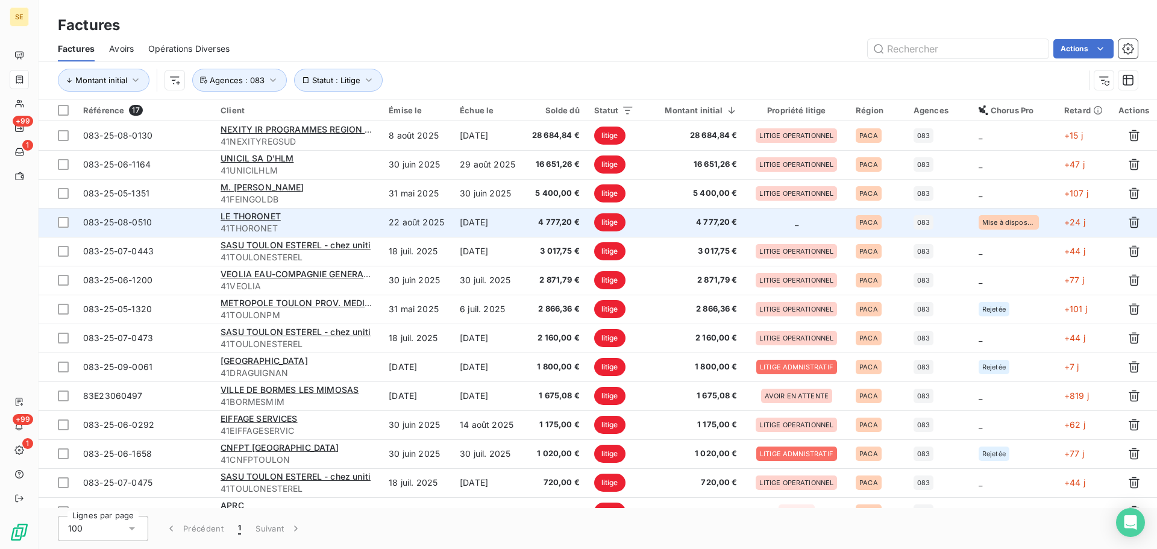
click at [281, 224] on span "41THORONET" at bounding box center [298, 228] width 154 height 12
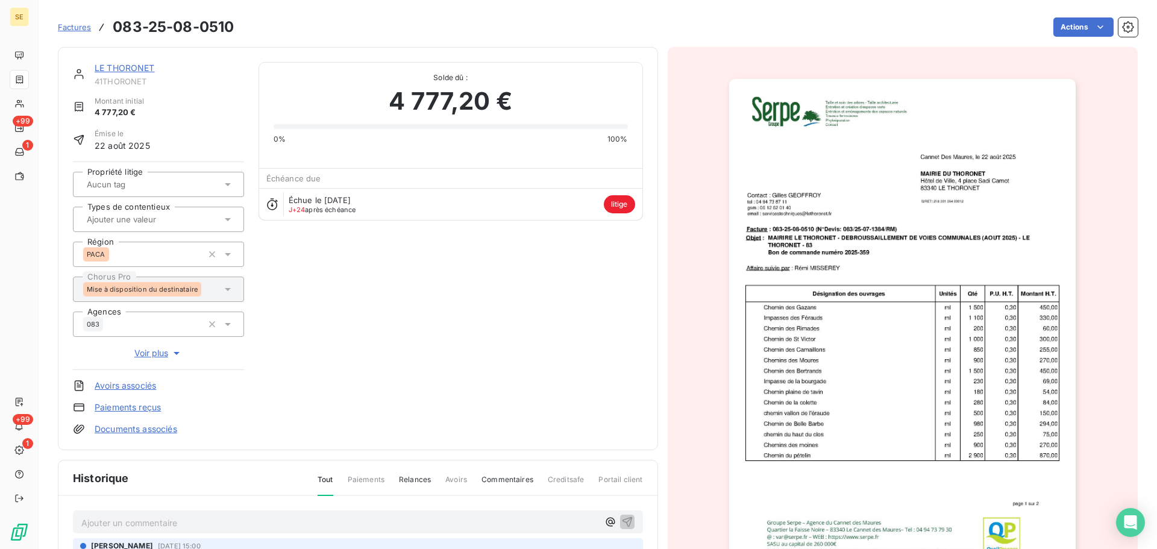
click at [135, 65] on link "LE THORONET" at bounding box center [125, 68] width 60 height 10
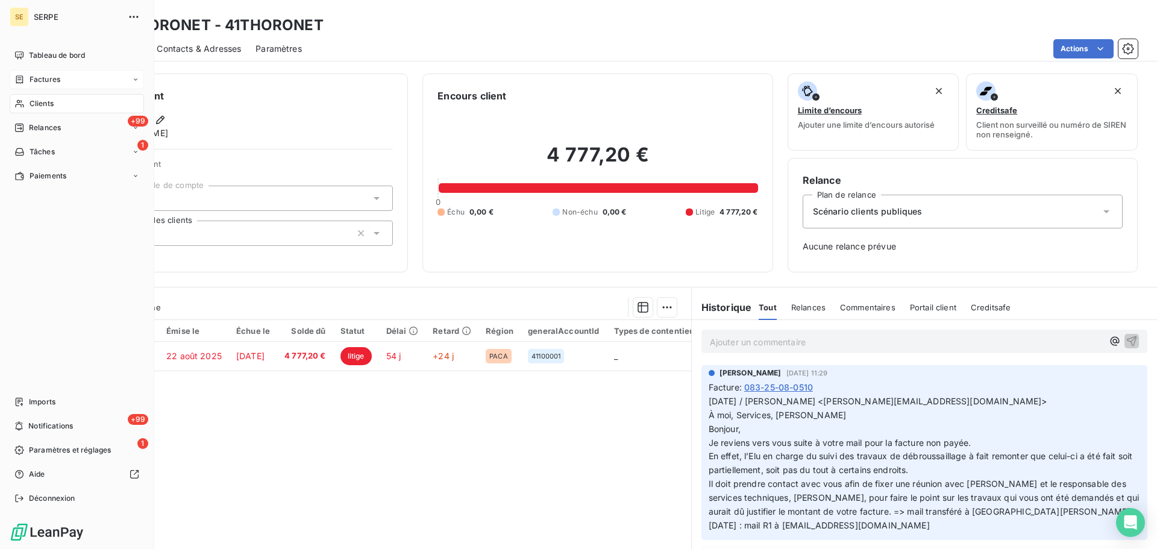
click at [43, 80] on span "Factures" at bounding box center [45, 79] width 31 height 11
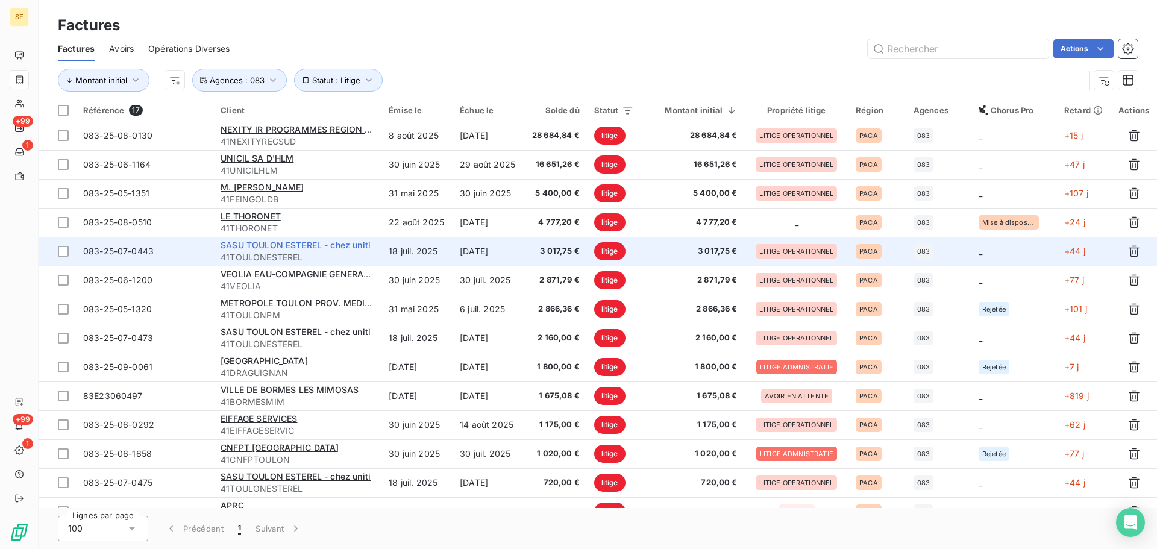
click at [357, 245] on span "SASU TOULON ESTEREL - chez uniti" at bounding box center [296, 245] width 150 height 10
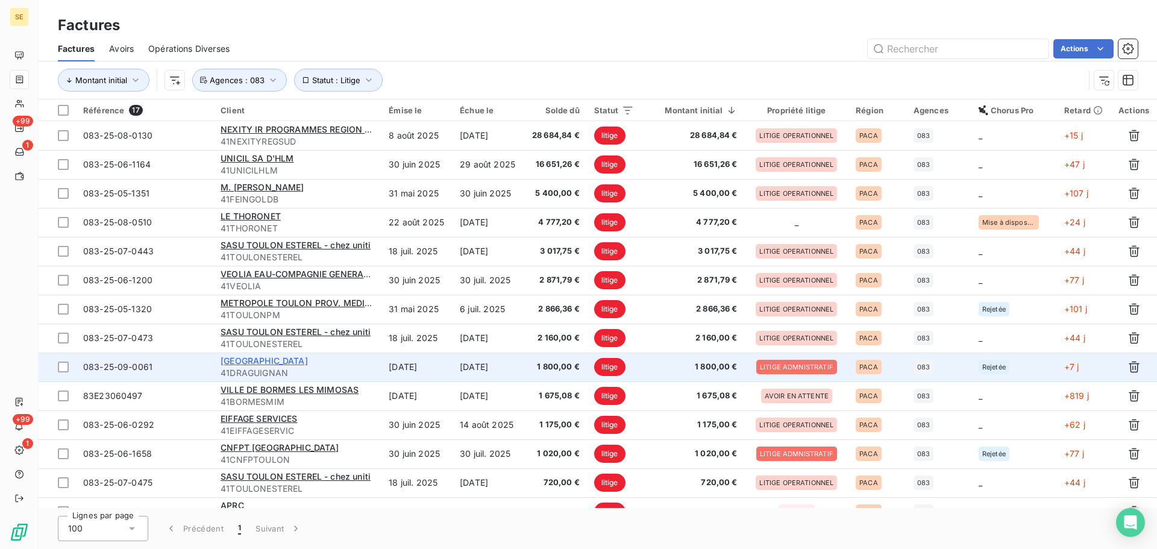
click at [307, 364] on span "[GEOGRAPHIC_DATA]" at bounding box center [264, 361] width 87 height 10
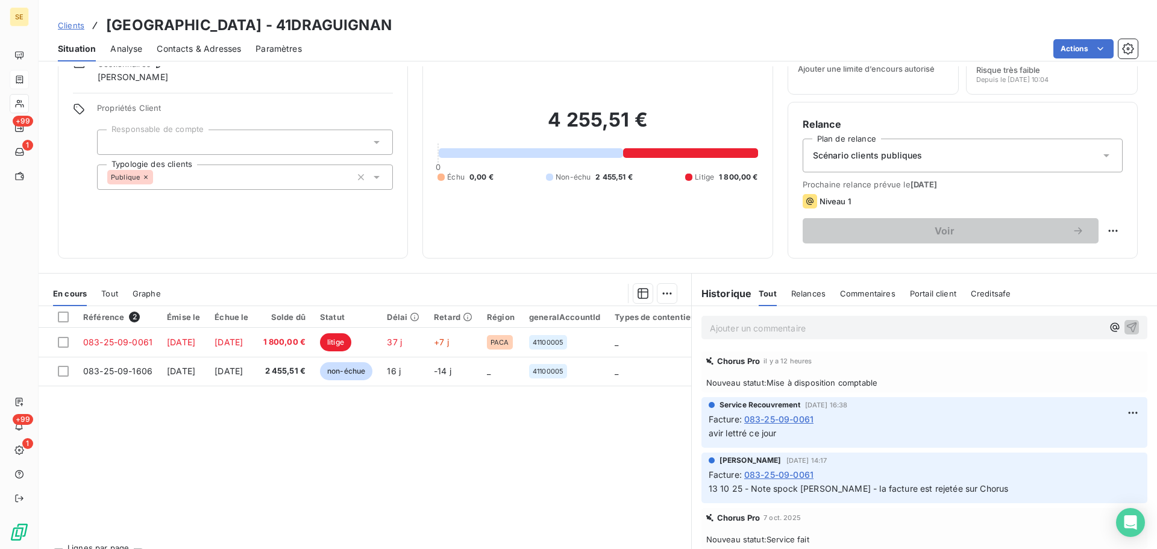
scroll to position [81, 0]
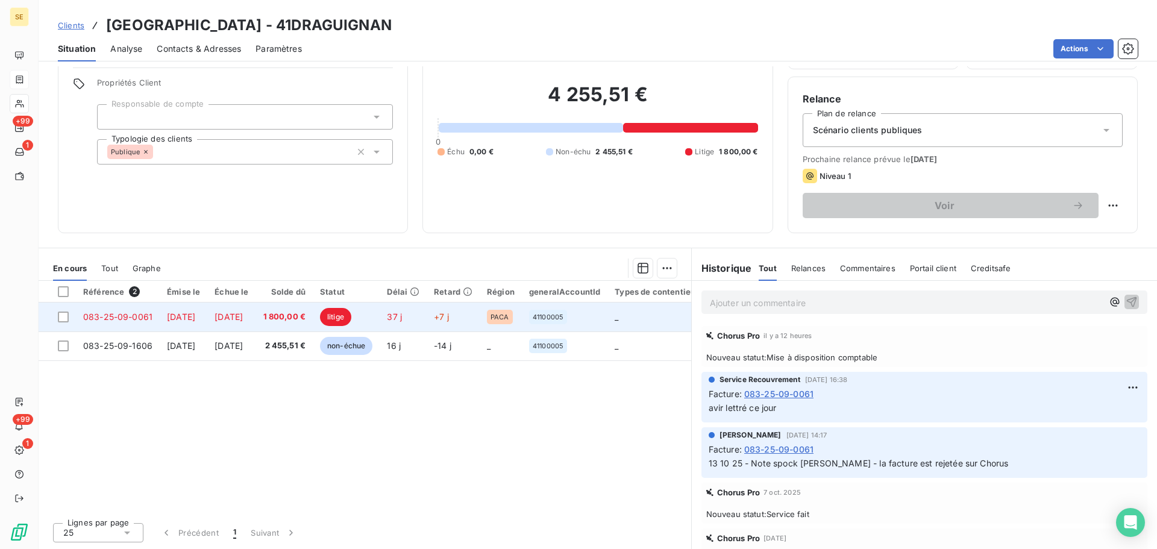
click at [306, 318] on span "1 800,00 €" at bounding box center [284, 317] width 43 height 12
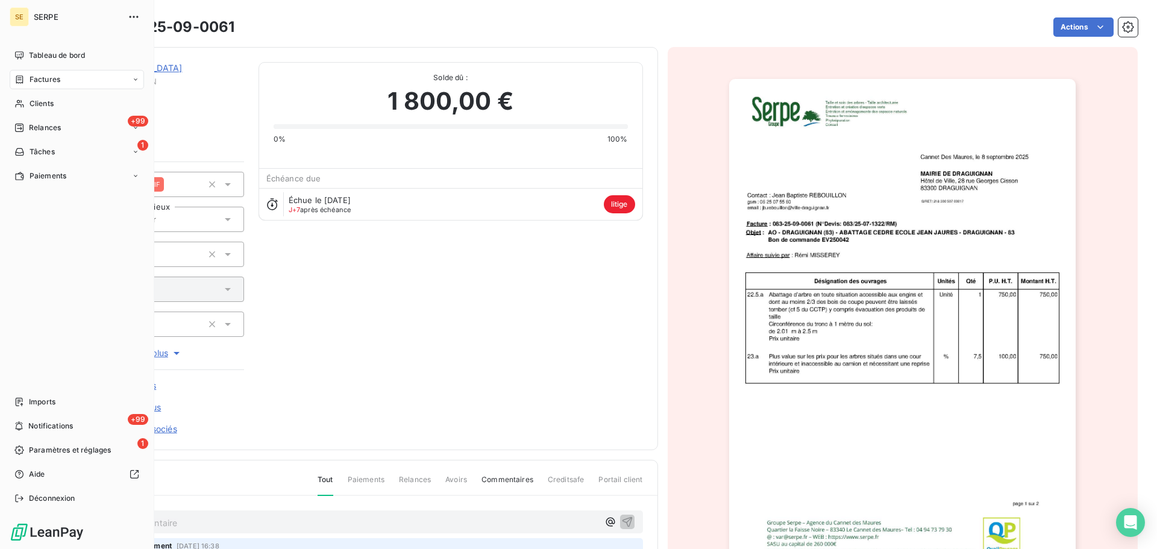
click at [43, 79] on span "Factures" at bounding box center [45, 79] width 31 height 11
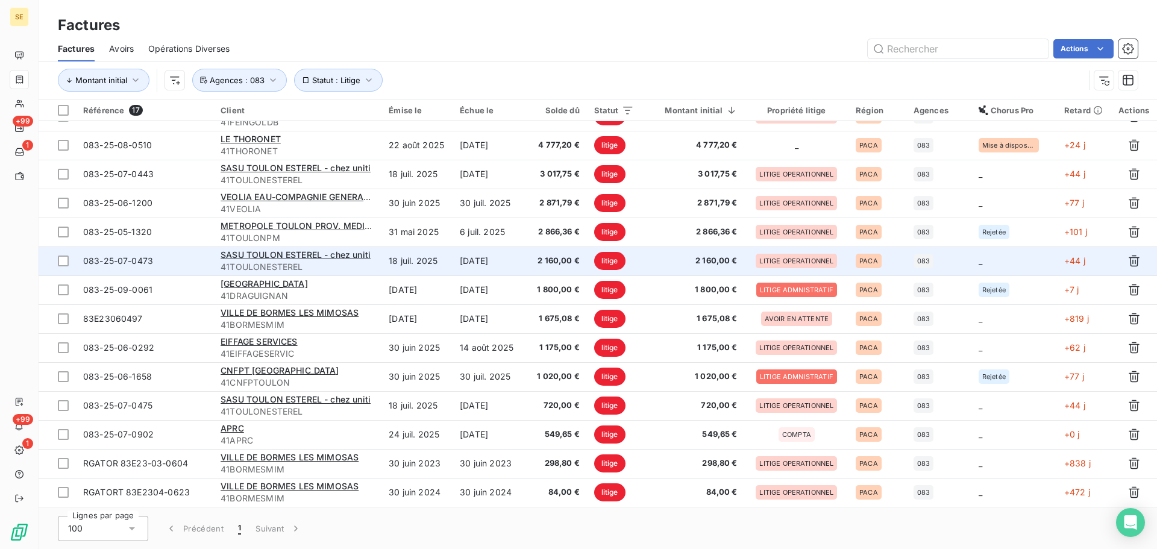
scroll to position [105, 0]
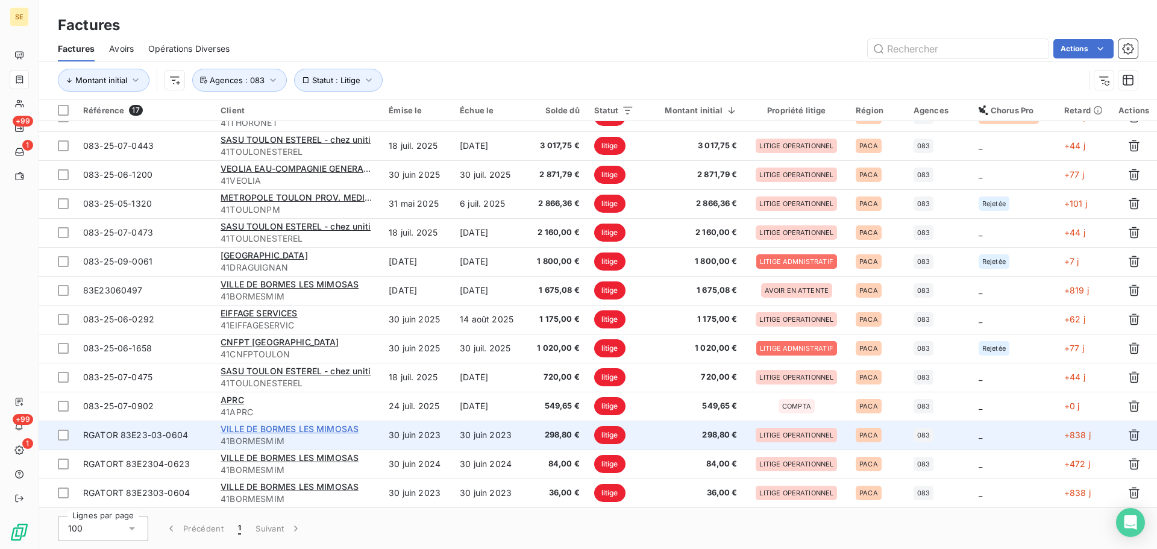
click at [330, 432] on span "VILLE DE BORMES LES MIMOSAS" at bounding box center [290, 429] width 138 height 10
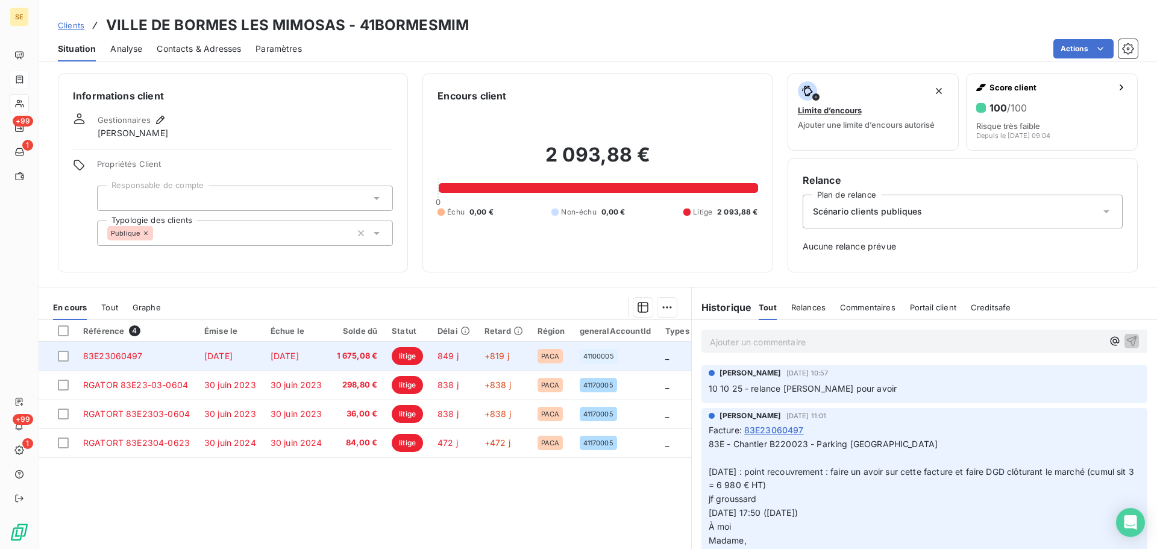
click at [319, 355] on td "[DATE]" at bounding box center [296, 356] width 66 height 29
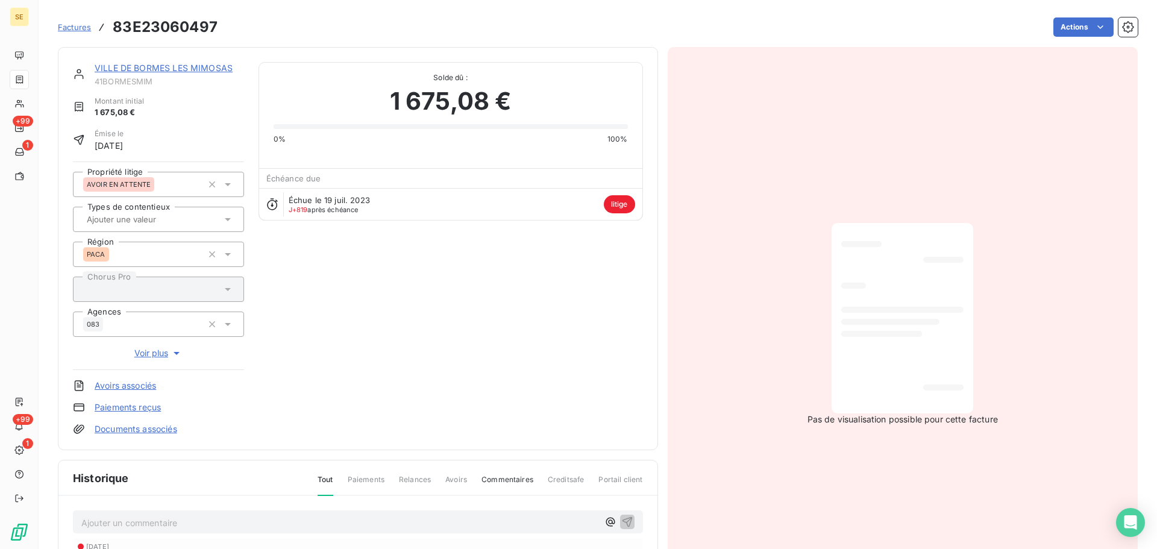
click at [136, 79] on span "41BORMESMIM" at bounding box center [169, 82] width 149 height 10
copy div "41BORMESMIM"
click at [160, 23] on h3 "83E23060497" at bounding box center [165, 27] width 105 height 22
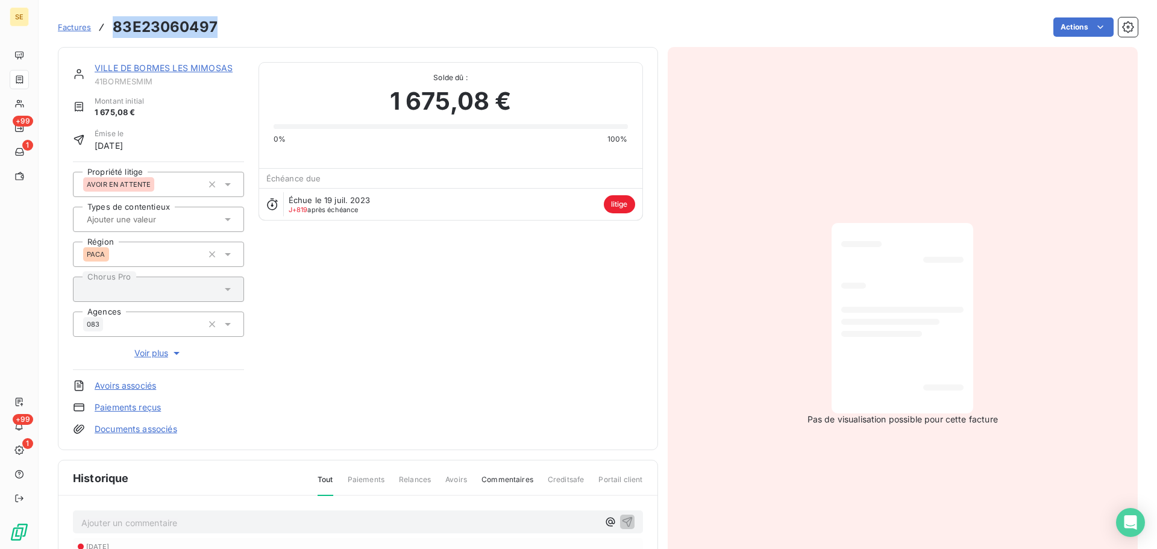
click at [160, 23] on h3 "83E23060497" at bounding box center [165, 27] width 105 height 22
click at [121, 82] on span "41BORMESMIM" at bounding box center [169, 82] width 149 height 10
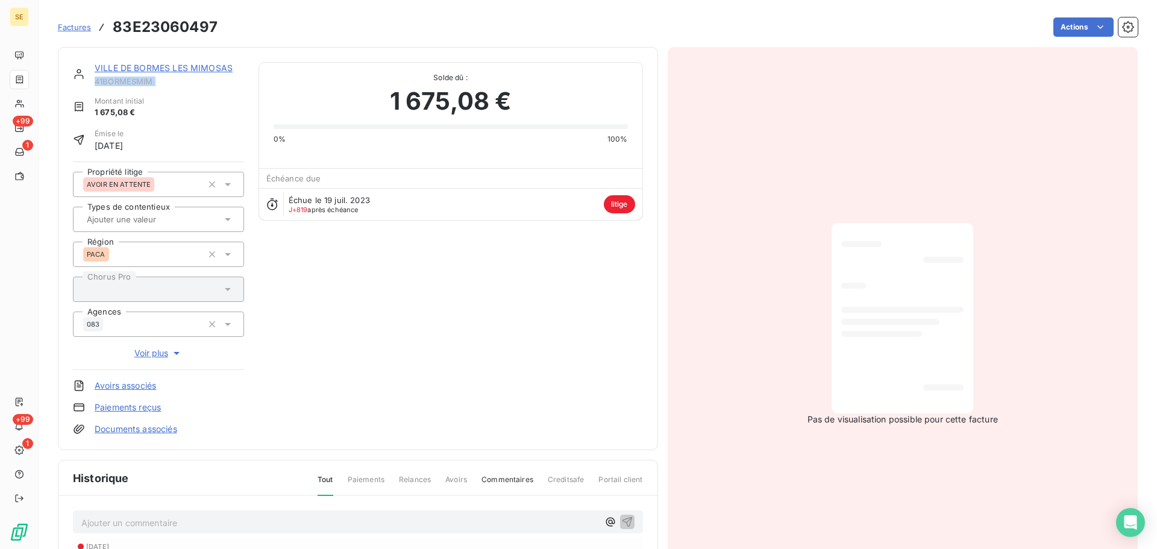
copy div "41BORMESMIM"
click at [156, 24] on h3 "83E23060497" at bounding box center [165, 27] width 105 height 22
copy section "83E23060497 Actions"
